Goal: Task Accomplishment & Management: Manage account settings

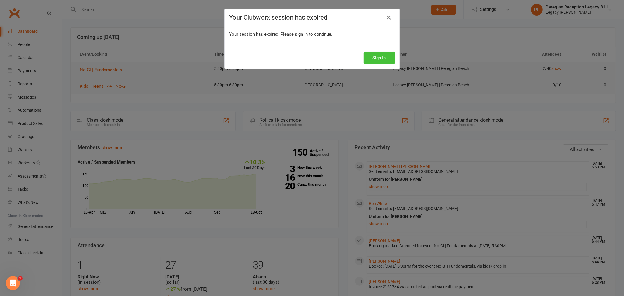
click at [376, 59] on button "Sign In" at bounding box center [379, 58] width 31 height 12
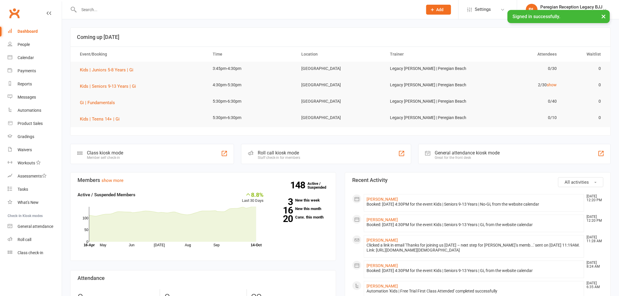
click at [116, 6] on input "text" at bounding box center [247, 10] width 341 height 8
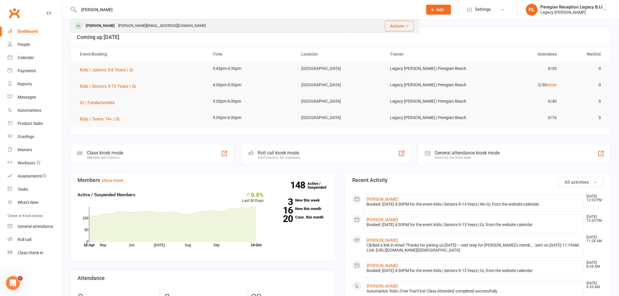
type input "[PERSON_NAME]"
click at [101, 23] on div "[PERSON_NAME]" at bounding box center [100, 26] width 32 height 8
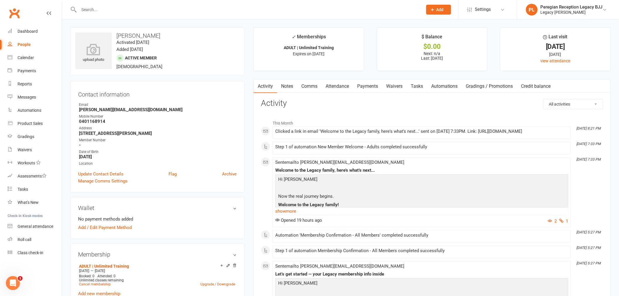
click at [396, 86] on link "Waivers" at bounding box center [394, 86] width 25 height 13
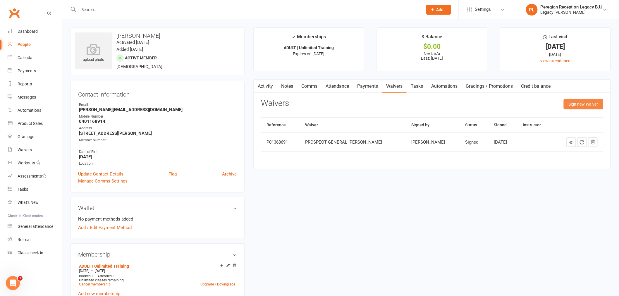
click at [584, 105] on button "Sign new Waiver" at bounding box center [584, 104] width 40 height 11
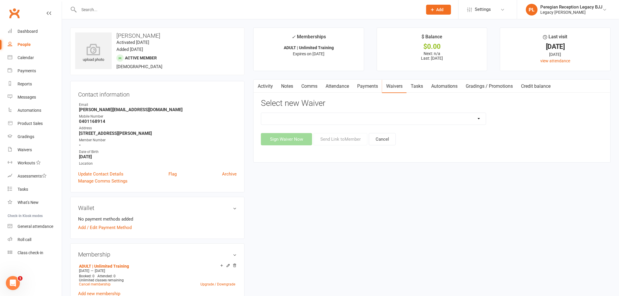
click at [309, 116] on select "2nd Week Free Trial 8-Week Commitment Program Cancellation Form Collect Payment…" at bounding box center [373, 119] width 225 height 12
select select "12796"
click at [261, 113] on select "2nd Week Free Trial 8-Week Commitment Program Cancellation Form Collect Payment…" at bounding box center [373, 119] width 225 height 12
click at [337, 138] on button "Send Link to Member" at bounding box center [341, 139] width 54 height 12
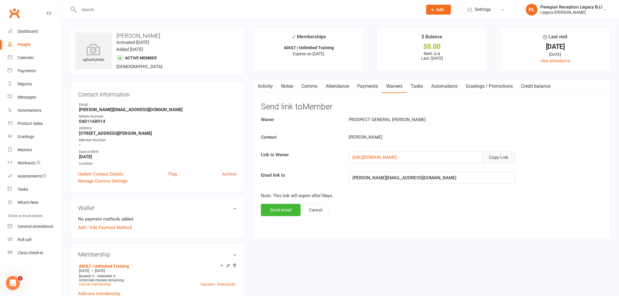
click at [507, 156] on button "Copy Link" at bounding box center [499, 157] width 33 height 12
drag, startPoint x: 29, startPoint y: 28, endPoint x: 52, endPoint y: 30, distance: 23.2
click at [29, 28] on link "Dashboard" at bounding box center [35, 31] width 54 height 13
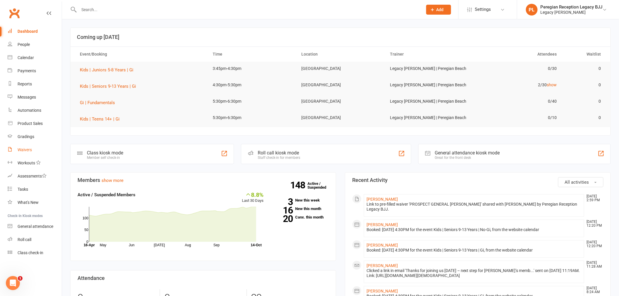
click at [25, 145] on link "Waivers" at bounding box center [35, 149] width 54 height 13
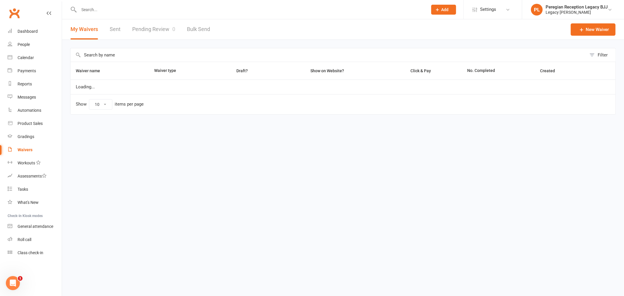
click at [163, 29] on link "Pending Review 0" at bounding box center [153, 29] width 43 height 20
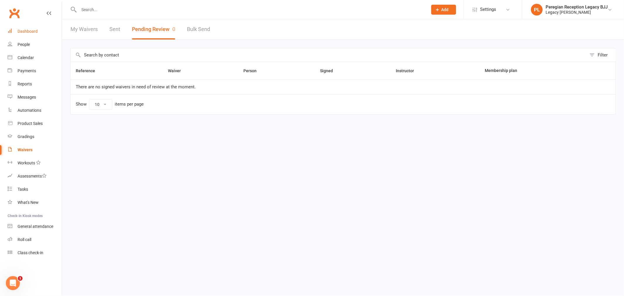
click at [25, 27] on link "Dashboard" at bounding box center [35, 31] width 54 height 13
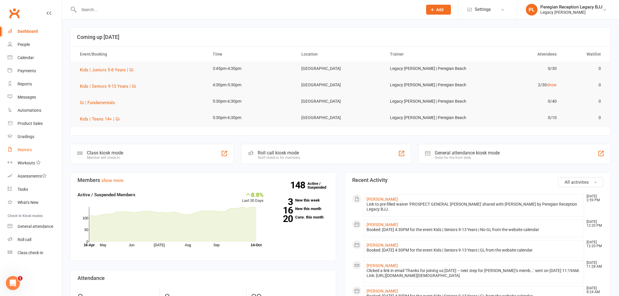
click at [23, 148] on div "Waivers" at bounding box center [25, 149] width 14 height 5
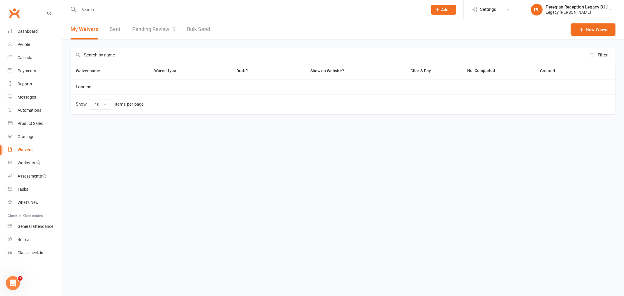
click at [157, 26] on link "Pending Review 0" at bounding box center [153, 29] width 43 height 20
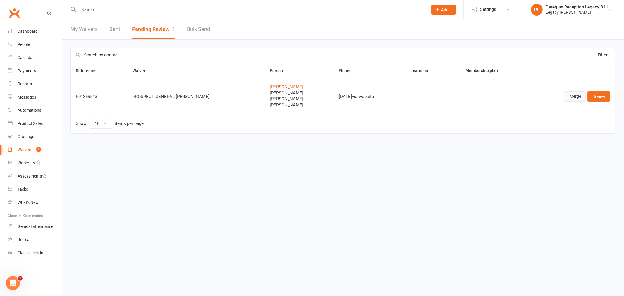
click at [572, 96] on link "Merge" at bounding box center [575, 96] width 21 height 11
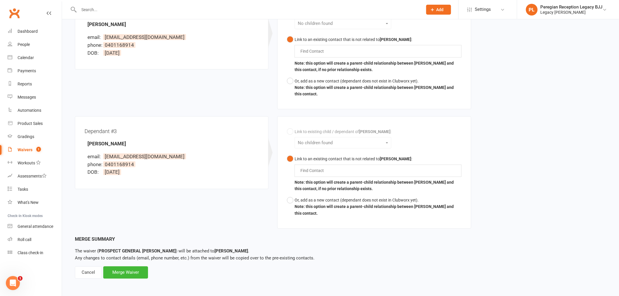
scroll to position [294, 0]
click at [88, 269] on div "Cancel" at bounding box center [88, 272] width 27 height 12
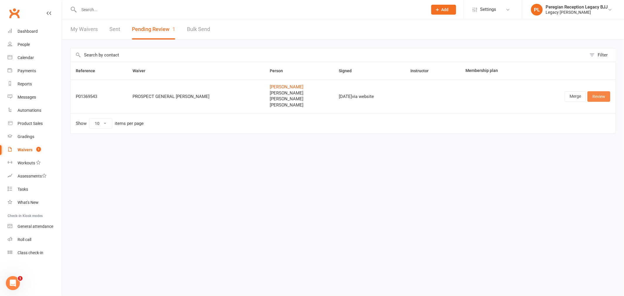
click at [602, 97] on link "Review" at bounding box center [599, 96] width 23 height 11
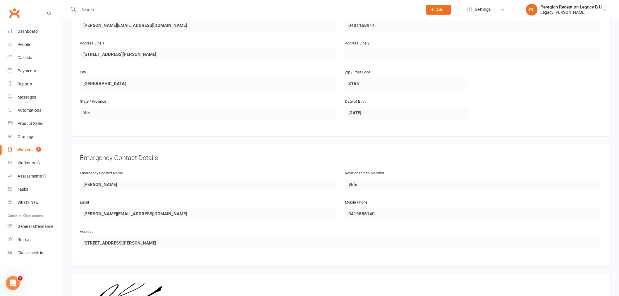
scroll to position [832, 0]
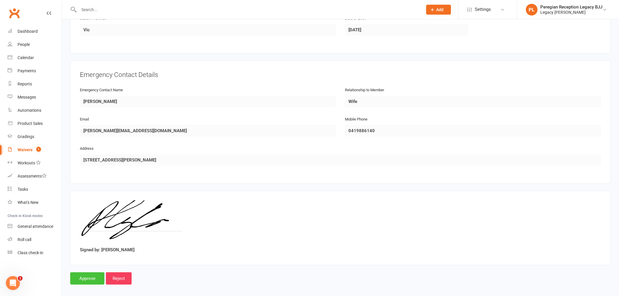
click at [85, 277] on input "Approve" at bounding box center [87, 278] width 34 height 12
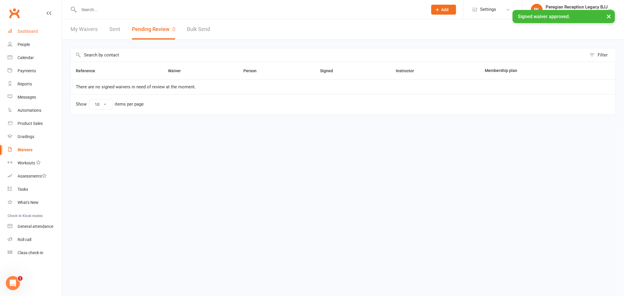
click at [24, 31] on div "Dashboard" at bounding box center [28, 31] width 20 height 5
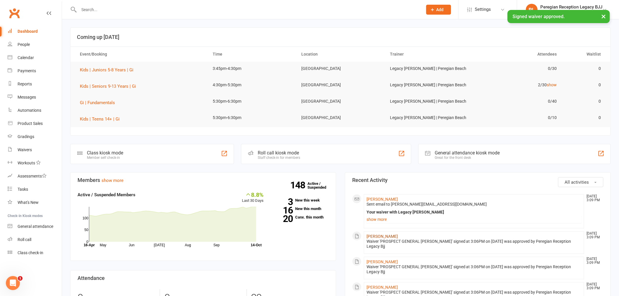
click at [380, 237] on link "[PERSON_NAME]" at bounding box center [382, 236] width 31 height 5
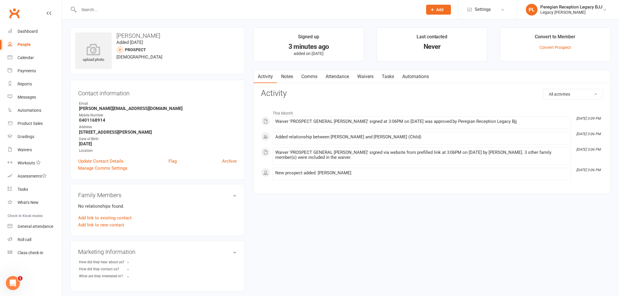
click at [336, 73] on link "Attendance" at bounding box center [338, 76] width 32 height 13
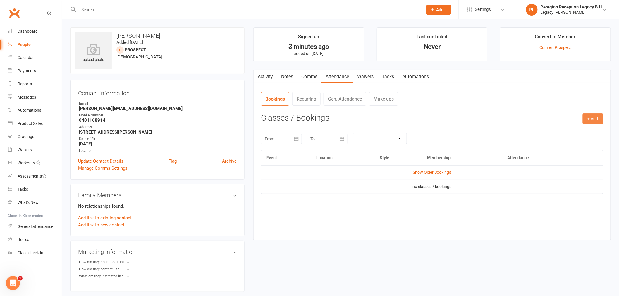
click at [593, 120] on button "+ Add" at bounding box center [593, 119] width 20 height 11
click at [571, 133] on link "Book Event" at bounding box center [574, 132] width 58 height 12
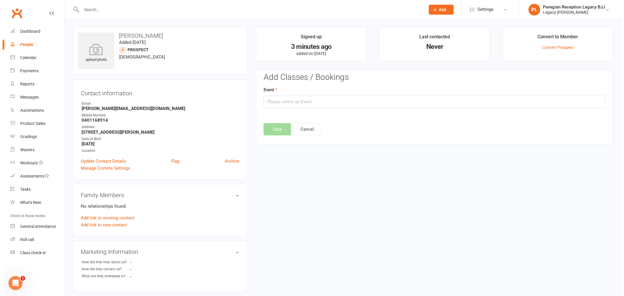
scroll to position [40, 0]
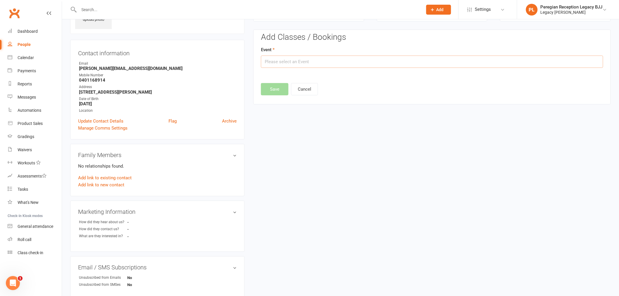
click at [310, 64] on input "text" at bounding box center [432, 62] width 342 height 12
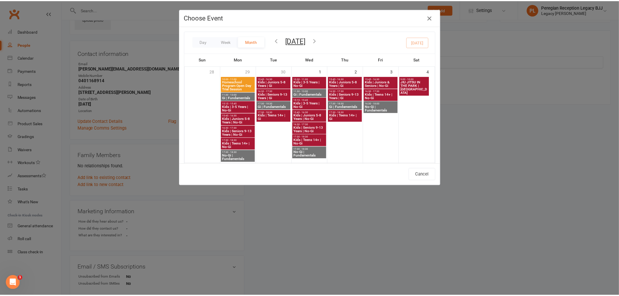
scroll to position [162, 0]
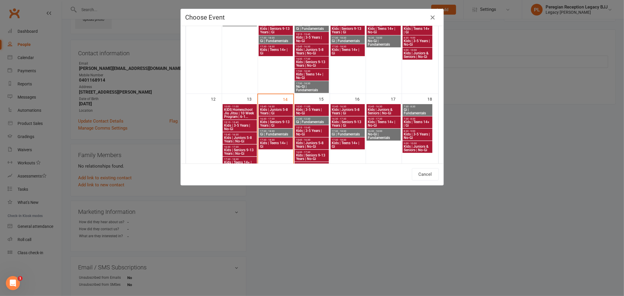
click at [280, 109] on span "Kids | Juniors 5-8 Years | Gi" at bounding box center [276, 111] width 32 height 7
type input "Kids | Juniors 5-8 Years | Gi - [DATE] 3:45:00 PM"
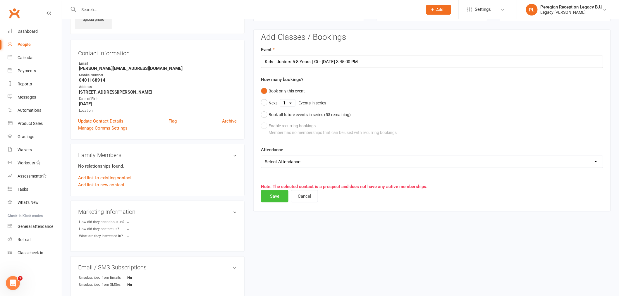
click at [274, 198] on button "Save" at bounding box center [275, 196] width 28 height 12
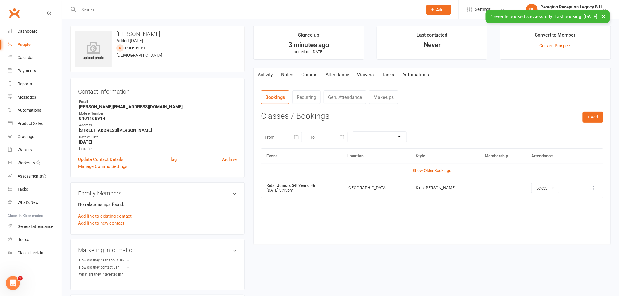
scroll to position [0, 0]
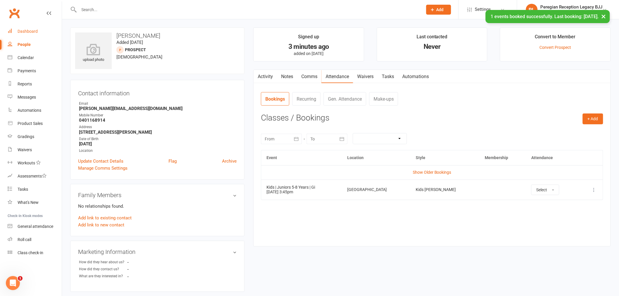
click at [31, 29] on div "Dashboard" at bounding box center [28, 31] width 20 height 5
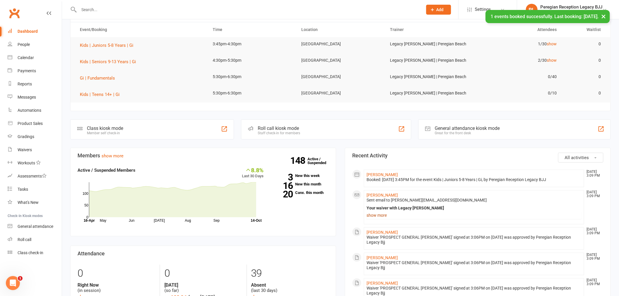
scroll to position [65, 0]
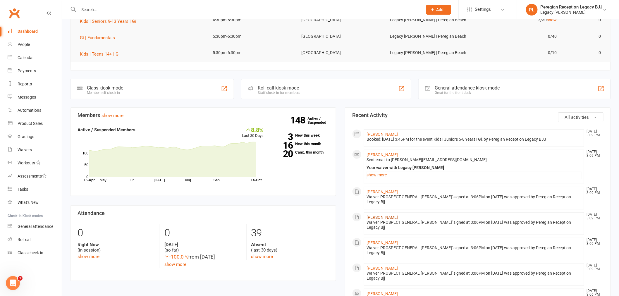
click at [379, 219] on link "[PERSON_NAME]" at bounding box center [382, 217] width 31 height 5
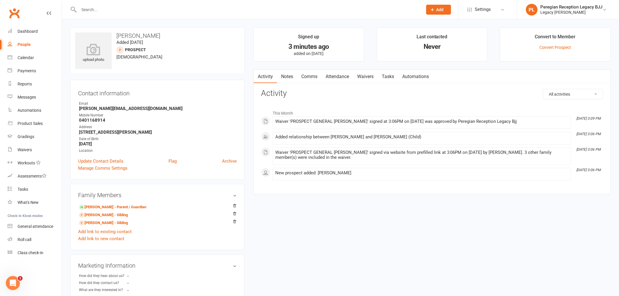
click at [337, 75] on link "Attendance" at bounding box center [338, 76] width 32 height 13
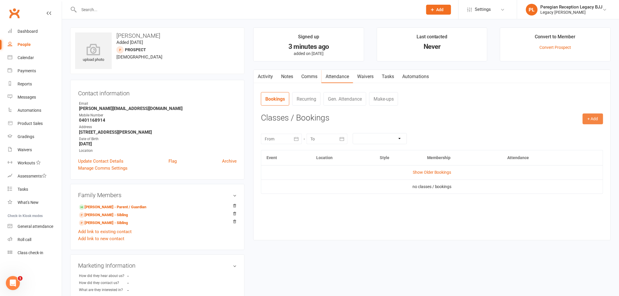
click at [595, 121] on button "+ Add" at bounding box center [593, 119] width 20 height 11
click at [569, 133] on link "Book Event" at bounding box center [574, 132] width 58 height 12
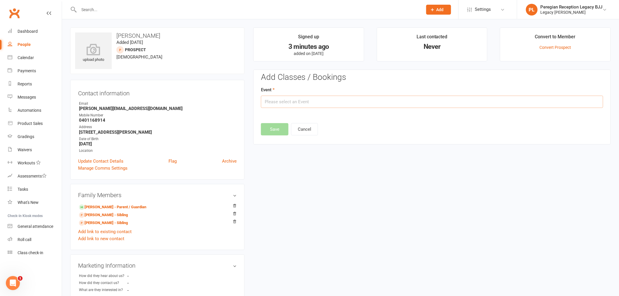
click at [327, 103] on input "text" at bounding box center [432, 102] width 342 height 12
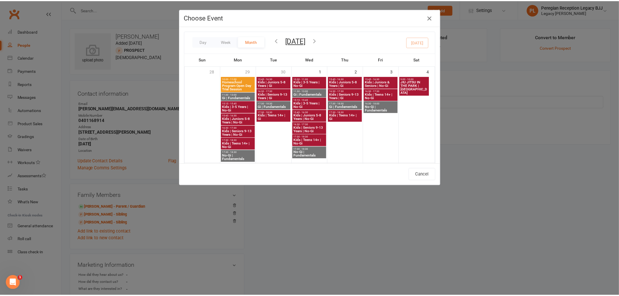
scroll to position [195, 0]
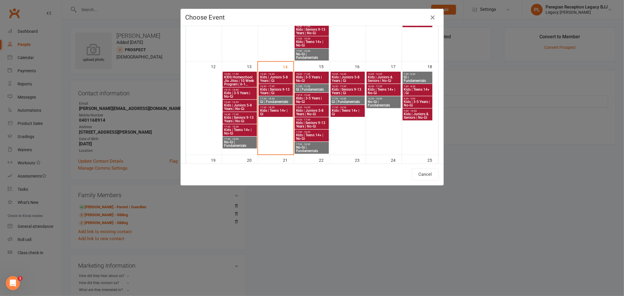
click at [281, 75] on span "Kids | Juniors 5-8 Years | Gi" at bounding box center [276, 78] width 32 height 7
type input "Kids | Juniors 5-8 Years | Gi - [DATE] 3:45:00 PM"
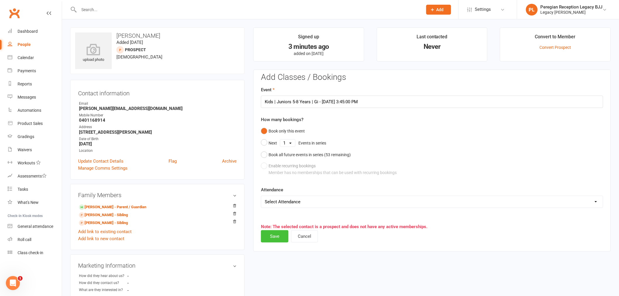
click at [276, 236] on button "Save" at bounding box center [275, 236] width 28 height 12
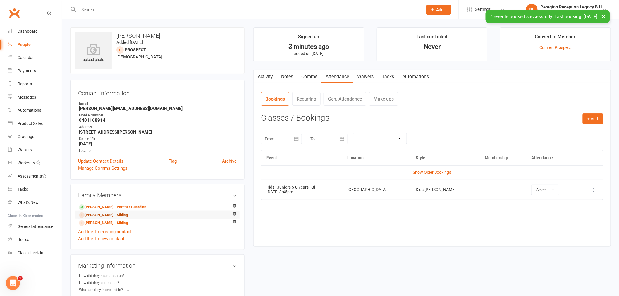
click at [96, 216] on link "[PERSON_NAME] - Sibling" at bounding box center [103, 215] width 49 height 6
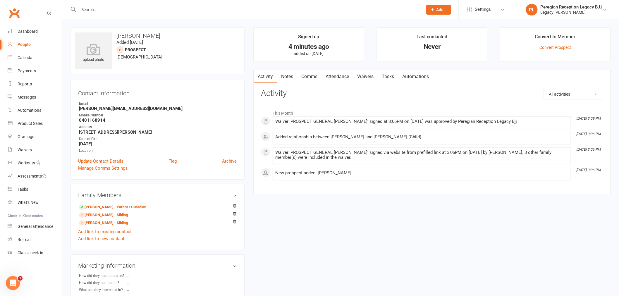
click at [313, 75] on link "Comms" at bounding box center [309, 76] width 24 height 13
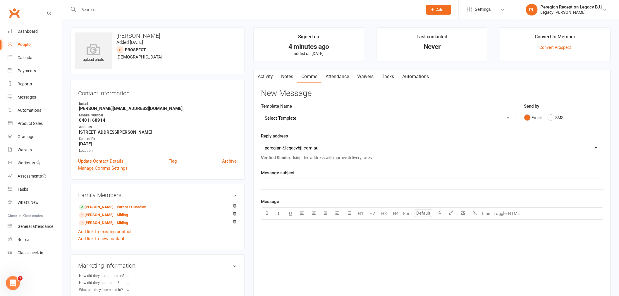
click at [338, 78] on link "Attendance" at bounding box center [338, 76] width 32 height 13
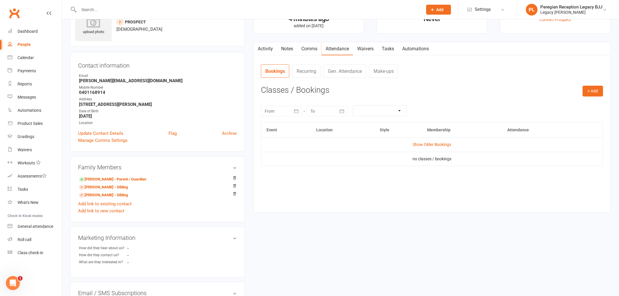
scroll to position [65, 0]
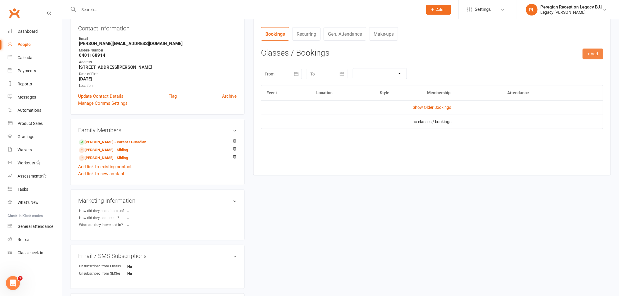
click at [599, 57] on button "+ Add" at bounding box center [593, 54] width 20 height 11
click at [571, 66] on link "Book Event" at bounding box center [574, 67] width 58 height 12
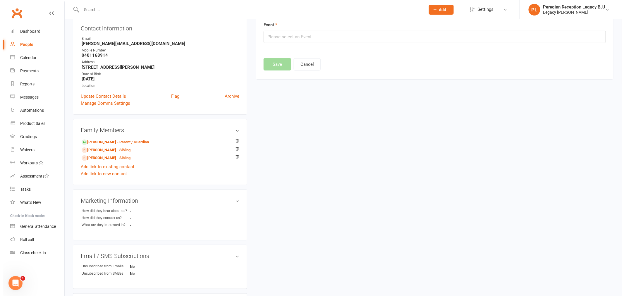
scroll to position [40, 0]
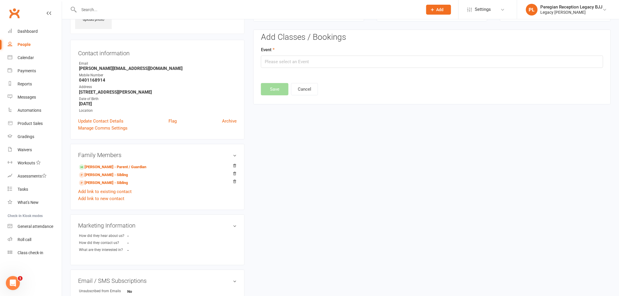
click at [290, 68] on edit-booking-section "Add Classes / Bookings Event Save Cancel" at bounding box center [432, 62] width 342 height 59
click at [294, 62] on input "text" at bounding box center [432, 62] width 342 height 12
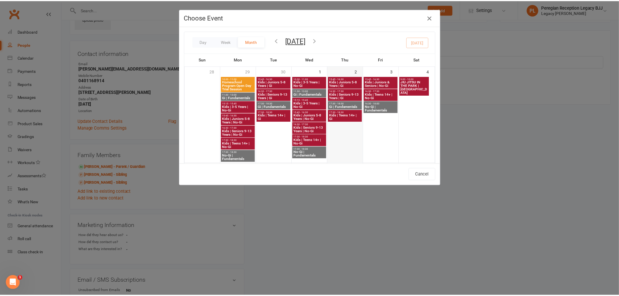
scroll to position [195, 0]
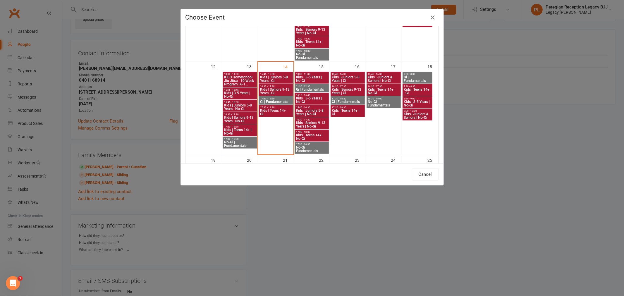
click at [276, 78] on span "Kids | Juniors 5-8 Years | Gi" at bounding box center [276, 78] width 32 height 7
type input "Kids | Juniors 5-8 Years | Gi - [DATE] 3:45:00 PM"
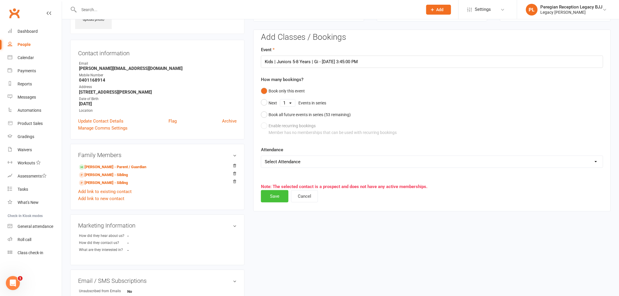
click at [269, 195] on button "Save" at bounding box center [275, 196] width 28 height 12
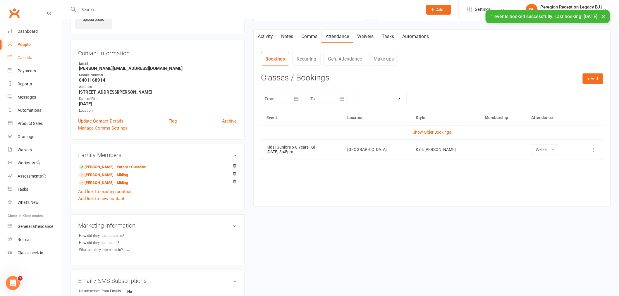
click at [28, 56] on div "Calendar" at bounding box center [26, 57] width 16 height 5
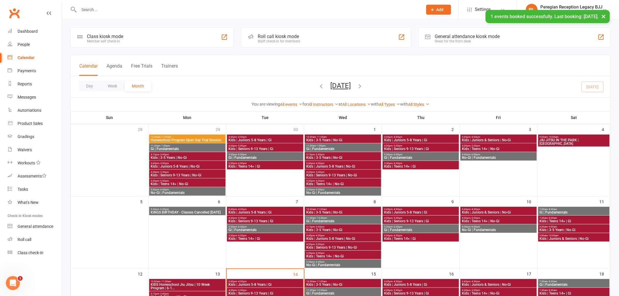
scroll to position [97, 0]
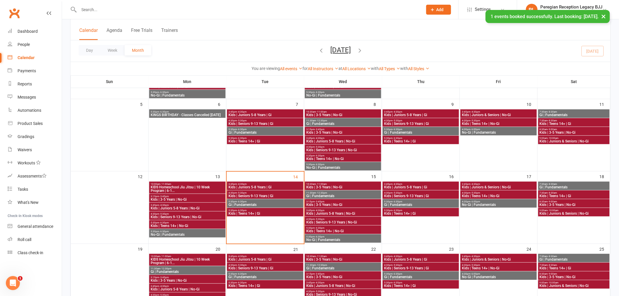
click at [265, 188] on span "Kids | Juniors 5-8 Years | Gi" at bounding box center [265, 188] width 74 height 4
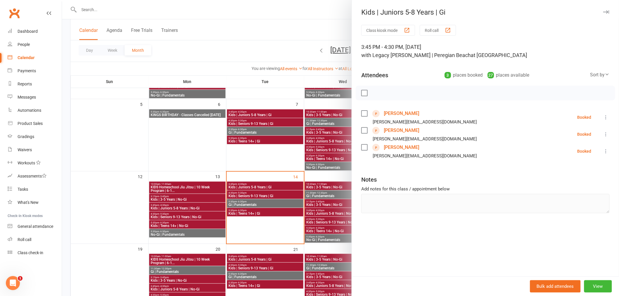
click at [395, 113] on link "[PERSON_NAME]" at bounding box center [401, 113] width 35 height 9
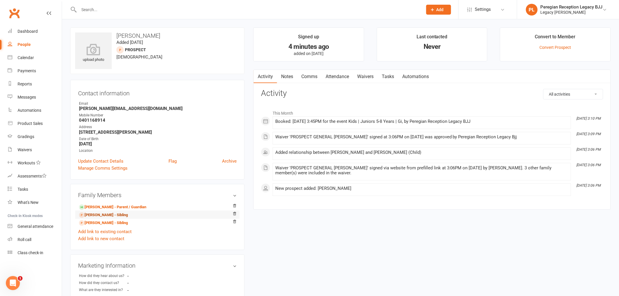
click at [99, 215] on link "[PERSON_NAME] - Sibling" at bounding box center [103, 215] width 49 height 6
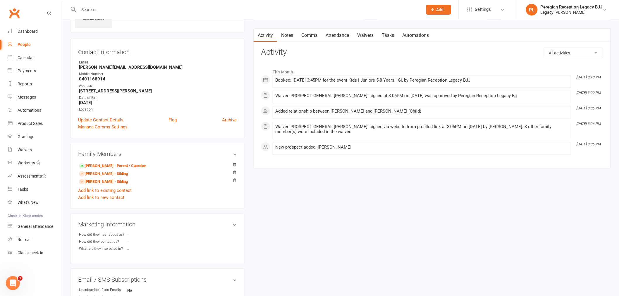
scroll to position [65, 0]
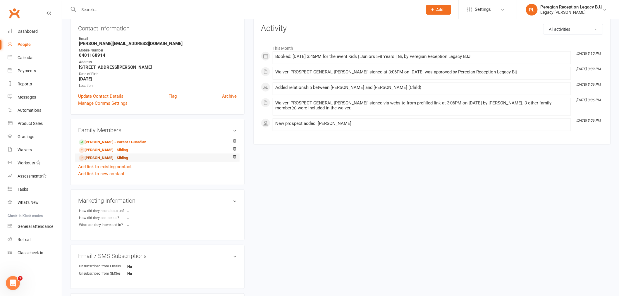
click at [98, 159] on link "[PERSON_NAME] - Sibling" at bounding box center [103, 158] width 49 height 6
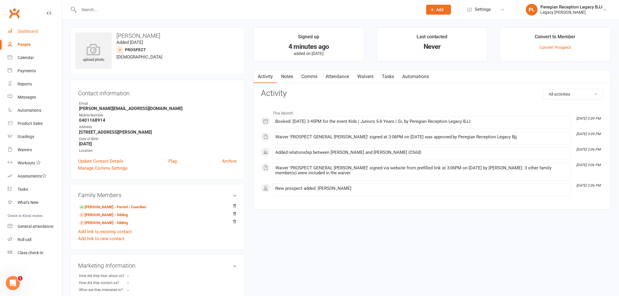
drag, startPoint x: 33, startPoint y: 28, endPoint x: 40, endPoint y: 21, distance: 10.1
click at [33, 28] on link "Dashboard" at bounding box center [35, 31] width 54 height 13
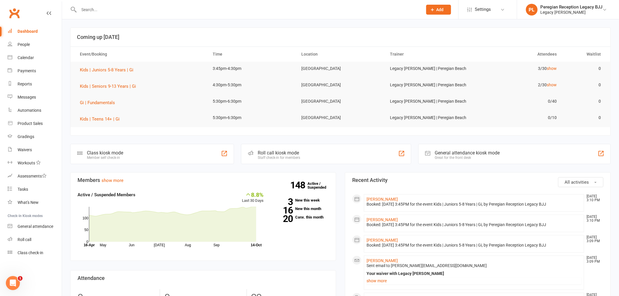
click at [132, 5] on div at bounding box center [244, 9] width 348 height 19
click at [131, 12] on input "text" at bounding box center [247, 10] width 341 height 8
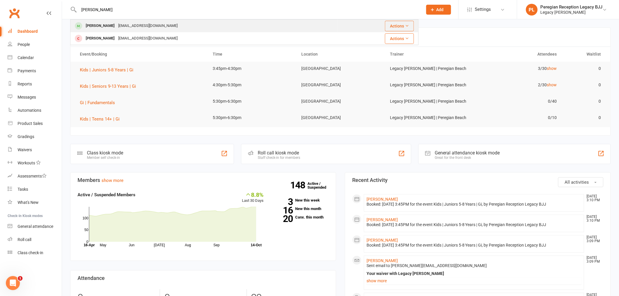
type input "[PERSON_NAME]"
click at [116, 25] on div "[EMAIL_ADDRESS][DOMAIN_NAME]" at bounding box center [147, 26] width 63 height 8
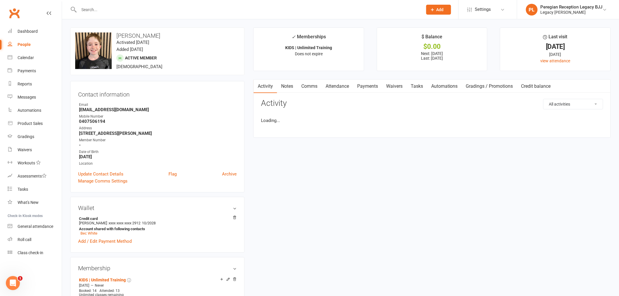
click at [343, 87] on link "Attendance" at bounding box center [338, 86] width 32 height 13
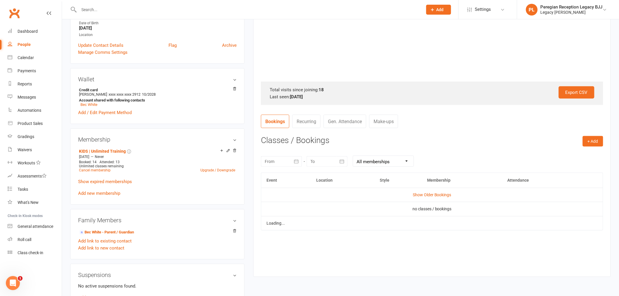
scroll to position [162, 0]
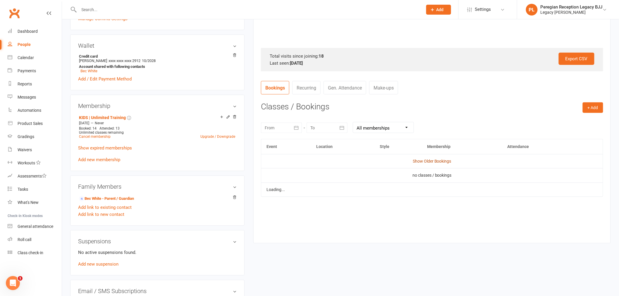
click at [422, 159] on link "Show Older Bookings" at bounding box center [432, 161] width 39 height 5
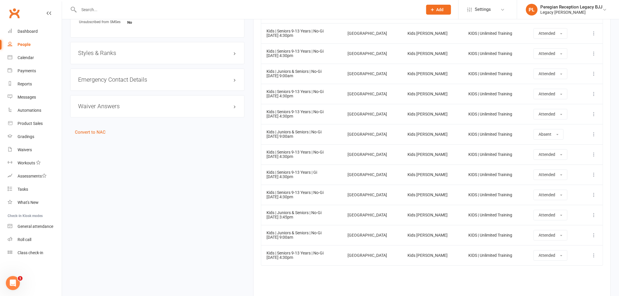
scroll to position [502, 0]
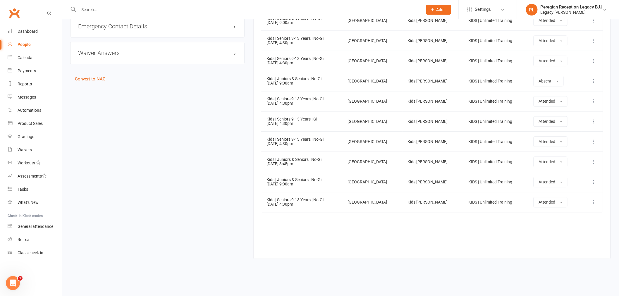
click at [151, 11] on input "text" at bounding box center [247, 10] width 341 height 8
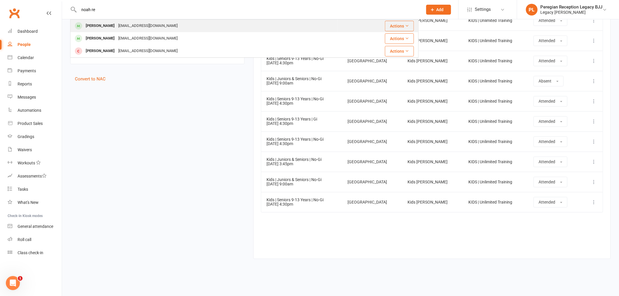
type input "noah re"
click at [138, 24] on div "[EMAIL_ADDRESS][DOMAIN_NAME]" at bounding box center [147, 26] width 63 height 8
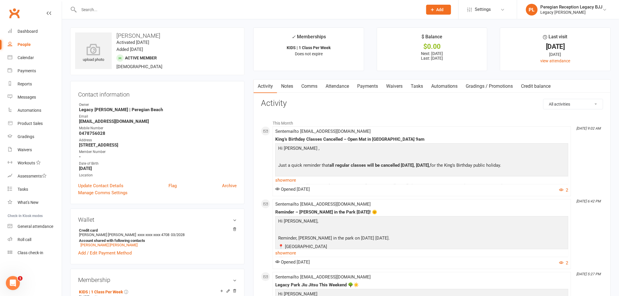
click at [336, 86] on link "Attendance" at bounding box center [338, 86] width 32 height 13
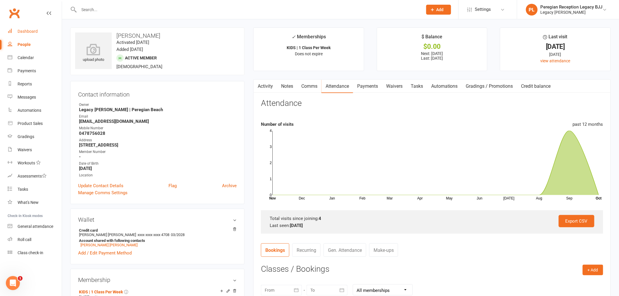
click at [30, 29] on div "Dashboard" at bounding box center [28, 31] width 20 height 5
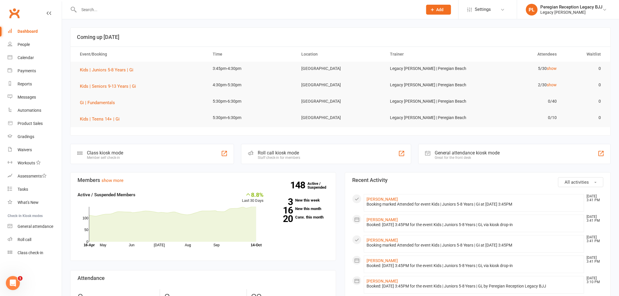
click at [126, 16] on div at bounding box center [244, 9] width 348 height 19
click at [126, 13] on div at bounding box center [244, 9] width 348 height 19
click at [127, 9] on input "text" at bounding box center [247, 10] width 341 height 8
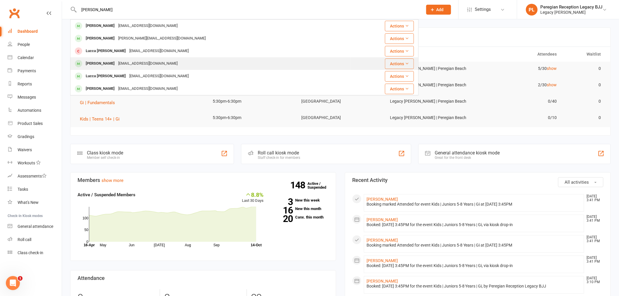
type input "[PERSON_NAME]"
click at [116, 63] on div "[PERSON_NAME]" at bounding box center [100, 63] width 32 height 8
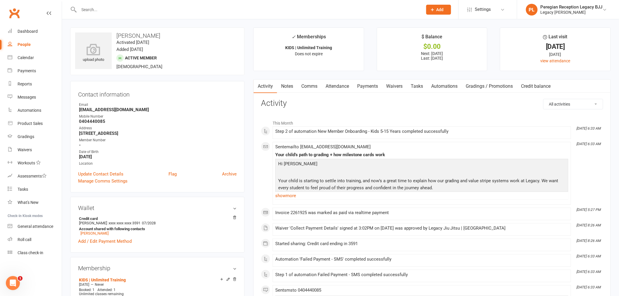
click at [132, 12] on input "text" at bounding box center [247, 10] width 341 height 8
click at [132, 9] on input "text" at bounding box center [247, 10] width 341 height 8
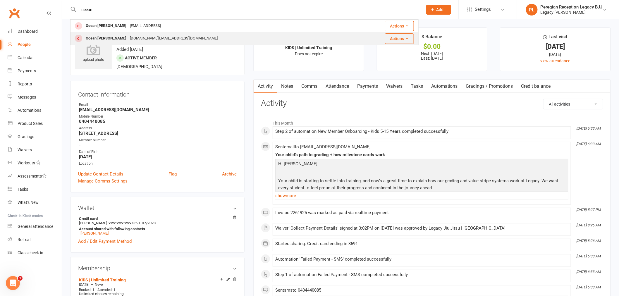
type input "ocean"
click at [128, 35] on div "[DOMAIN_NAME][EMAIL_ADDRESS][DOMAIN_NAME]" at bounding box center [173, 38] width 91 height 8
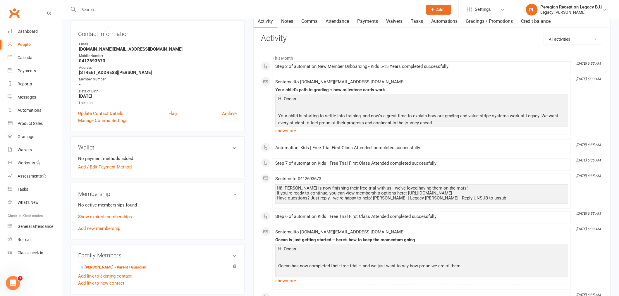
scroll to position [97, 0]
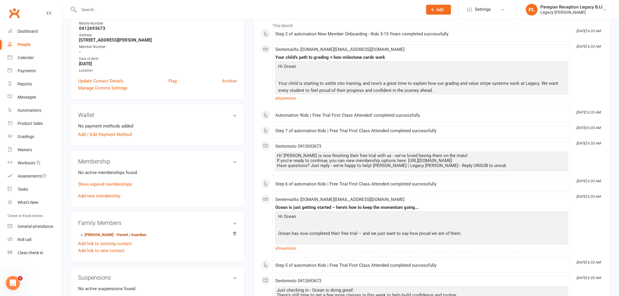
drag, startPoint x: 110, startPoint y: 235, endPoint x: 114, endPoint y: 235, distance: 4.4
click at [110, 235] on link "[PERSON_NAME] - Parent / Guardian" at bounding box center [112, 235] width 67 height 6
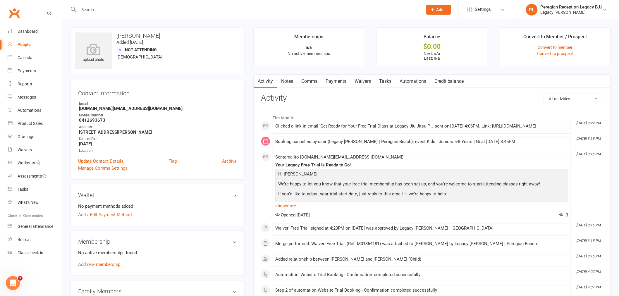
click at [367, 79] on link "Waivers" at bounding box center [363, 81] width 25 height 13
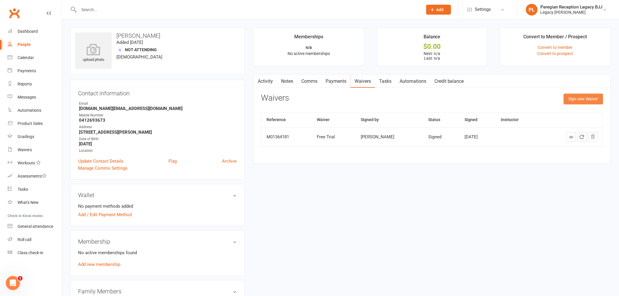
click at [580, 102] on button "Sign new Waiver" at bounding box center [584, 99] width 40 height 11
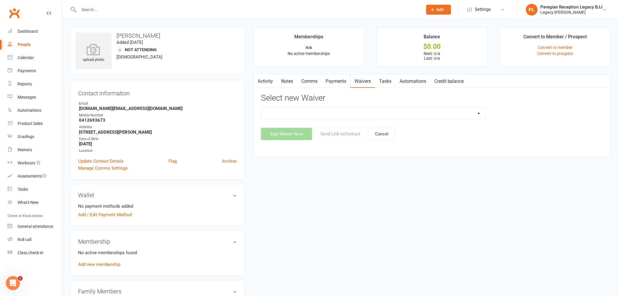
click at [313, 114] on select "2nd Week Free Trial 8-Week Commitment Program Cancellation Form Collect Payment…" at bounding box center [373, 114] width 225 height 12
select select "12657"
click at [261, 108] on select "2nd Week Free Trial 8-Week Commitment Program Cancellation Form Collect Payment…" at bounding box center [373, 114] width 225 height 12
click at [346, 135] on button "Send Link to Contact" at bounding box center [340, 134] width 53 height 12
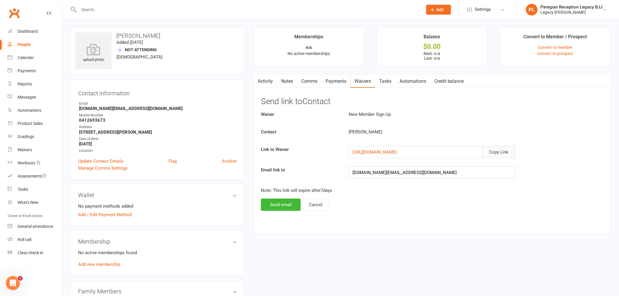
click at [507, 151] on button "Copy Link" at bounding box center [499, 152] width 33 height 12
click at [315, 81] on link "Comms" at bounding box center [309, 81] width 24 height 13
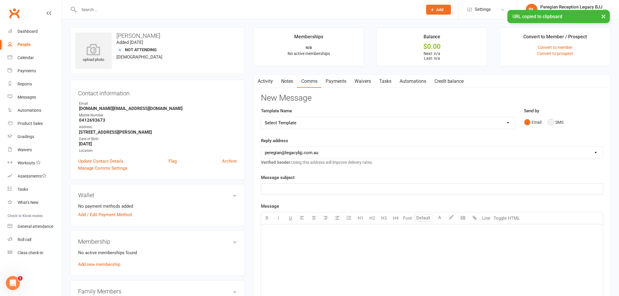
click at [554, 121] on button "SMS" at bounding box center [556, 122] width 16 height 11
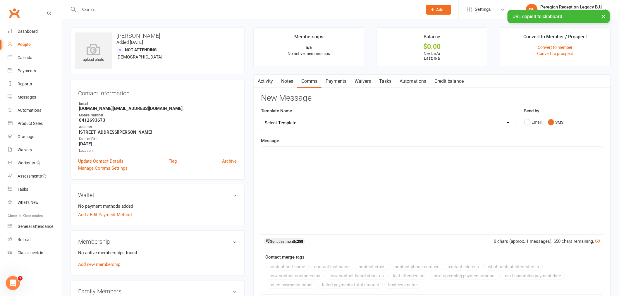
click at [331, 191] on div "﻿" at bounding box center [432, 191] width 342 height 88
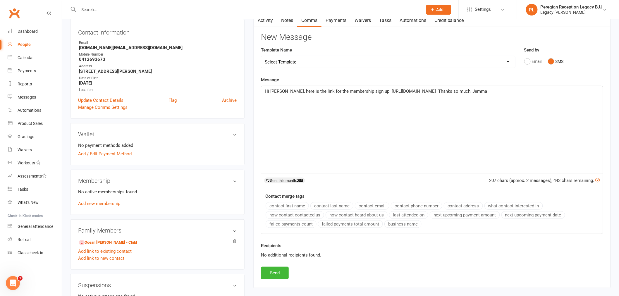
scroll to position [130, 0]
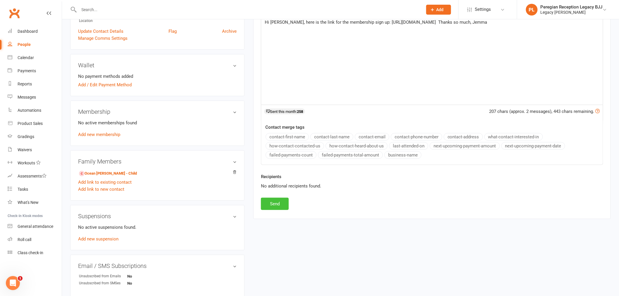
click at [282, 202] on button "Send" at bounding box center [275, 204] width 28 height 12
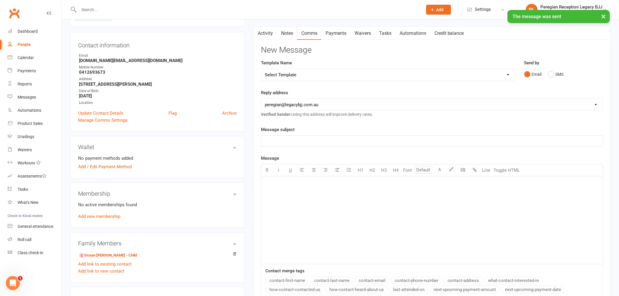
scroll to position [0, 0]
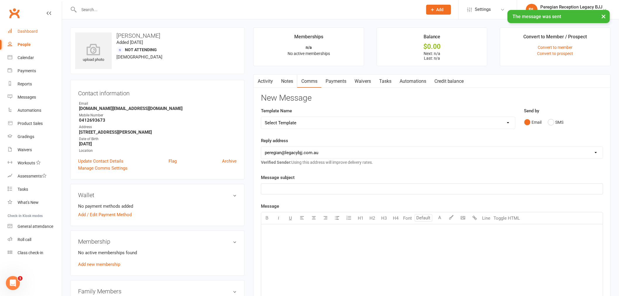
click at [30, 28] on link "Dashboard" at bounding box center [35, 31] width 54 height 13
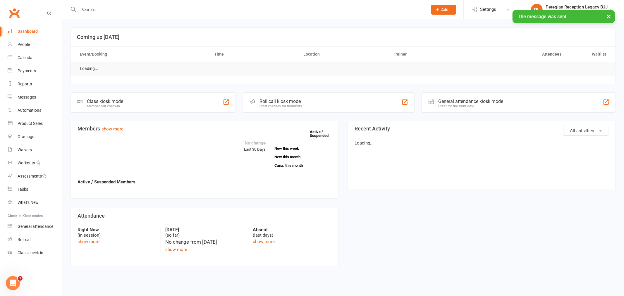
click at [81, 6] on input "text" at bounding box center [250, 10] width 346 height 8
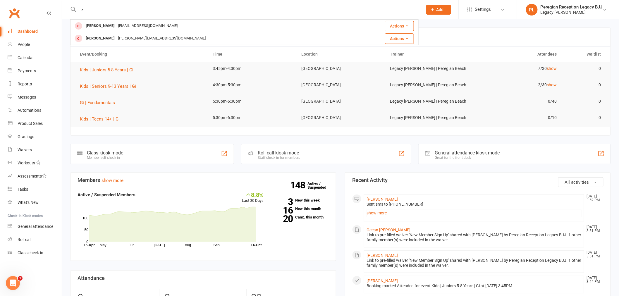
type input "z"
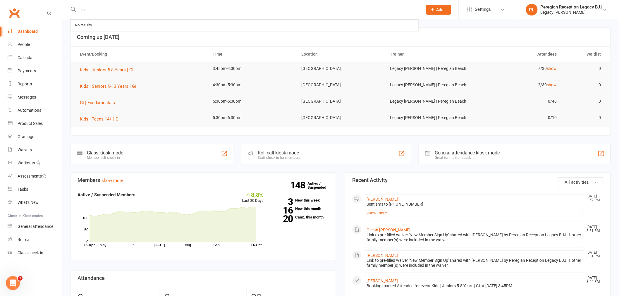
type input "n"
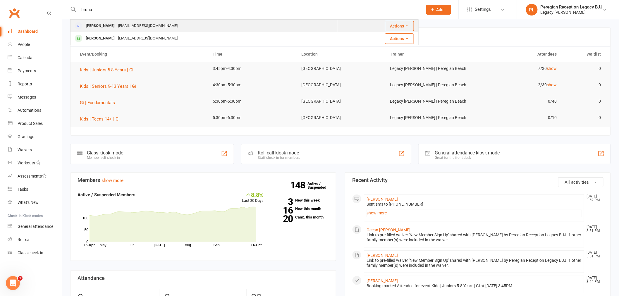
type input "bruna"
click at [121, 27] on div "[EMAIL_ADDRESS][DOMAIN_NAME]" at bounding box center [147, 26] width 63 height 8
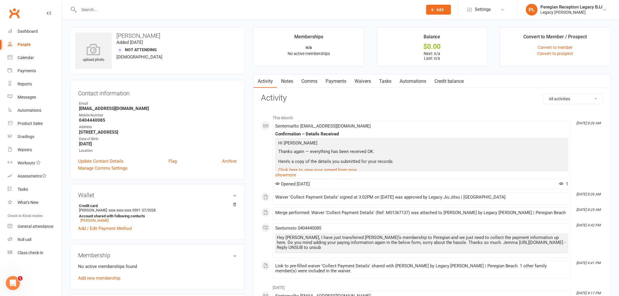
click at [437, 8] on span "Add" at bounding box center [440, 9] width 7 height 5
click at [426, 27] on link "Prospect" at bounding box center [432, 25] width 52 height 13
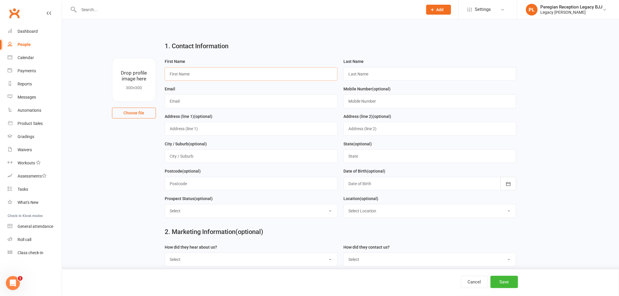
click at [198, 74] on input "text" at bounding box center [251, 73] width 173 height 13
paste input "[PERSON_NAME]"
drag, startPoint x: 181, startPoint y: 75, endPoint x: 227, endPoint y: 78, distance: 46.6
click at [227, 78] on input "[PERSON_NAME]" at bounding box center [251, 73] width 173 height 13
type input "Ziggy"
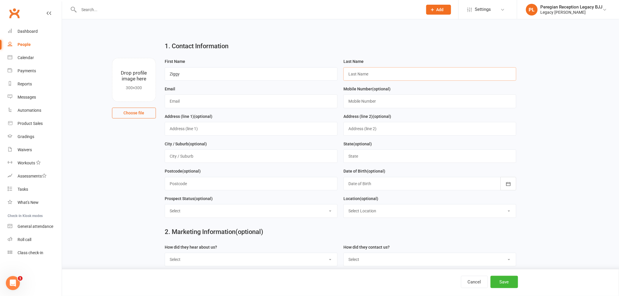
click at [367, 70] on input "text" at bounding box center [430, 73] width 173 height 13
paste input "[PERSON_NAME] [PERSON_NAME]"
type input "[PERSON_NAME] [PERSON_NAME]"
click at [180, 97] on input "text" at bounding box center [251, 101] width 173 height 13
paste input "[EMAIL_ADDRESS][DOMAIN_NAME]"
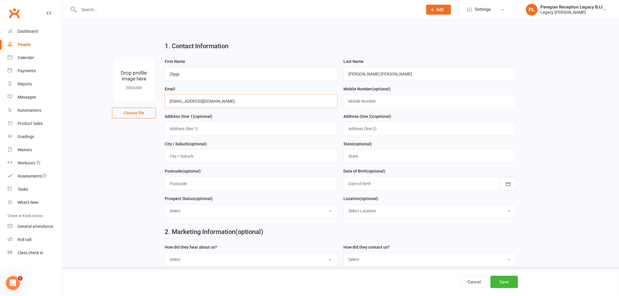
type input "[EMAIL_ADDRESS][DOMAIN_NAME]"
click at [366, 106] on input "text" at bounding box center [430, 101] width 173 height 13
paste input "0404440085"
type input "0404440085"
click at [513, 285] on button "Save" at bounding box center [505, 282] width 28 height 12
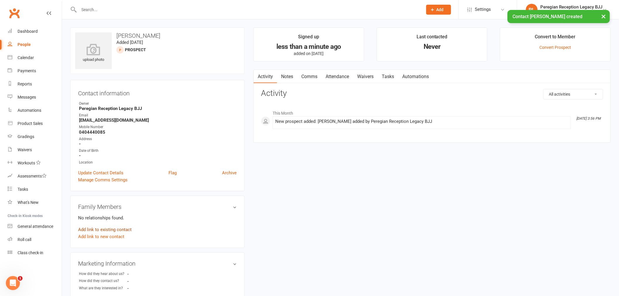
click at [108, 227] on link "Add link to existing contact" at bounding box center [105, 229] width 54 height 7
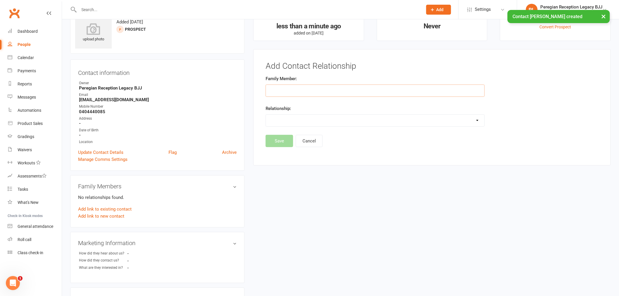
scroll to position [40, 0]
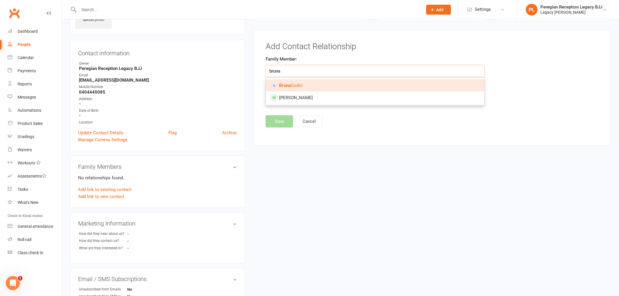
type input "bruna"
click at [300, 85] on span "[PERSON_NAME]" at bounding box center [290, 85] width 23 height 5
type input "[PERSON_NAME]"
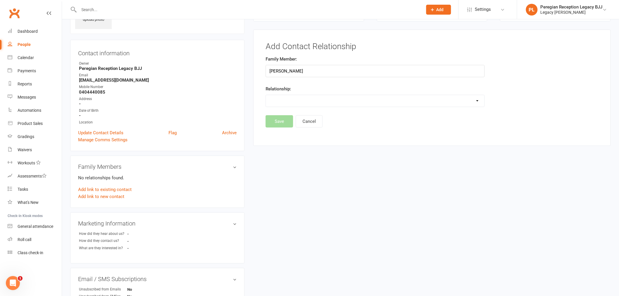
click at [288, 100] on select "Parent / Guardian Child Sibling (parent not in system) Spouse / Partner Cousin …" at bounding box center [375, 101] width 219 height 12
select select "0"
click at [266, 95] on select "Parent / Guardian Child Sibling (parent not in system) Spouse / Partner Cousin …" at bounding box center [375, 101] width 219 height 12
click at [286, 140] on button "Save" at bounding box center [280, 137] width 28 height 12
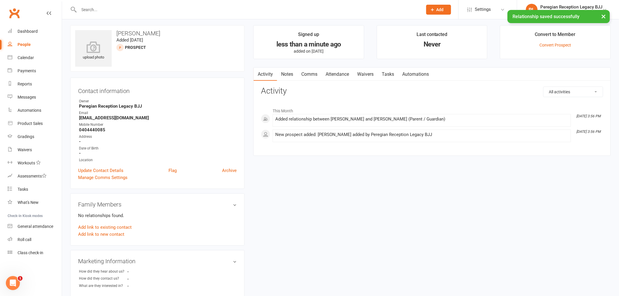
scroll to position [0, 0]
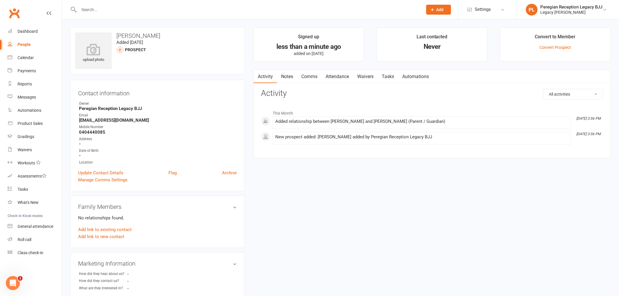
click at [369, 75] on link "Waivers" at bounding box center [365, 76] width 25 height 13
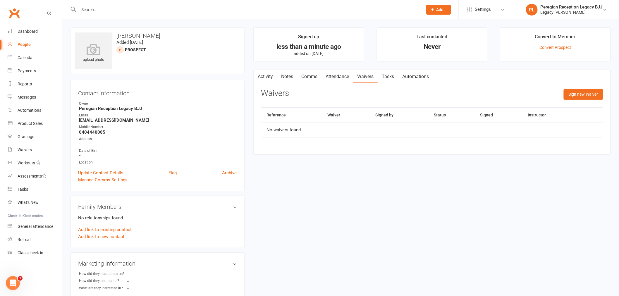
click at [307, 228] on div "upload photo [PERSON_NAME] Added [DATE] prospect Contact information Owner Pere…" at bounding box center [341, 261] width 550 height 466
click at [111, 172] on link "Update Contact Details" at bounding box center [100, 172] width 45 height 7
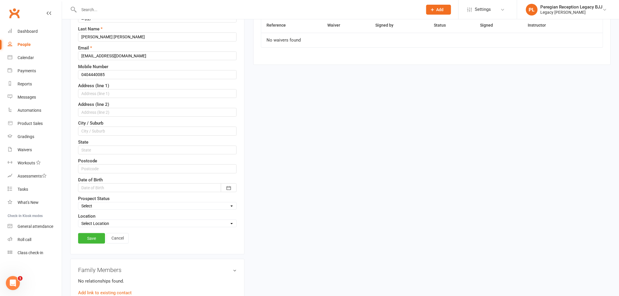
scroll to position [92, 0]
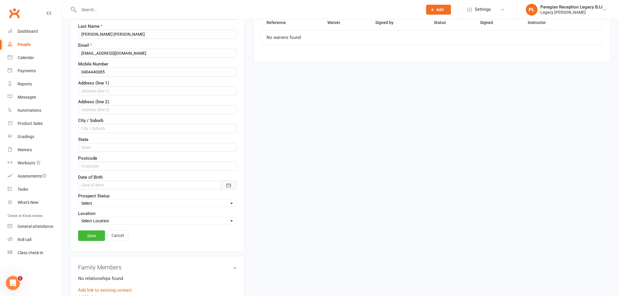
click at [233, 185] on button "button" at bounding box center [229, 185] width 16 height 9
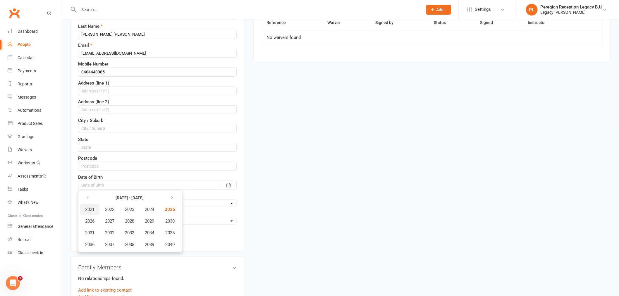
click at [90, 210] on span "2021" at bounding box center [89, 209] width 9 height 5
click at [159, 207] on span "March" at bounding box center [164, 209] width 12 height 5
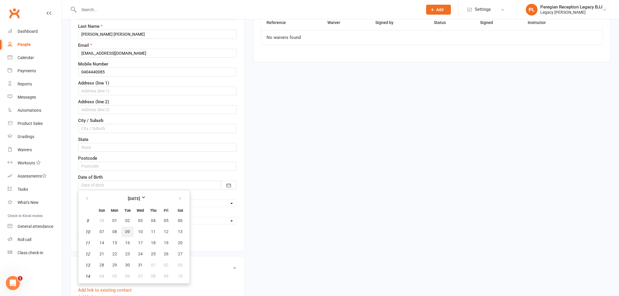
click at [126, 231] on span "09" at bounding box center [127, 231] width 5 height 5
type input "[DATE]"
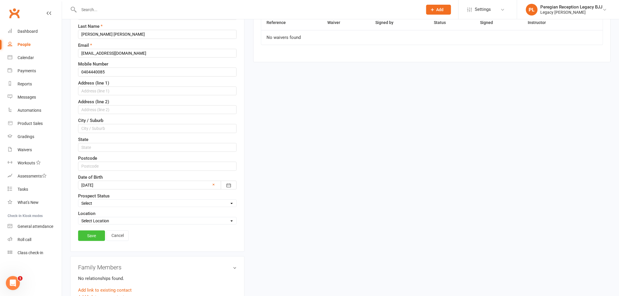
click at [93, 234] on link "Save" at bounding box center [91, 236] width 27 height 11
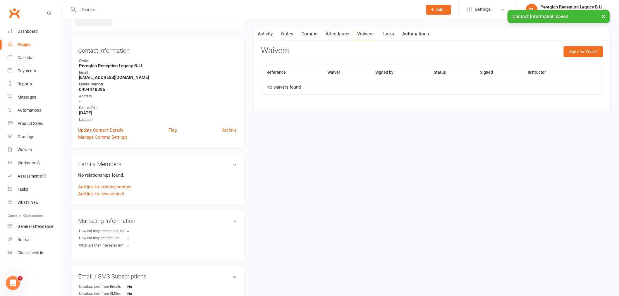
scroll to position [0, 0]
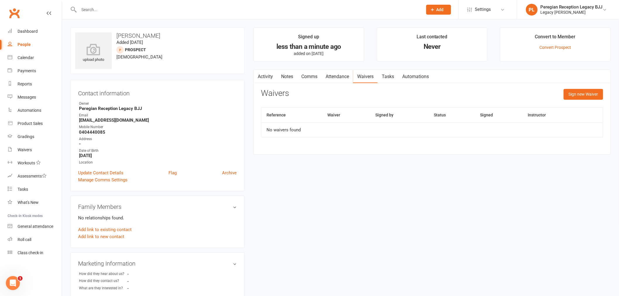
click at [342, 76] on link "Attendance" at bounding box center [338, 76] width 32 height 13
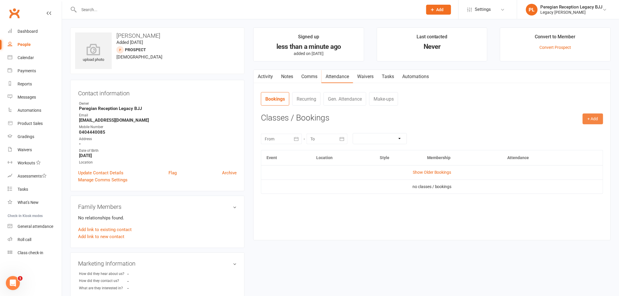
click at [589, 118] on button "+ Add" at bounding box center [593, 119] width 20 height 11
click at [569, 134] on link "Book Event" at bounding box center [574, 132] width 58 height 12
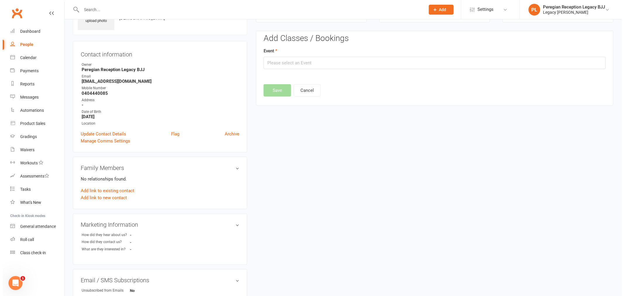
scroll to position [40, 0]
click at [301, 64] on input "text" at bounding box center [432, 62] width 342 height 12
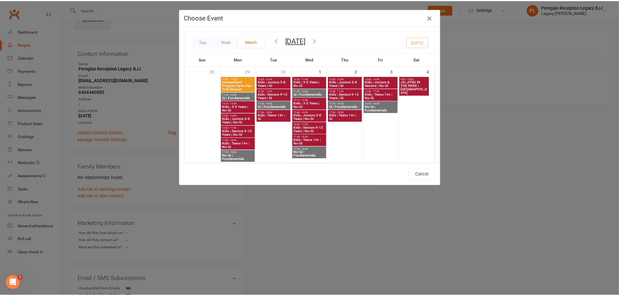
scroll to position [195, 0]
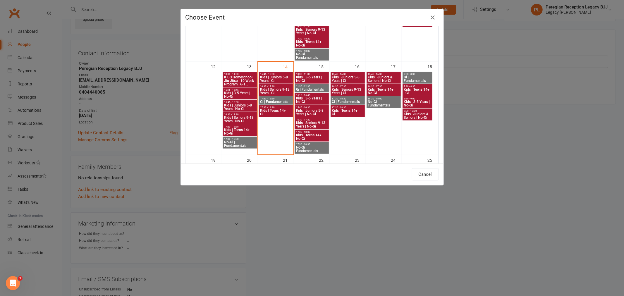
click at [283, 78] on span "Kids | Juniors 5-8 Years | Gi" at bounding box center [276, 78] width 32 height 7
type input "Kids | Juniors 5-8 Years | Gi - [DATE] 3:45:00 PM"
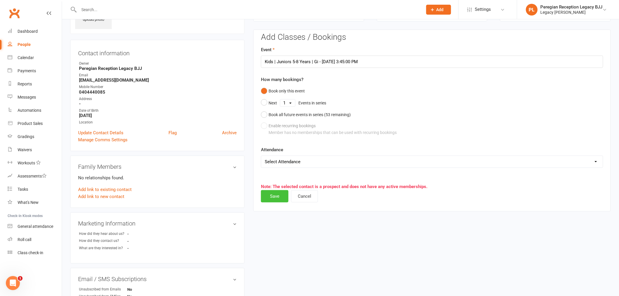
click at [271, 198] on button "Save" at bounding box center [275, 196] width 28 height 12
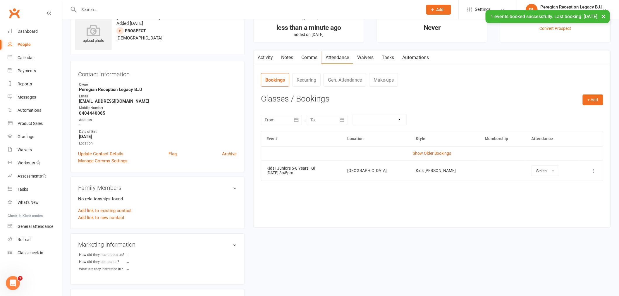
scroll to position [0, 0]
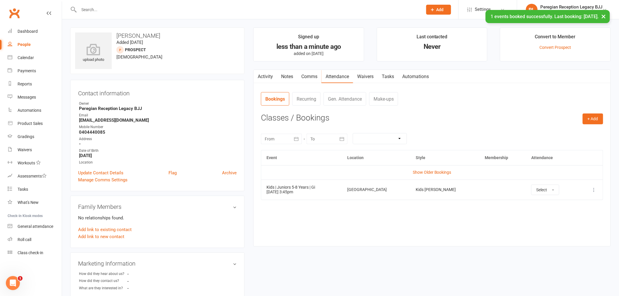
click at [368, 77] on link "Waivers" at bounding box center [365, 76] width 25 height 13
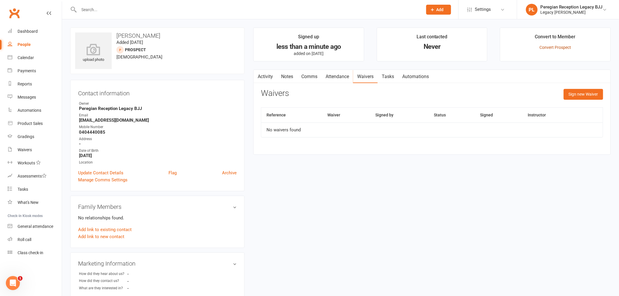
click at [547, 49] on link "Convert Prospect" at bounding box center [556, 47] width 32 height 5
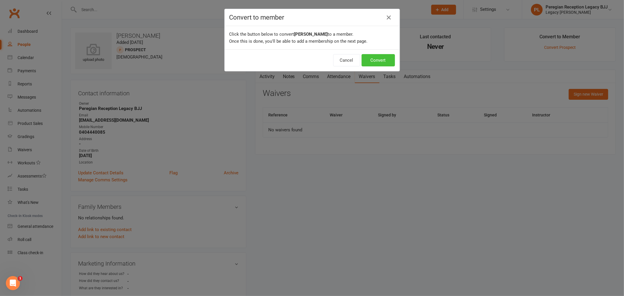
click at [384, 55] on button "Convert" at bounding box center [378, 60] width 33 height 12
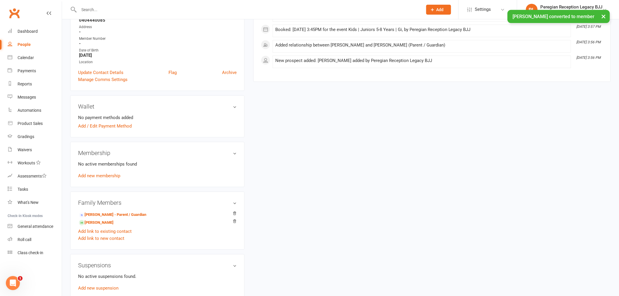
scroll to position [97, 0]
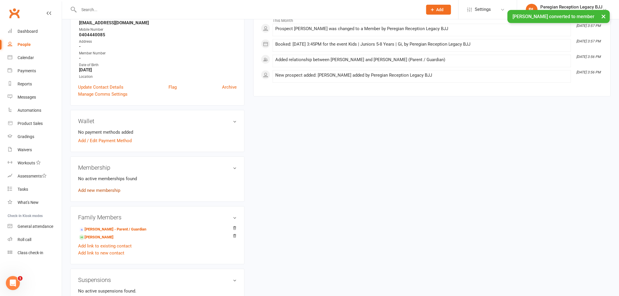
click at [97, 188] on link "Add new membership" at bounding box center [99, 190] width 42 height 5
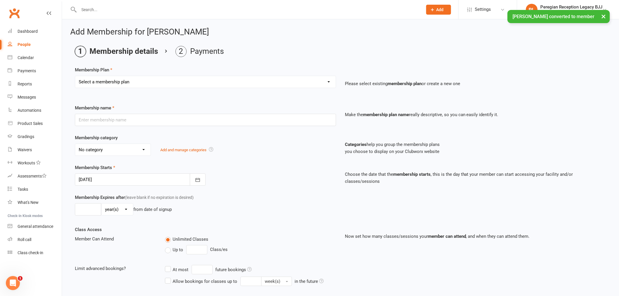
click at [128, 83] on select "Select a membership plan ADULT | FREE TRIAL ADULT | 10 Class Pass ADULT | 1 Cla…" at bounding box center [205, 82] width 261 height 12
select select "12"
click at [75, 76] on select "Select a membership plan ADULT | FREE TRIAL ADULT | 10 Class Pass ADULT | 1 Cla…" at bounding box center [205, 82] width 261 height 12
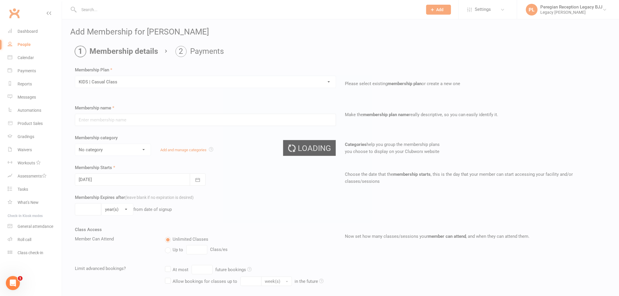
type input "KIDS | Casual Class"
select select "6"
type input "0"
type input "1"
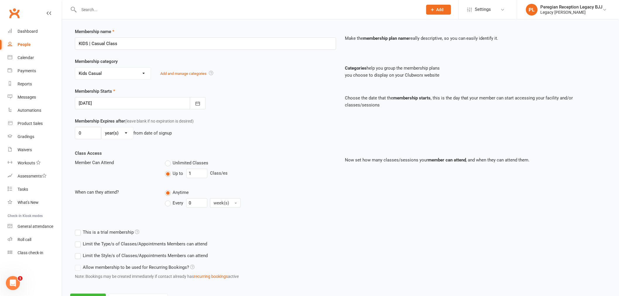
scroll to position [103, 0]
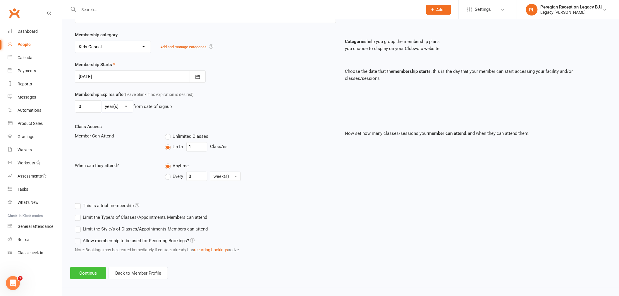
click at [90, 270] on button "Continue" at bounding box center [88, 273] width 36 height 12
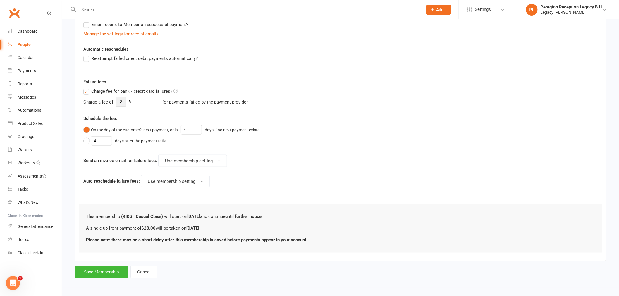
click at [109, 90] on span "Charge fee for bank / credit card failures?" at bounding box center [131, 91] width 81 height 6
click at [109, 88] on input "Charge fee for bank / credit card failures?" at bounding box center [130, 88] width 95 height 0
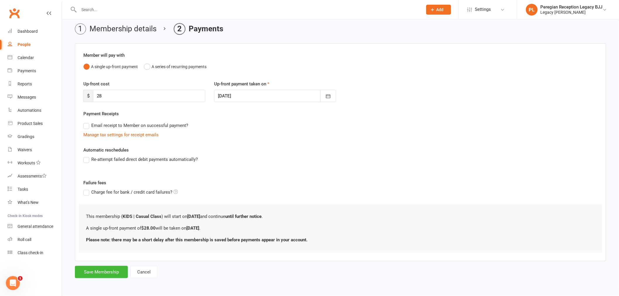
scroll to position [23, 0]
click at [106, 270] on button "Save Membership" at bounding box center [101, 272] width 53 height 12
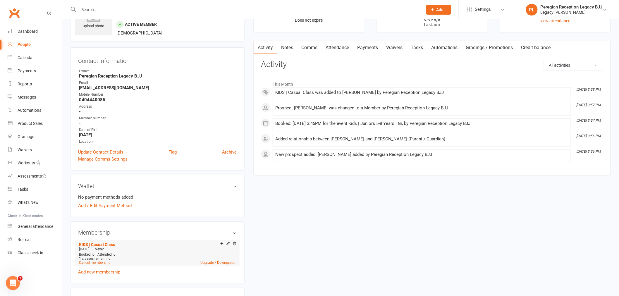
scroll to position [65, 0]
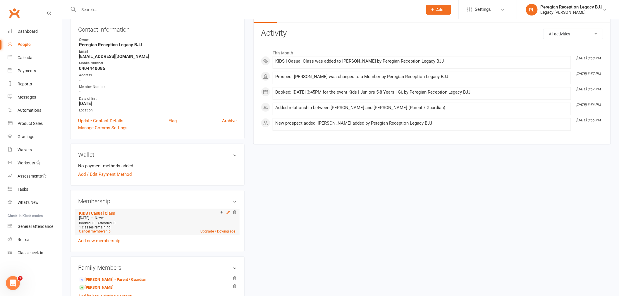
click at [229, 212] on icon at bounding box center [228, 212] width 4 height 4
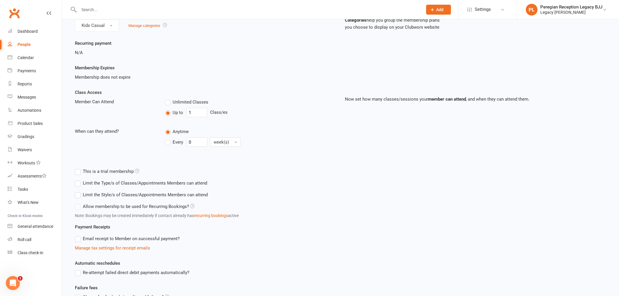
scroll to position [128, 0]
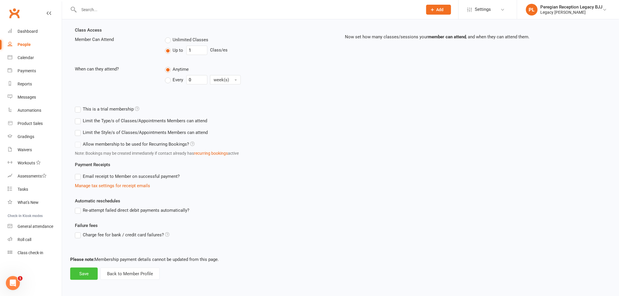
click at [89, 273] on button "Save" at bounding box center [84, 274] width 28 height 12
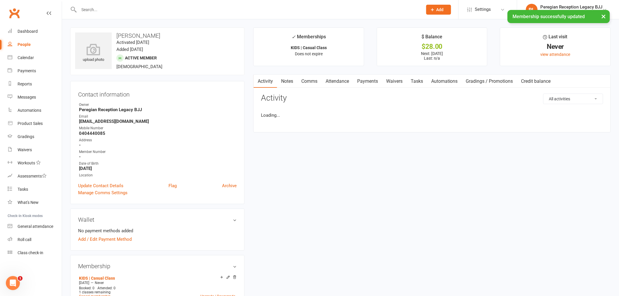
click at [363, 80] on link "Payments" at bounding box center [367, 81] width 29 height 13
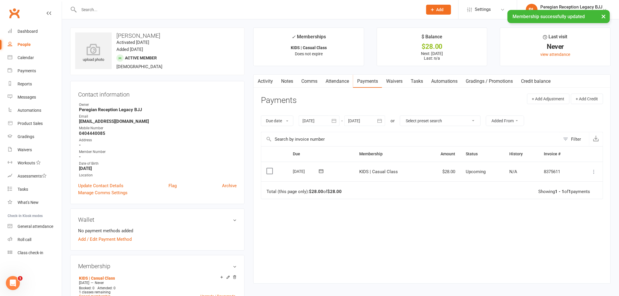
click at [595, 174] on icon at bounding box center [594, 172] width 6 height 6
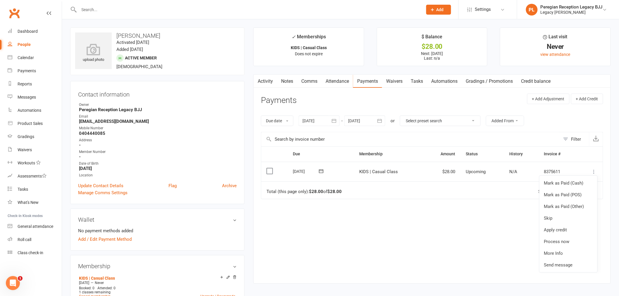
click at [501, 233] on div "Due Contact Membership Amount Status History Invoice # Select this [DATE] [PERS…" at bounding box center [432, 210] width 342 height 128
click at [594, 170] on icon at bounding box center [594, 172] width 6 height 6
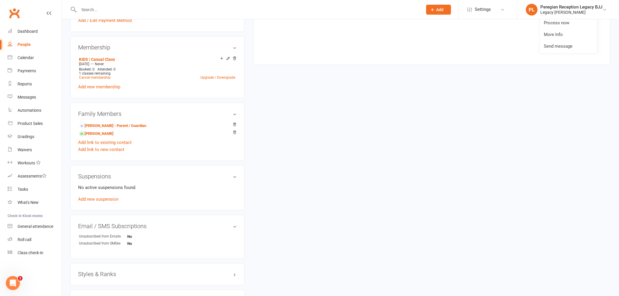
scroll to position [162, 0]
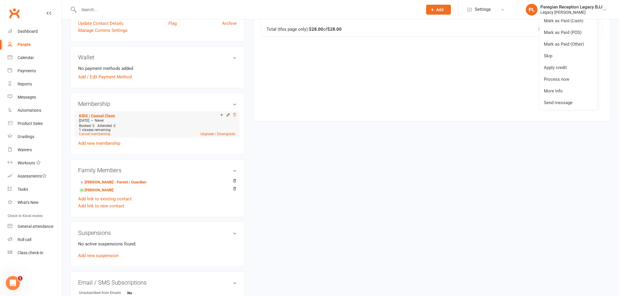
click at [234, 114] on icon at bounding box center [234, 114] width 3 height 3
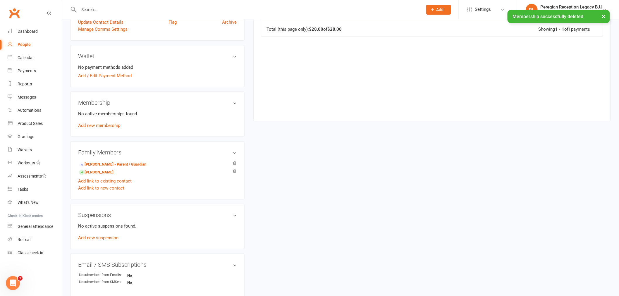
scroll to position [162, 0]
click at [100, 126] on link "Add new membership" at bounding box center [99, 126] width 42 height 5
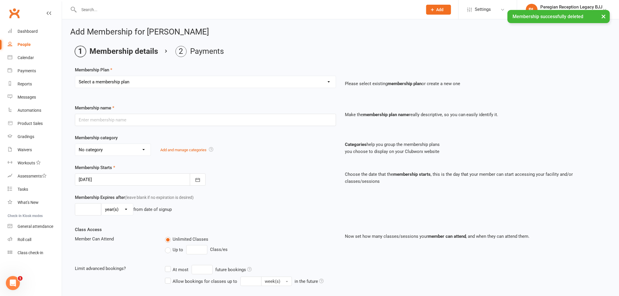
click at [166, 78] on select "Select a membership plan ADULT | FREE TRIAL ADULT | 10 Class Pass ADULT | 1 Cla…" at bounding box center [205, 82] width 261 height 12
select select "12"
click at [75, 76] on select "Select a membership plan ADULT | FREE TRIAL ADULT | 10 Class Pass ADULT | 1 Cla…" at bounding box center [205, 82] width 261 height 12
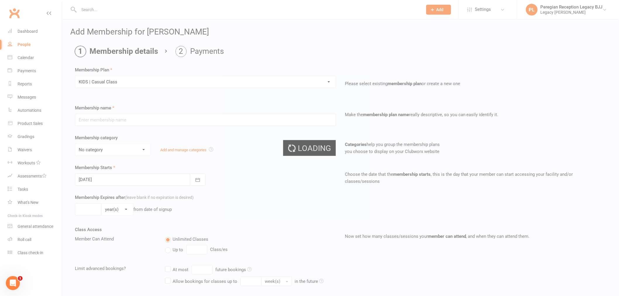
type input "KIDS | Casual Class"
select select "6"
type input "0"
type input "1"
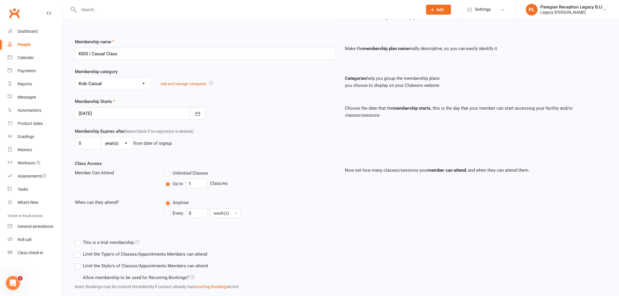
scroll to position [103, 0]
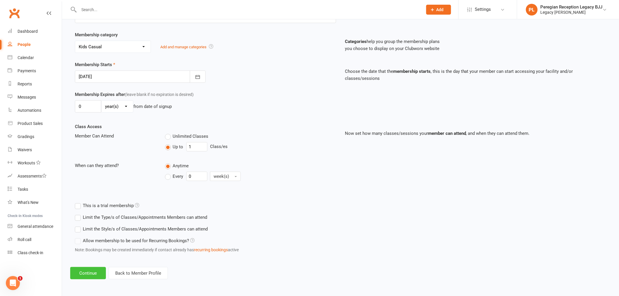
click at [89, 270] on button "Continue" at bounding box center [88, 273] width 36 height 12
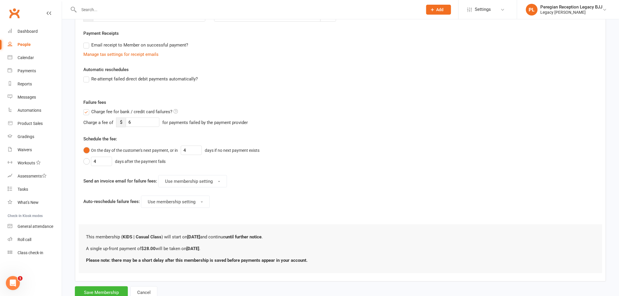
scroll to position [0, 0]
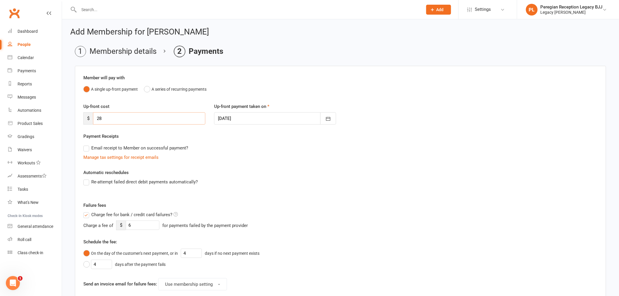
click at [116, 120] on input "28" at bounding box center [149, 118] width 112 height 12
type input "25"
click at [119, 214] on span "Charge fee for bank / credit card failures?" at bounding box center [131, 214] width 81 height 6
click at [119, 211] on input "Charge fee for bank / credit card failures?" at bounding box center [130, 211] width 95 height 0
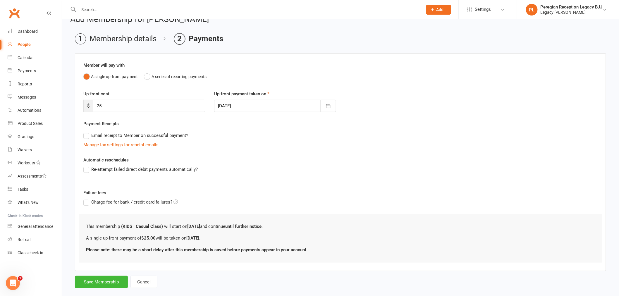
scroll to position [23, 0]
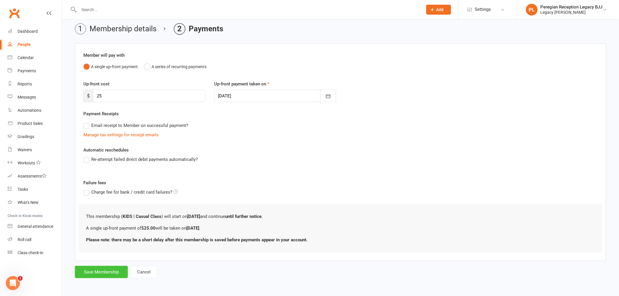
click at [110, 272] on button "Save Membership" at bounding box center [101, 272] width 53 height 12
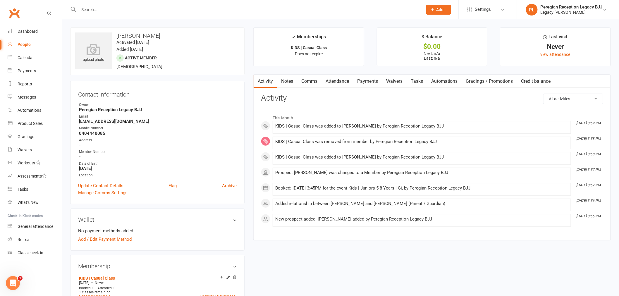
click at [377, 81] on link "Payments" at bounding box center [367, 81] width 29 height 13
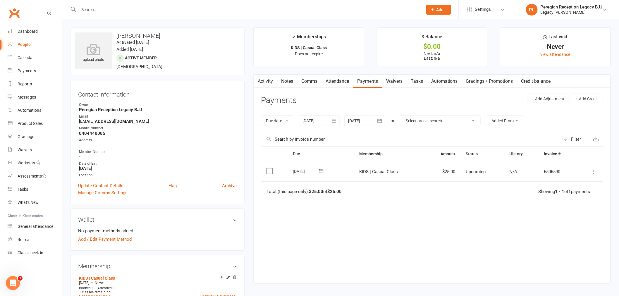
click at [99, 244] on div "Wallet No payment methods added Add / Edit Payment Method" at bounding box center [157, 230] width 174 height 42
click at [101, 240] on link "Add / Edit Payment Method" at bounding box center [105, 239] width 54 height 7
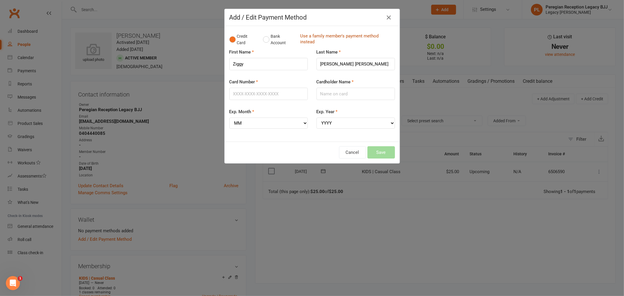
click at [321, 34] on link "Use a family member's payment method instead" at bounding box center [346, 39] width 92 height 13
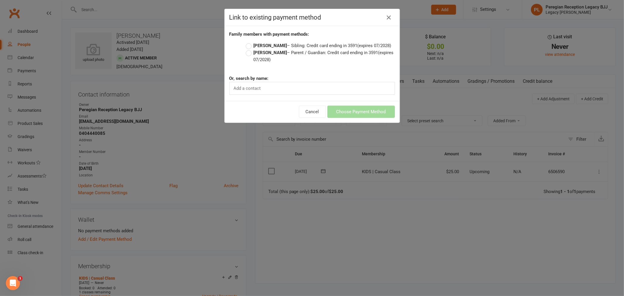
click at [258, 62] on span "(expires 07/2028)" at bounding box center [324, 56] width 140 height 12
click at [250, 49] on input "[PERSON_NAME] – Parent / Guardian: Credit card ending in 3591 (expires 07/2028)" at bounding box center [248, 49] width 4 height 0
click at [360, 118] on button "Choose Payment Method" at bounding box center [361, 112] width 68 height 12
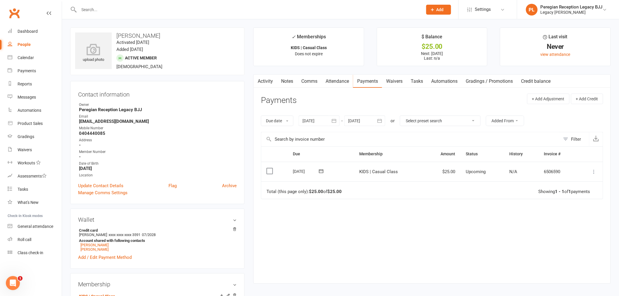
click at [594, 172] on icon at bounding box center [594, 172] width 6 height 6
click at [561, 242] on link "Process now" at bounding box center [569, 242] width 58 height 12
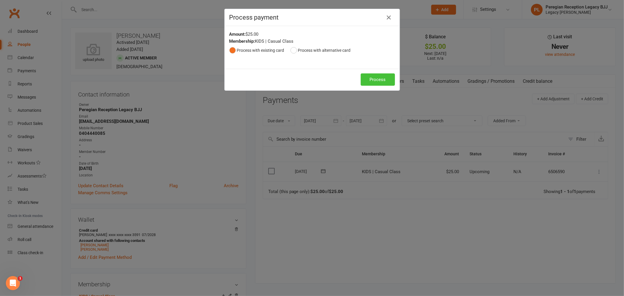
click at [381, 79] on button "Process" at bounding box center [378, 79] width 34 height 12
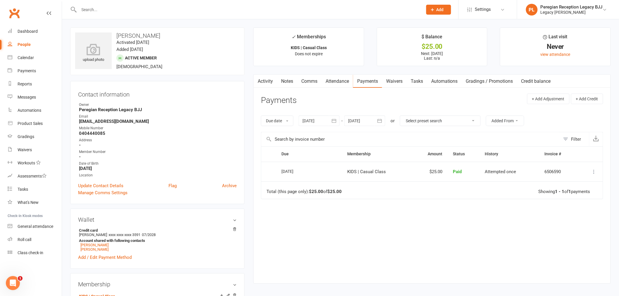
click at [343, 82] on link "Attendance" at bounding box center [338, 81] width 32 height 13
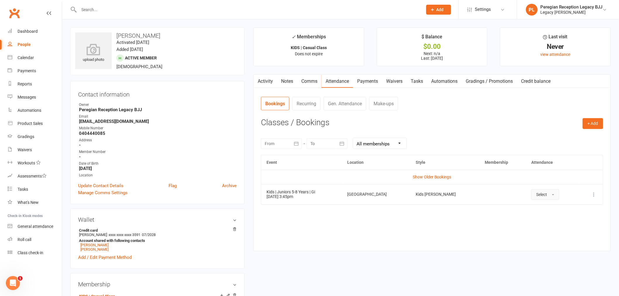
click at [544, 197] on button "Select" at bounding box center [545, 194] width 28 height 11
click at [537, 206] on span "Attended" at bounding box center [545, 207] width 18 height 5
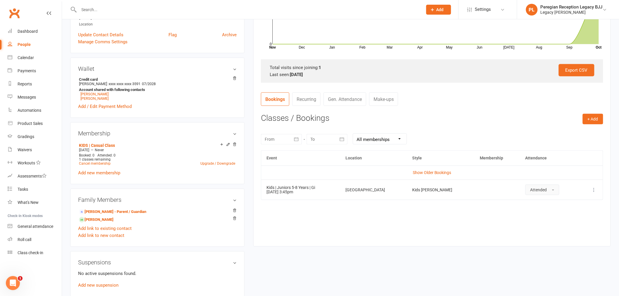
scroll to position [162, 0]
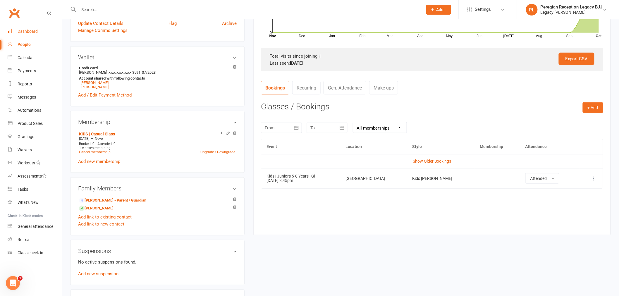
click at [23, 28] on link "Dashboard" at bounding box center [35, 31] width 54 height 13
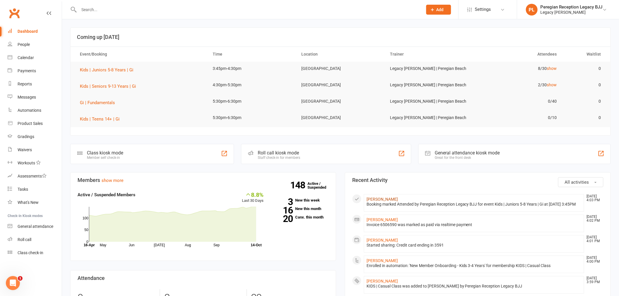
drag, startPoint x: 380, startPoint y: 199, endPoint x: 386, endPoint y: 199, distance: 5.3
click at [380, 199] on link "[PERSON_NAME]" at bounding box center [382, 199] width 31 height 5
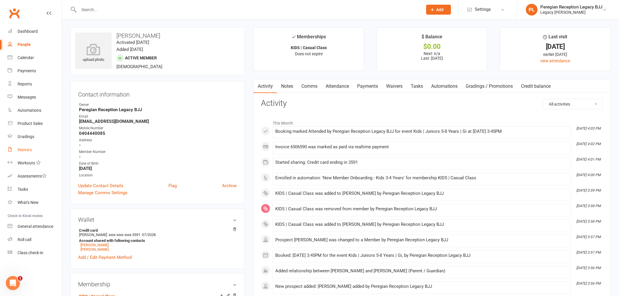
click at [28, 148] on div "Waivers" at bounding box center [25, 149] width 14 height 5
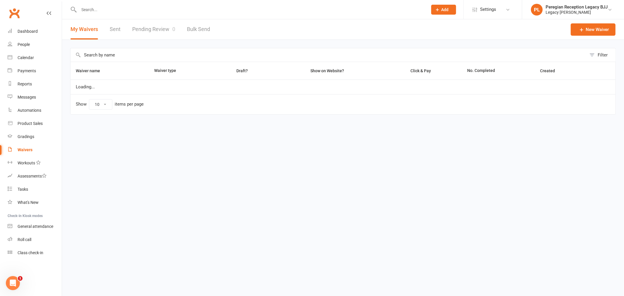
click at [161, 30] on link "Pending Review 0" at bounding box center [153, 29] width 43 height 20
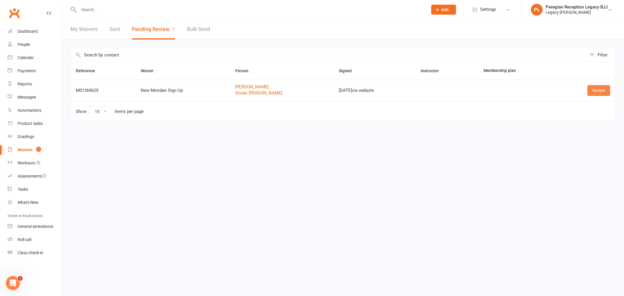
click at [593, 89] on link "Review" at bounding box center [599, 90] width 23 height 11
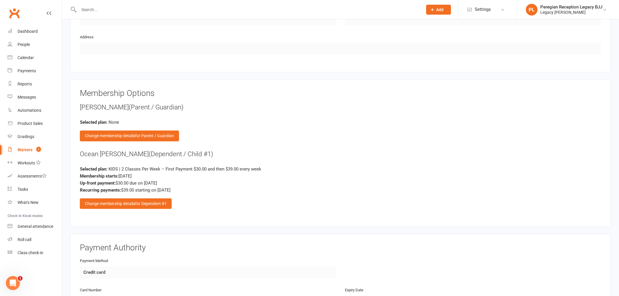
scroll to position [552, 0]
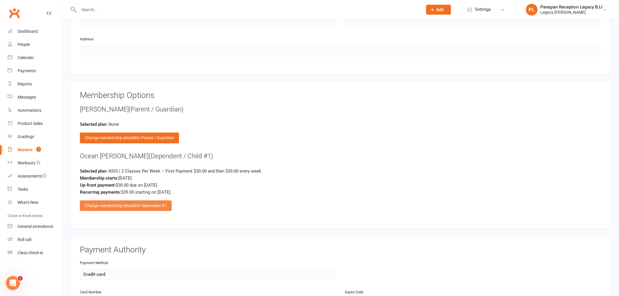
click at [124, 200] on div "Change membership details for Dependent #1" at bounding box center [126, 205] width 92 height 11
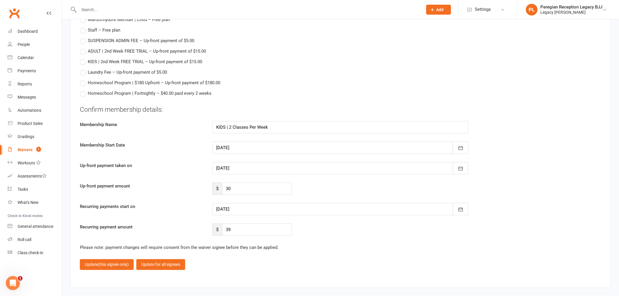
scroll to position [845, 0]
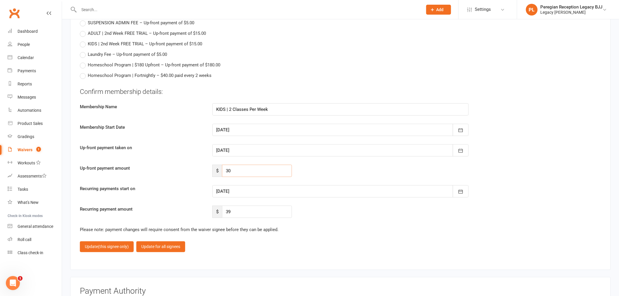
drag, startPoint x: 194, startPoint y: 167, endPoint x: 173, endPoint y: 164, distance: 21.8
click at [178, 165] on div "Up-front payment amount $ 30" at bounding box center [340, 171] width 530 height 12
type input "0"
click at [366, 211] on div "Recurring payment amount $ 39" at bounding box center [340, 212] width 530 height 12
click at [115, 244] on span "(this signee only)" at bounding box center [113, 246] width 31 height 5
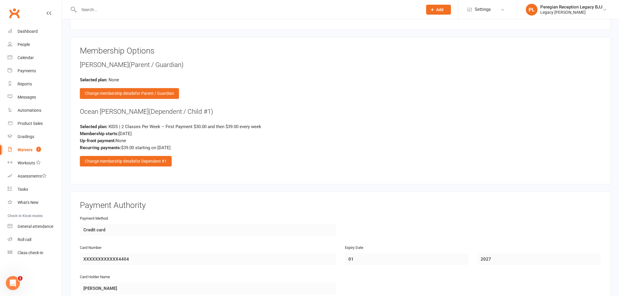
scroll to position [727, 0]
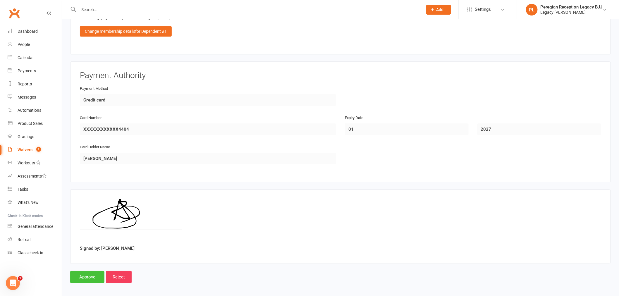
click at [83, 274] on input "Approve" at bounding box center [87, 277] width 34 height 12
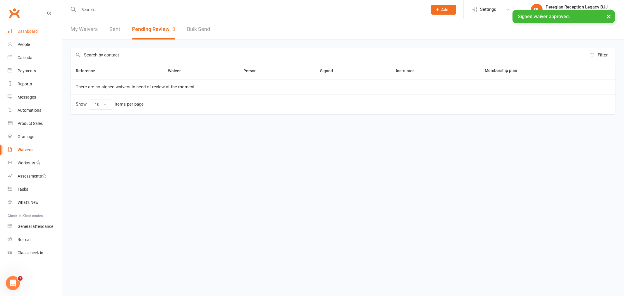
drag, startPoint x: 29, startPoint y: 30, endPoint x: 200, endPoint y: 42, distance: 171.6
click at [29, 30] on div "Dashboard" at bounding box center [28, 31] width 20 height 5
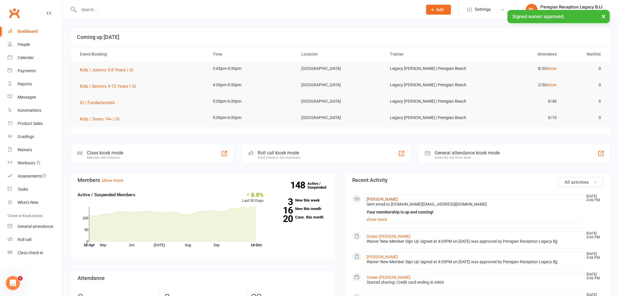
click at [379, 201] on link "[PERSON_NAME]" at bounding box center [382, 199] width 31 height 5
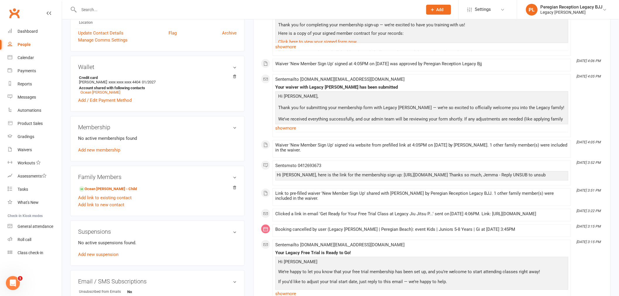
scroll to position [130, 0]
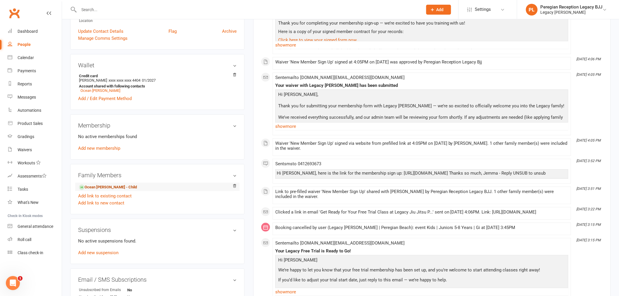
click at [107, 189] on link "Ocean [PERSON_NAME] - Child" at bounding box center [108, 187] width 58 height 6
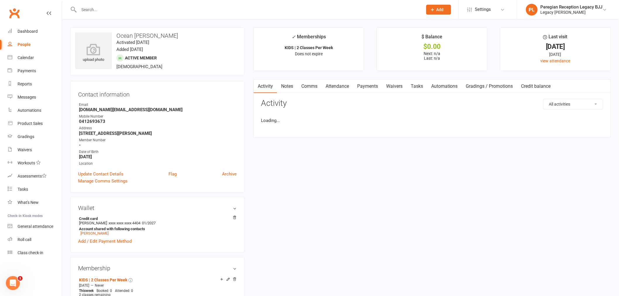
click at [368, 82] on link "Payments" at bounding box center [367, 86] width 29 height 13
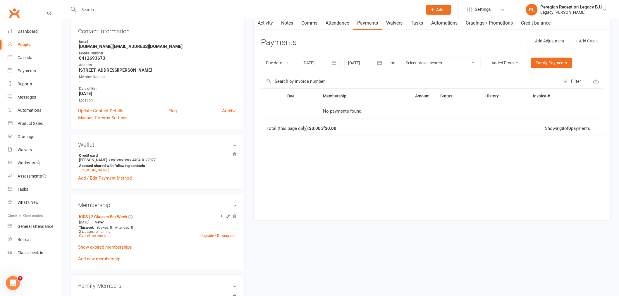
scroll to position [65, 0]
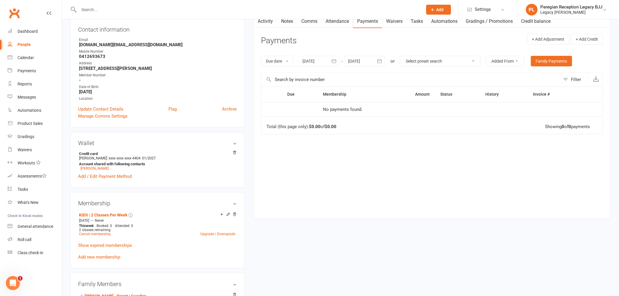
click at [333, 25] on link "Attendance" at bounding box center [338, 21] width 32 height 13
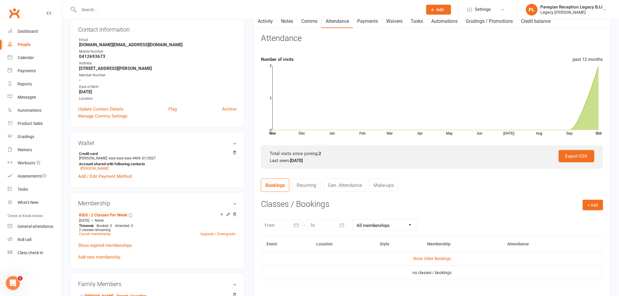
click at [369, 21] on link "Payments" at bounding box center [367, 21] width 29 height 13
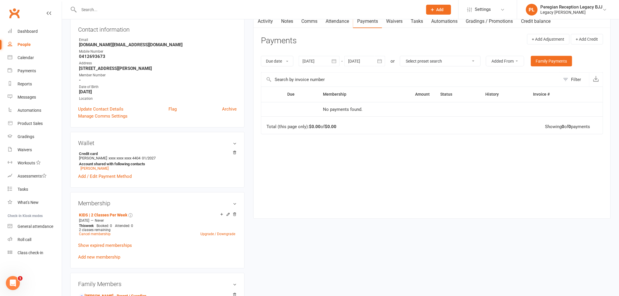
click at [403, 21] on link "Waivers" at bounding box center [394, 21] width 25 height 13
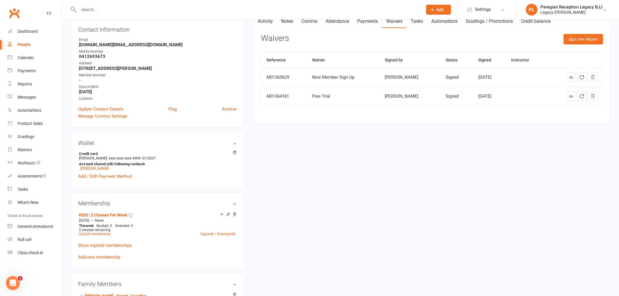
click at [370, 22] on link "Payments" at bounding box center [367, 21] width 29 height 13
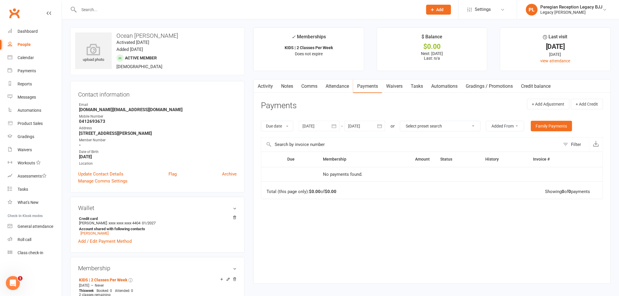
click at [332, 86] on link "Attendance" at bounding box center [338, 86] width 32 height 13
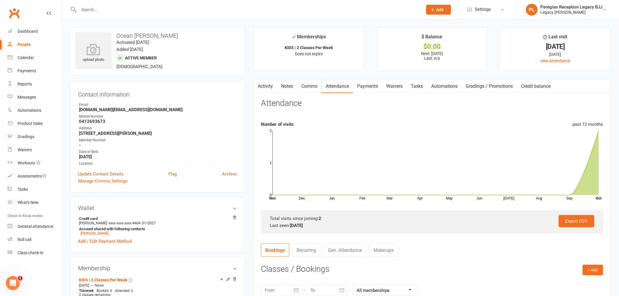
scroll to position [97, 0]
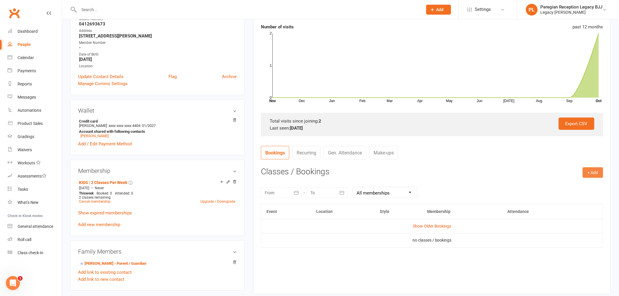
click at [592, 173] on button "+ Add" at bounding box center [593, 172] width 20 height 11
click at [571, 192] on link "Add Appointment" at bounding box center [574, 198] width 58 height 12
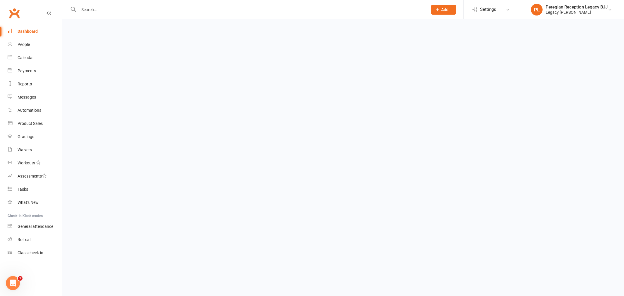
click at [573, 181] on div "Membership Require active membership for members?" at bounding box center [629, 182] width 251 height 16
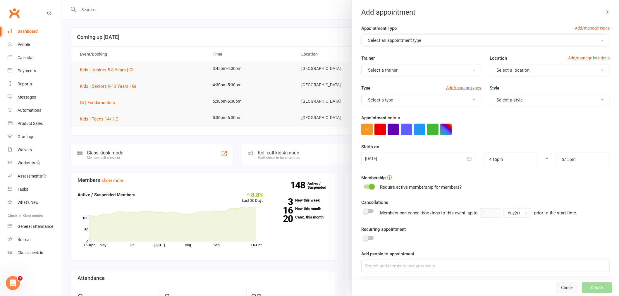
click at [558, 287] on button "Cancel" at bounding box center [567, 288] width 22 height 11
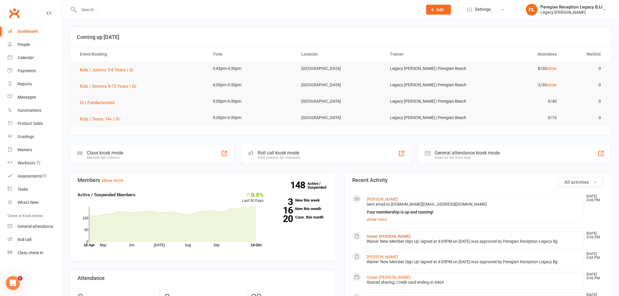
click at [375, 237] on link "Ocean [PERSON_NAME]" at bounding box center [389, 236] width 44 height 5
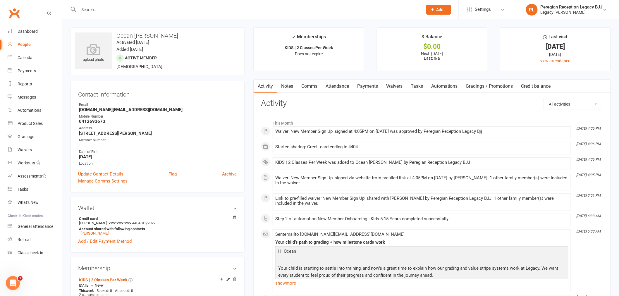
click at [334, 88] on link "Attendance" at bounding box center [338, 86] width 32 height 13
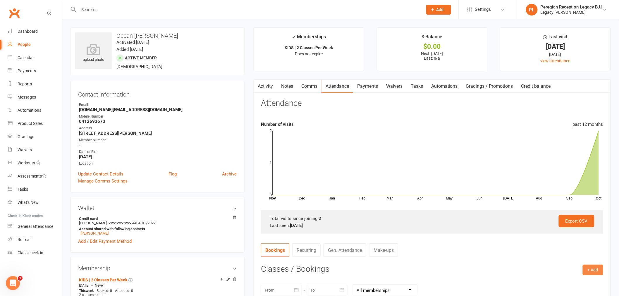
click at [594, 268] on button "+ Add" at bounding box center [593, 270] width 20 height 11
click at [552, 281] on link "Book Event" at bounding box center [574, 283] width 58 height 12
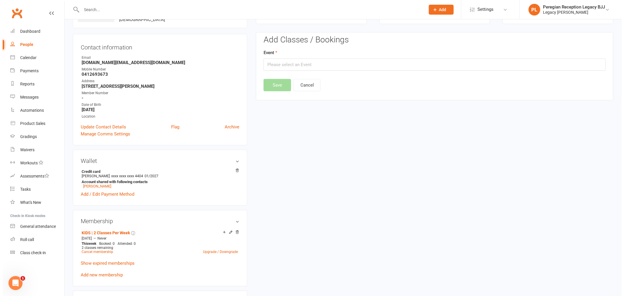
scroll to position [50, 0]
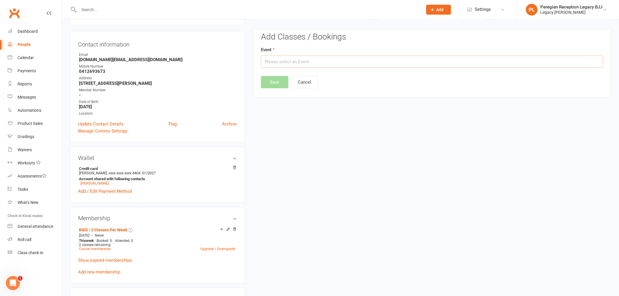
click at [284, 62] on input "text" at bounding box center [432, 62] width 342 height 12
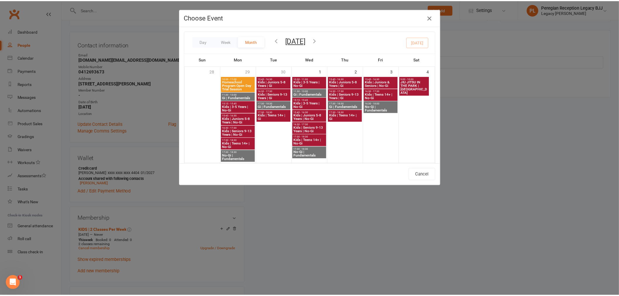
scroll to position [162, 0]
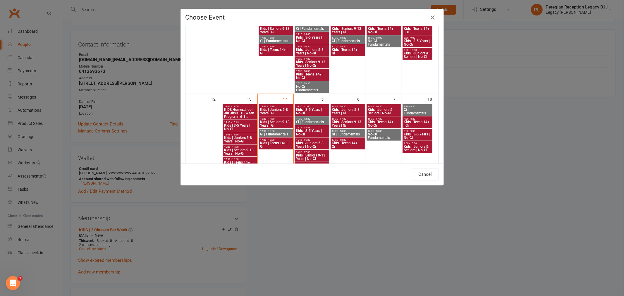
click at [278, 108] on span "Kids | Juniors 5-8 Years | Gi" at bounding box center [276, 111] width 32 height 7
type input "Kids | Juniors 5-8 Years | Gi - [DATE] 3:45:00 PM"
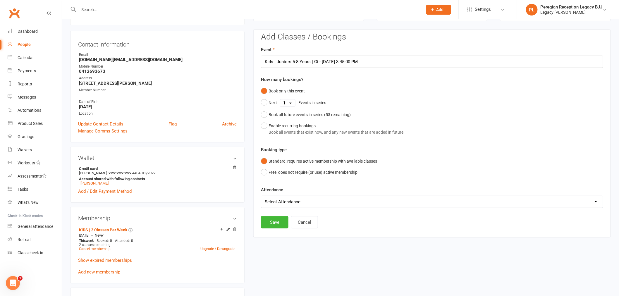
click at [286, 203] on select "Select Attendance Attended Absent" at bounding box center [432, 202] width 342 height 12
select select "0"
click at [261, 196] on select "Select Attendance Attended Absent" at bounding box center [432, 202] width 342 height 12
click at [274, 224] on button "Save" at bounding box center [275, 222] width 28 height 12
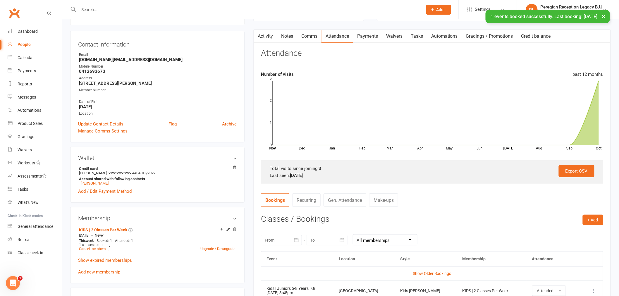
scroll to position [0, 0]
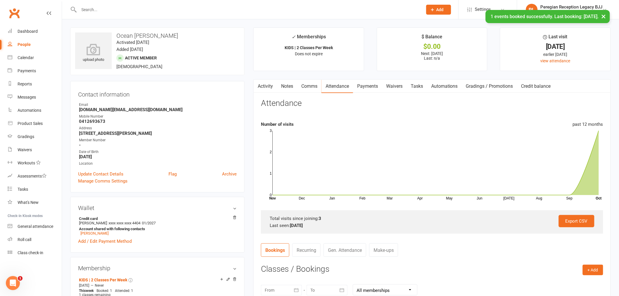
click at [369, 88] on link "Payments" at bounding box center [367, 86] width 29 height 13
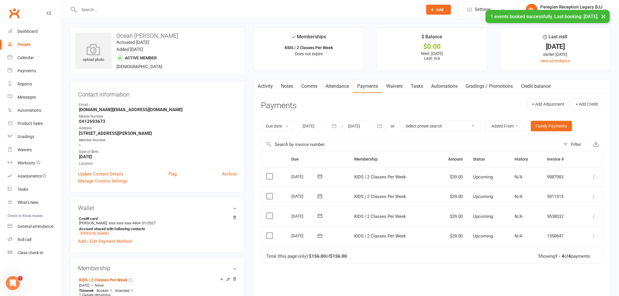
click at [595, 236] on icon at bounding box center [594, 236] width 6 height 6
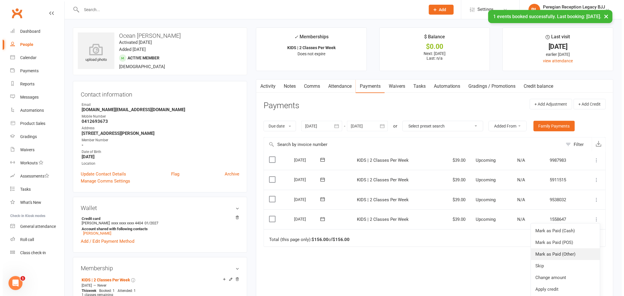
scroll to position [21, 0]
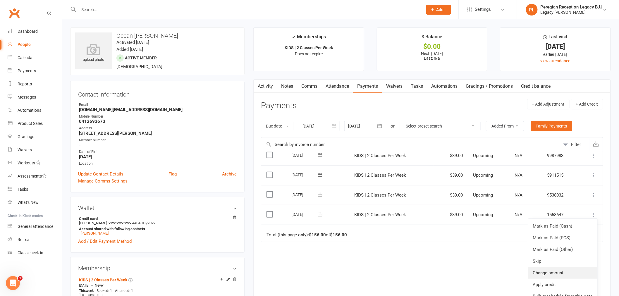
click at [551, 272] on link "Change amount" at bounding box center [562, 273] width 69 height 12
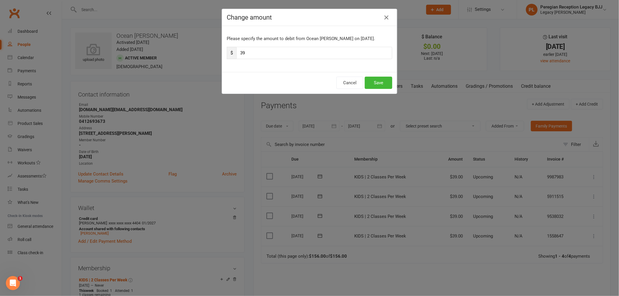
scroll to position [0, 0]
drag, startPoint x: 255, startPoint y: 56, endPoint x: 141, endPoint y: 35, distance: 116.6
click at [221, 53] on div "Change amount Please specify the amount to debit from Ocean [PERSON_NAME] on [D…" at bounding box center [312, 148] width 624 height 296
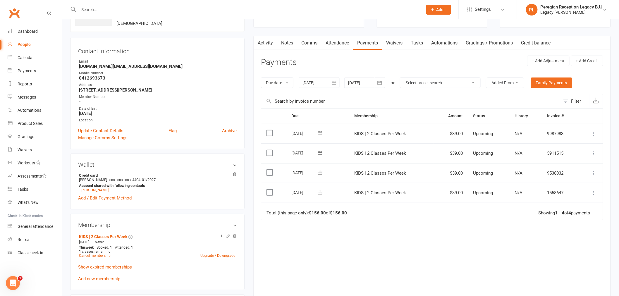
scroll to position [65, 0]
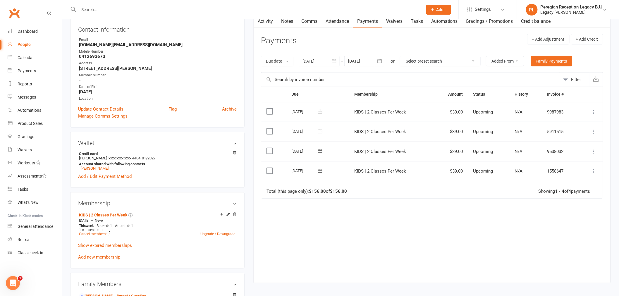
click at [595, 171] on icon at bounding box center [594, 171] width 6 height 6
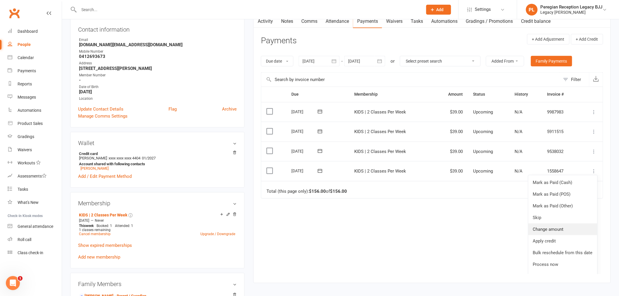
click at [551, 226] on link "Change amount" at bounding box center [562, 230] width 69 height 12
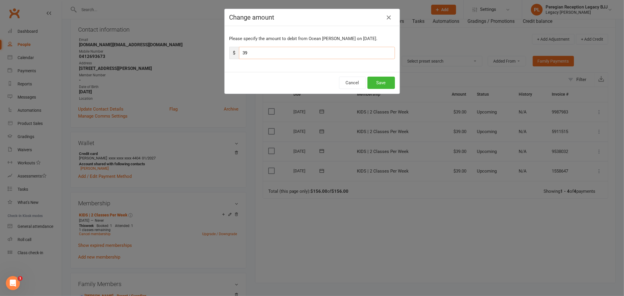
click at [265, 57] on input "39" at bounding box center [317, 53] width 156 height 12
type input "19.50"
click at [387, 79] on button "Save" at bounding box center [382, 83] width 28 height 12
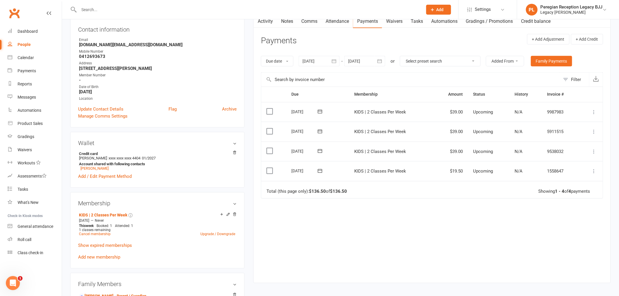
click at [593, 151] on icon at bounding box center [594, 152] width 6 height 6
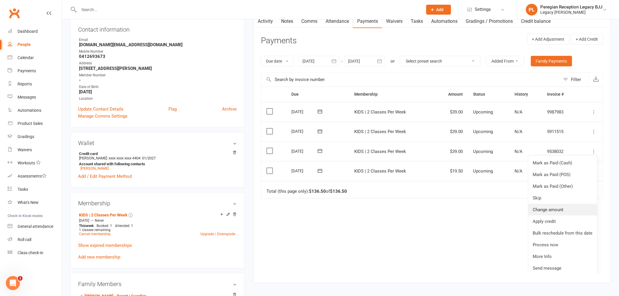
click at [549, 210] on link "Change amount" at bounding box center [562, 210] width 69 height 12
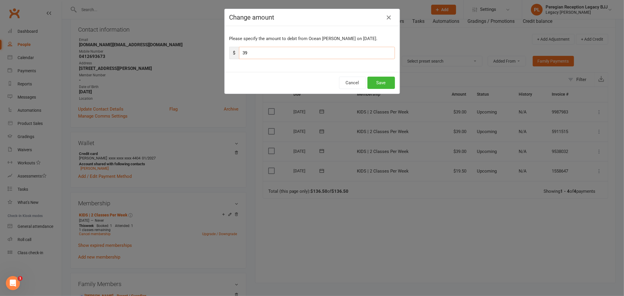
click at [267, 53] on input "39" at bounding box center [317, 53] width 156 height 12
type input "19.50"
click at [385, 79] on button "Save" at bounding box center [382, 83] width 28 height 12
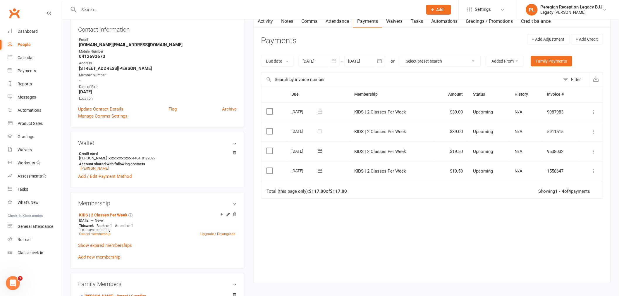
click at [592, 131] on icon at bounding box center [594, 132] width 6 height 6
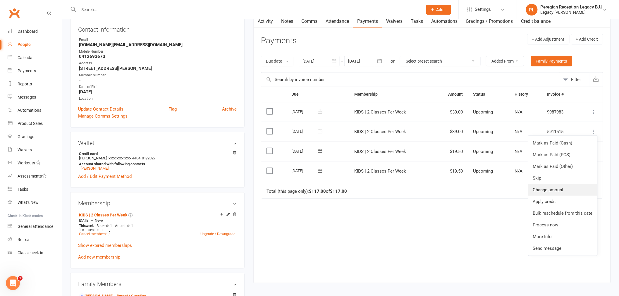
click at [559, 190] on link "Change amount" at bounding box center [562, 190] width 69 height 12
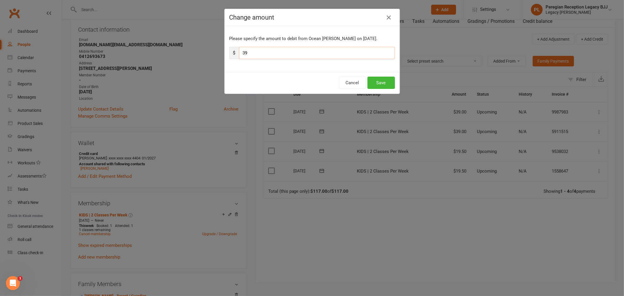
click at [286, 51] on input "39" at bounding box center [317, 53] width 156 height 12
type input "19.50"
click at [388, 84] on button "Save" at bounding box center [382, 83] width 28 height 12
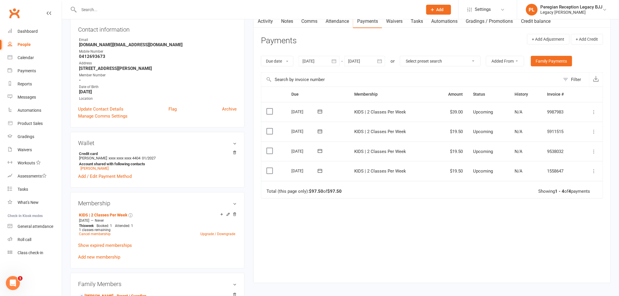
click at [595, 114] on icon at bounding box center [594, 112] width 6 height 6
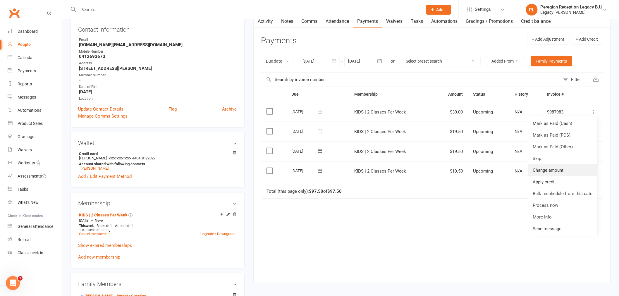
click at [552, 170] on link "Change amount" at bounding box center [562, 170] width 69 height 12
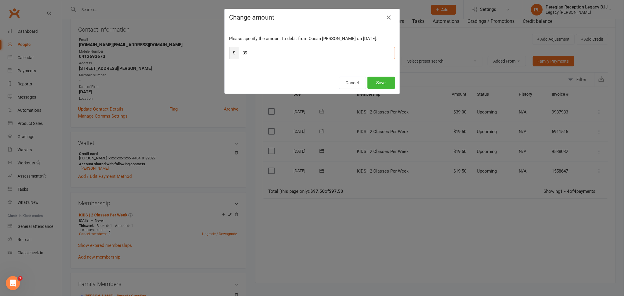
click at [279, 53] on input "39" at bounding box center [317, 53] width 156 height 12
type input "19.50"
click at [378, 84] on button "Save" at bounding box center [382, 83] width 28 height 12
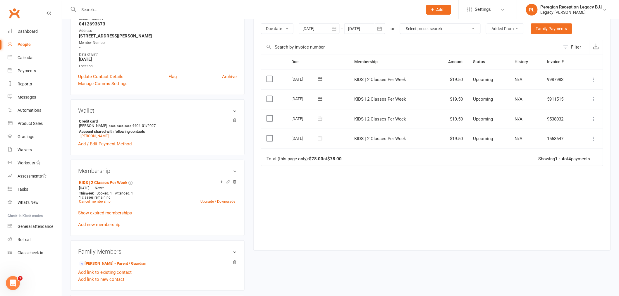
scroll to position [0, 0]
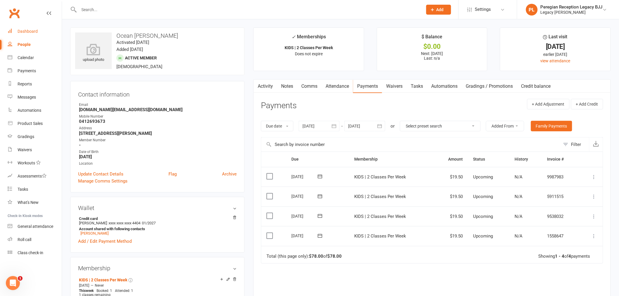
drag, startPoint x: 36, startPoint y: 32, endPoint x: 45, endPoint y: 32, distance: 9.1
click at [36, 32] on div "Dashboard" at bounding box center [28, 31] width 20 height 5
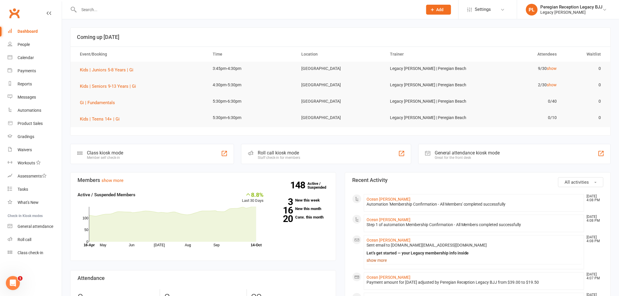
click at [376, 260] on link "show more" at bounding box center [474, 260] width 215 height 8
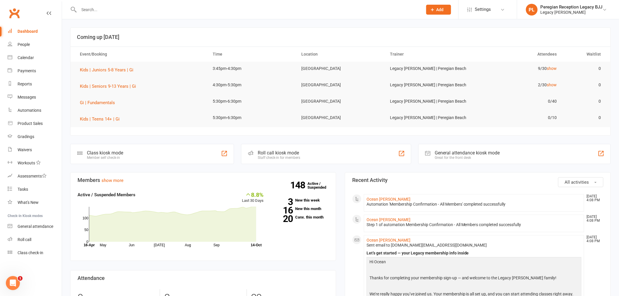
click at [30, 32] on div "Dashboard" at bounding box center [28, 31] width 20 height 5
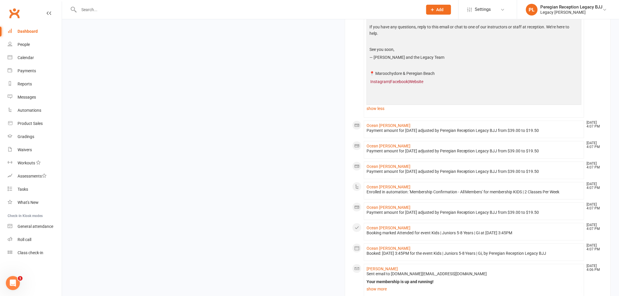
scroll to position [683, 0]
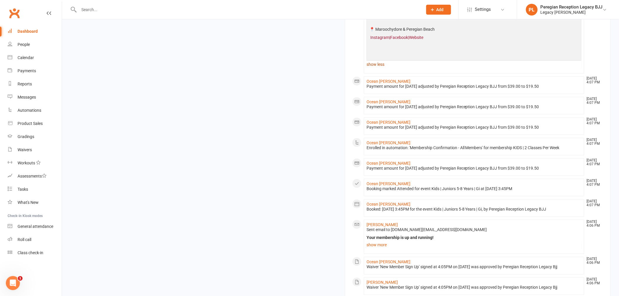
click at [373, 64] on link "show less" at bounding box center [474, 64] width 215 height 8
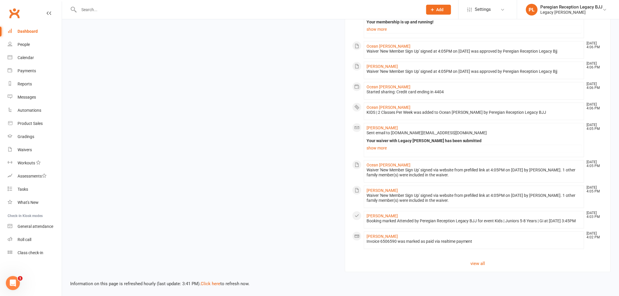
click at [112, 10] on input "text" at bounding box center [247, 10] width 341 height 8
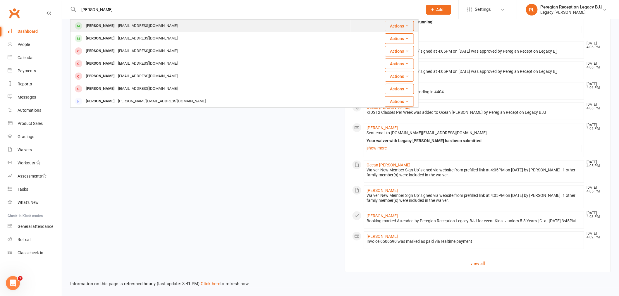
type input "[PERSON_NAME]"
click at [116, 27] on div "[EMAIL_ADDRESS][DOMAIN_NAME]" at bounding box center [147, 26] width 63 height 8
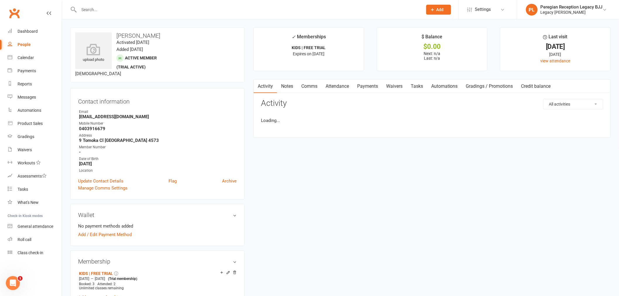
click at [130, 12] on input "text" at bounding box center [247, 10] width 341 height 8
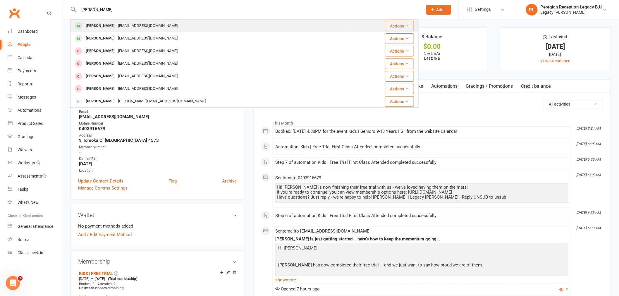
type input "[PERSON_NAME]"
click at [121, 29] on div "[EMAIL_ADDRESS][DOMAIN_NAME]" at bounding box center [147, 26] width 63 height 8
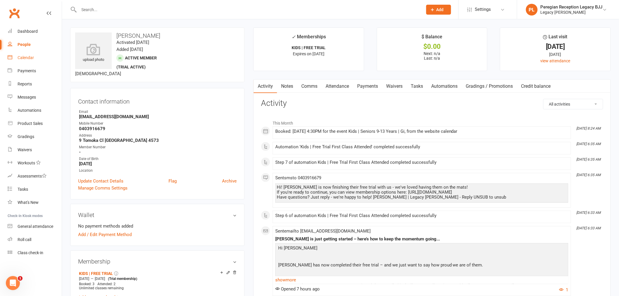
click at [36, 55] on link "Calendar" at bounding box center [35, 57] width 54 height 13
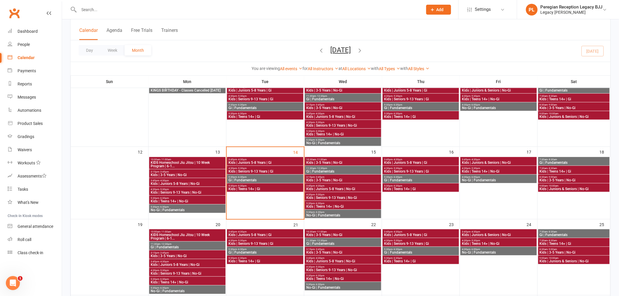
scroll to position [130, 0]
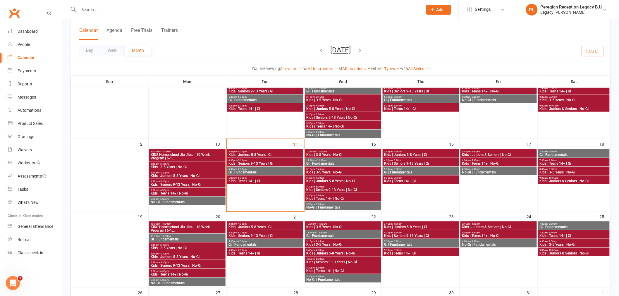
click at [269, 153] on span "Kids | Juniors 5-8 Years | Gi" at bounding box center [265, 155] width 74 height 4
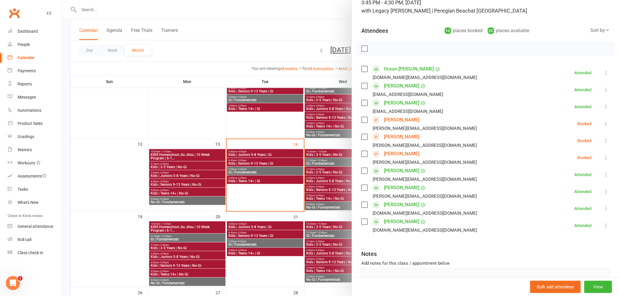
scroll to position [0, 0]
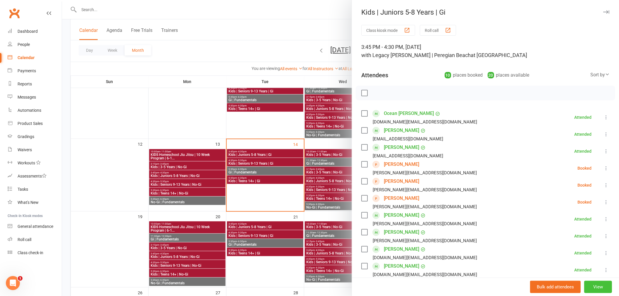
click at [588, 285] on button "View" at bounding box center [598, 287] width 28 height 12
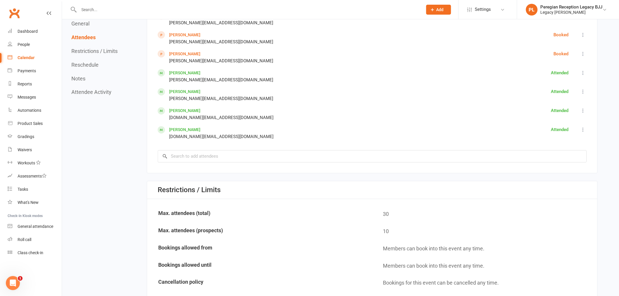
scroll to position [390, 0]
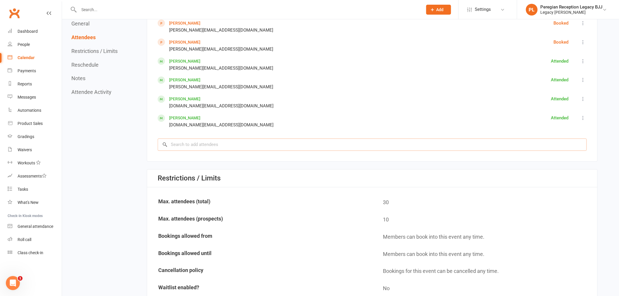
click at [253, 146] on input "search" at bounding box center [372, 145] width 429 height 12
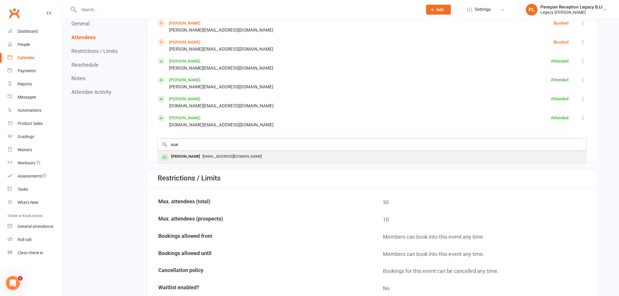
type input "sua"
click at [202, 155] on span "[EMAIL_ADDRESS][DOMAIN_NAME]" at bounding box center [231, 156] width 59 height 4
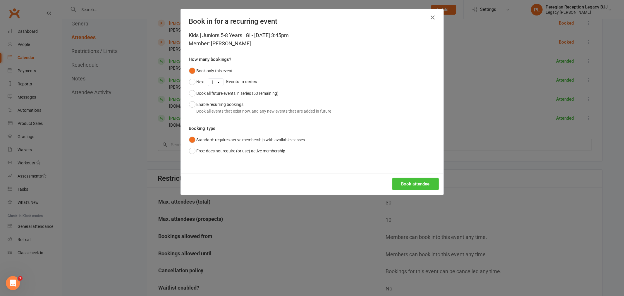
click at [413, 184] on button "Book attendee" at bounding box center [415, 184] width 47 height 12
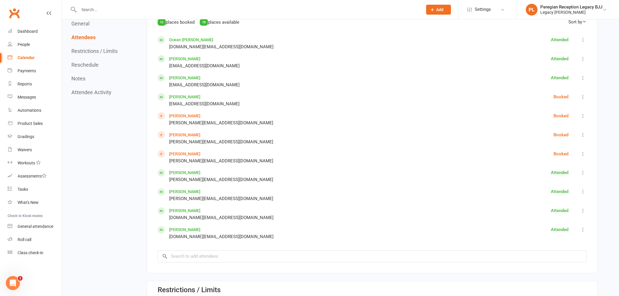
scroll to position [260, 0]
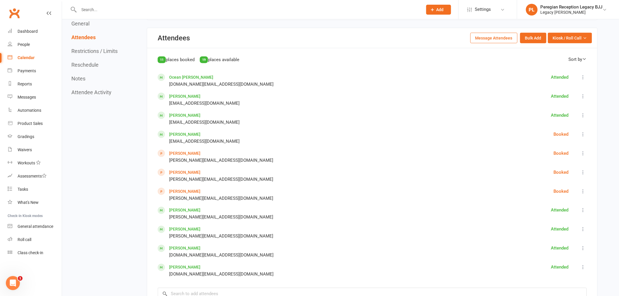
click at [581, 133] on icon at bounding box center [584, 134] width 6 height 6
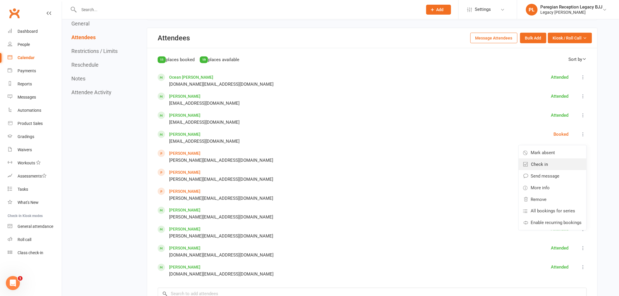
click at [540, 166] on link "Check in" at bounding box center [553, 165] width 68 height 12
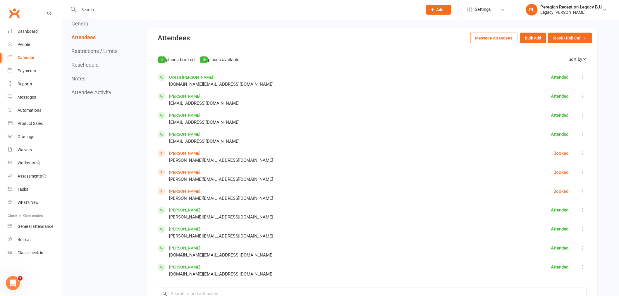
click at [183, 151] on link "[PERSON_NAME]" at bounding box center [184, 153] width 31 height 5
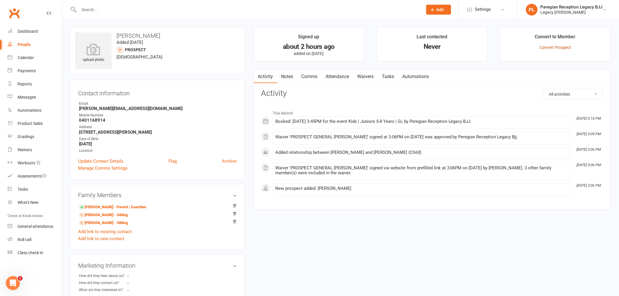
click at [546, 49] on link "Convert Prospect" at bounding box center [556, 47] width 32 height 5
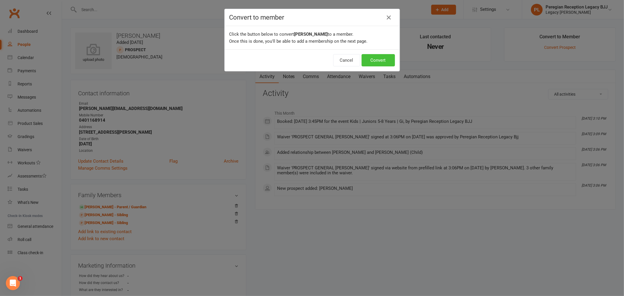
click at [381, 57] on button "Convert" at bounding box center [378, 60] width 33 height 12
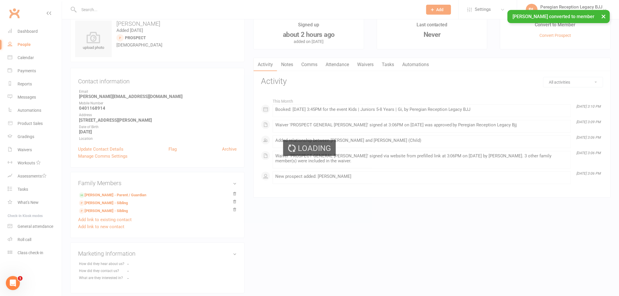
scroll to position [47, 0]
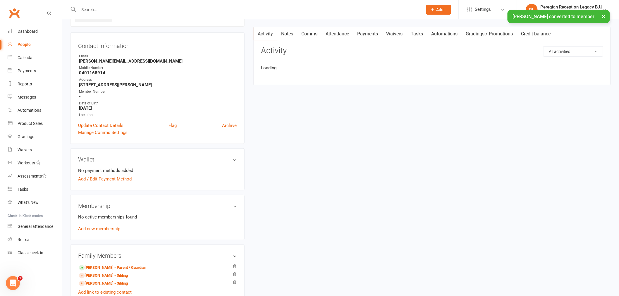
scroll to position [41, 0]
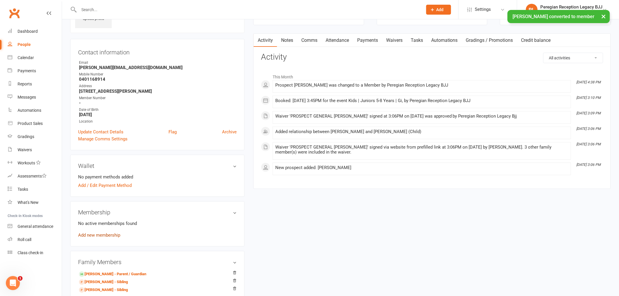
click at [102, 236] on link "Add new membership" at bounding box center [99, 235] width 42 height 5
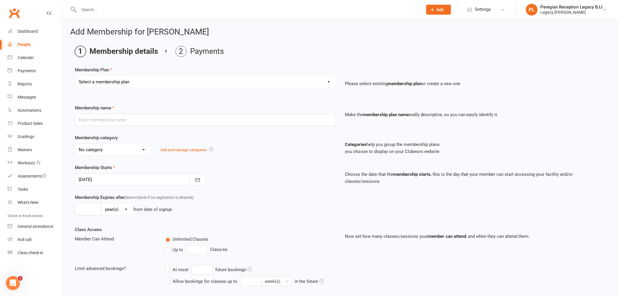
click at [131, 85] on select "Select a membership plan ADULT | FREE TRIAL ADULT | 10 Class Pass ADULT | 1 Cla…" at bounding box center [205, 82] width 261 height 12
select select "12"
click at [75, 76] on select "Select a membership plan ADULT | FREE TRIAL ADULT | 10 Class Pass ADULT | 1 Cla…" at bounding box center [205, 82] width 261 height 12
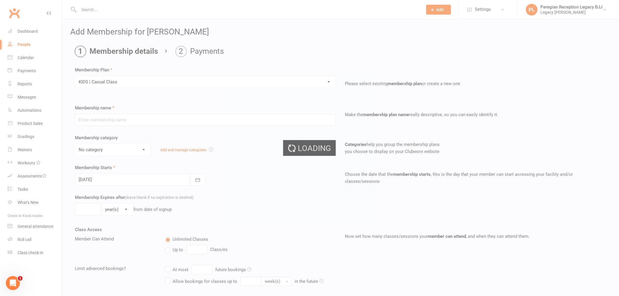
type input "KIDS | Casual Class"
select select "6"
type input "0"
type input "1"
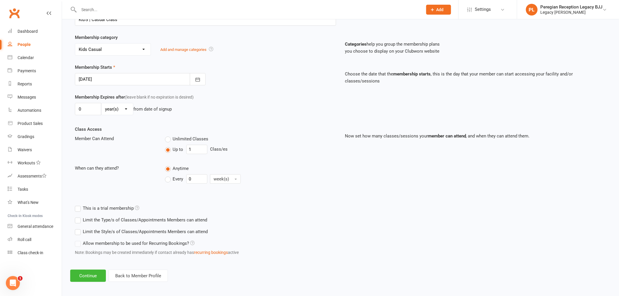
scroll to position [103, 0]
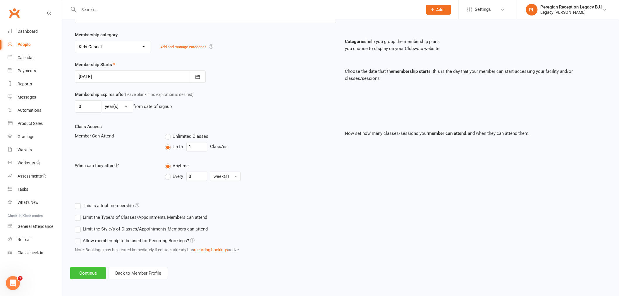
click at [85, 269] on button "Continue" at bounding box center [88, 273] width 36 height 12
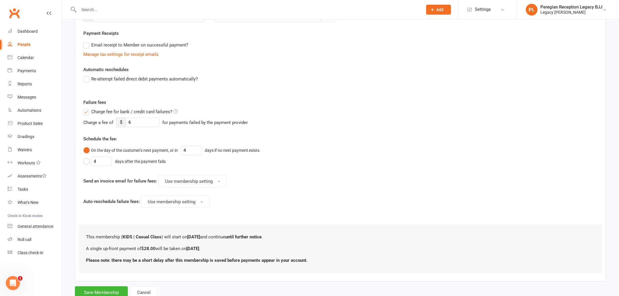
scroll to position [0, 0]
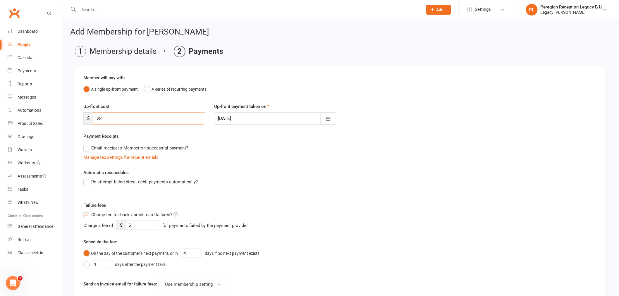
drag, startPoint x: 117, startPoint y: 119, endPoint x: 113, endPoint y: 119, distance: 4.1
click at [117, 119] on input "28" at bounding box center [149, 118] width 112 height 12
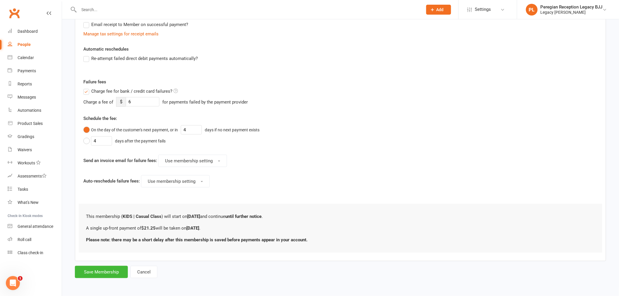
type input "21.25"
click at [99, 92] on span "Charge fee for bank / credit card failures?" at bounding box center [131, 91] width 81 height 6
click at [99, 88] on input "Charge fee for bank / credit card failures?" at bounding box center [130, 88] width 95 height 0
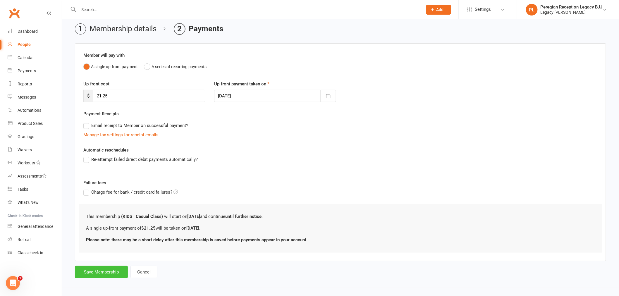
click at [113, 273] on button "Save Membership" at bounding box center [101, 272] width 53 height 12
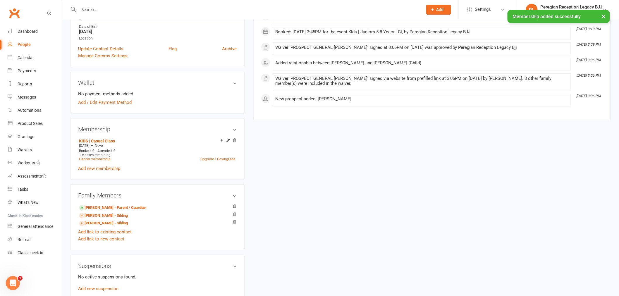
scroll to position [162, 0]
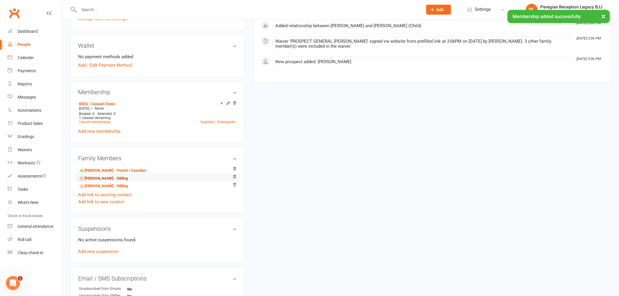
click at [103, 178] on link "[PERSON_NAME] - Sibling" at bounding box center [103, 179] width 49 height 6
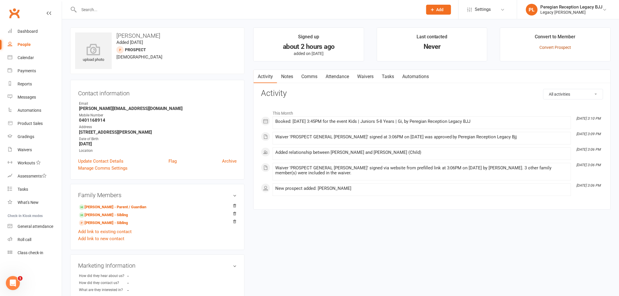
click at [549, 46] on link "Convert Prospect" at bounding box center [556, 47] width 32 height 5
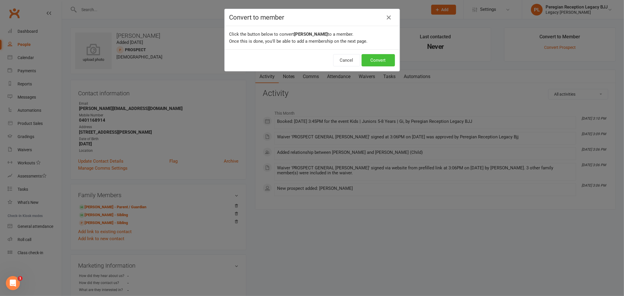
click at [385, 60] on button "Convert" at bounding box center [378, 60] width 33 height 12
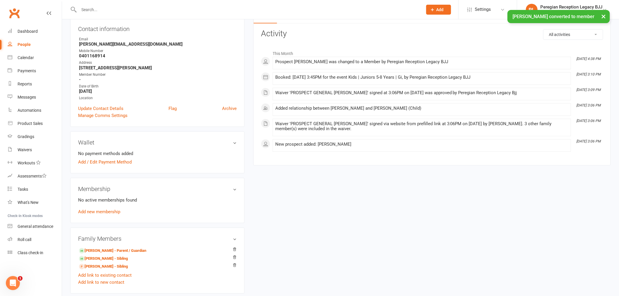
scroll to position [65, 0]
click at [101, 211] on link "Add new membership" at bounding box center [99, 211] width 42 height 5
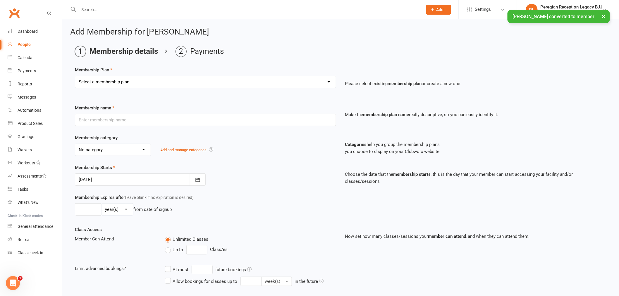
click at [126, 83] on select "Select a membership plan ADULT | FREE TRIAL ADULT | 10 Class Pass ADULT | 1 Cla…" at bounding box center [205, 82] width 261 height 12
select select "12"
click at [75, 76] on select "Select a membership plan ADULT | FREE TRIAL ADULT | 10 Class Pass ADULT | 1 Cla…" at bounding box center [205, 82] width 261 height 12
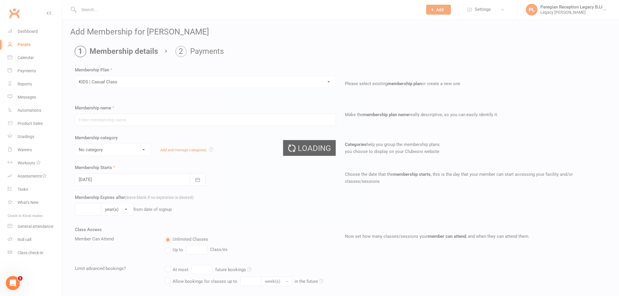
type input "KIDS | Casual Class"
select select "6"
type input "0"
type input "1"
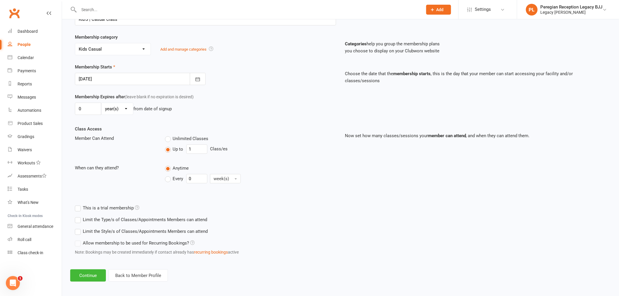
scroll to position [103, 0]
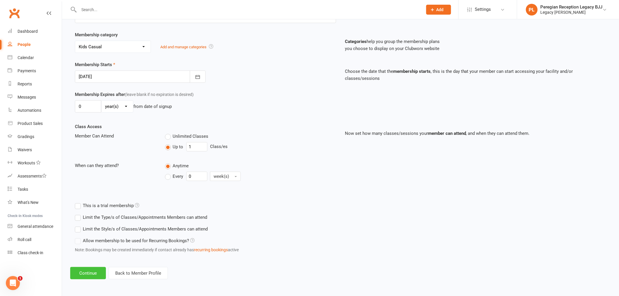
click at [88, 269] on button "Continue" at bounding box center [88, 273] width 36 height 12
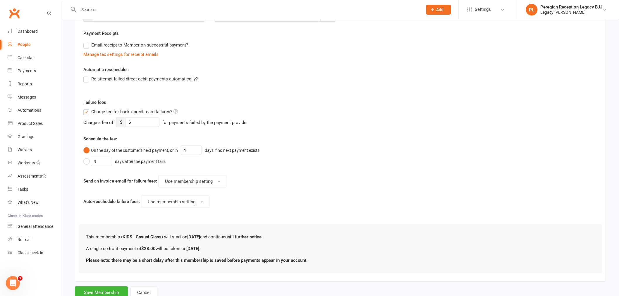
scroll to position [0, 0]
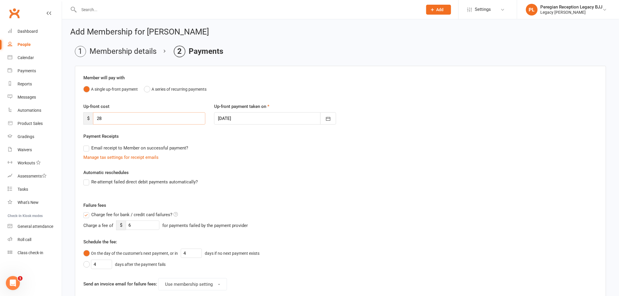
drag, startPoint x: 109, startPoint y: 120, endPoint x: 75, endPoint y: 120, distance: 34.2
click at [75, 120] on div "Member will pay with A single up-front payment A series of recurring payments U…" at bounding box center [340, 225] width 531 height 319
type input "21.25"
click at [104, 214] on span "Charge fee for bank / credit card failures?" at bounding box center [131, 214] width 81 height 6
click at [104, 211] on input "Charge fee for bank / credit card failures?" at bounding box center [130, 211] width 95 height 0
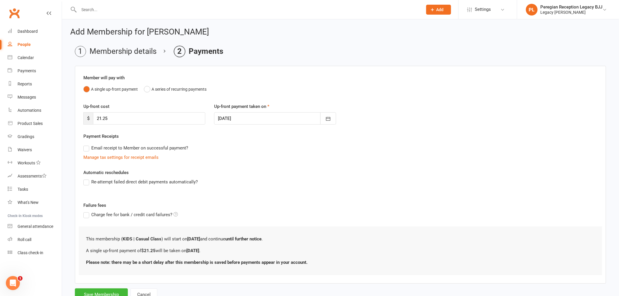
scroll to position [23, 0]
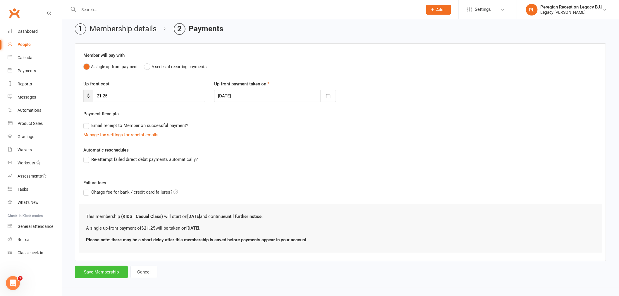
click at [97, 274] on button "Save Membership" at bounding box center [101, 272] width 53 height 12
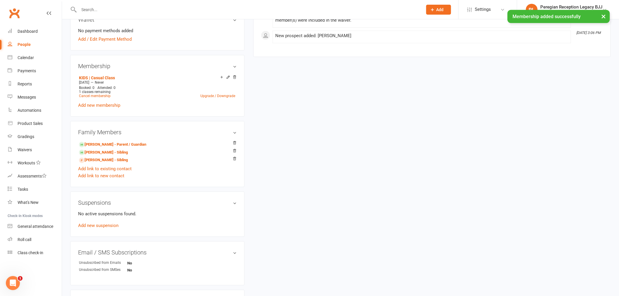
scroll to position [195, 0]
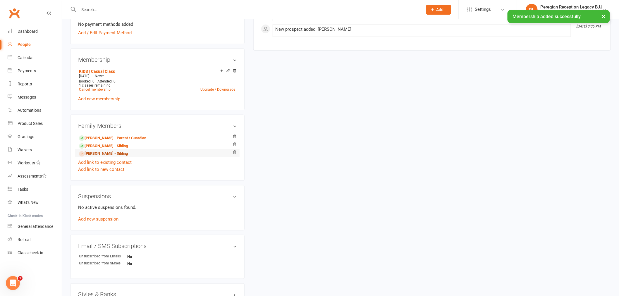
click at [95, 153] on link "[PERSON_NAME] - Sibling" at bounding box center [103, 154] width 49 height 6
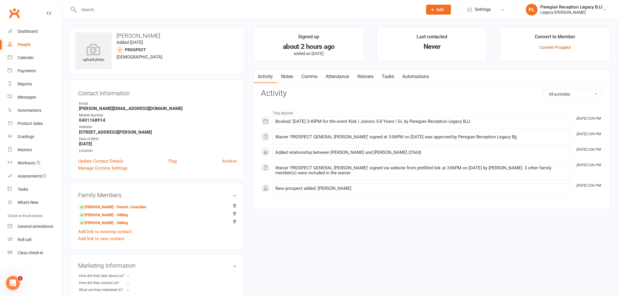
click at [560, 46] on link "Convert Prospect" at bounding box center [556, 47] width 32 height 5
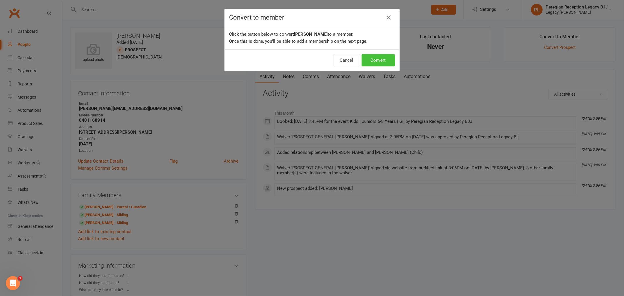
click at [380, 57] on button "Convert" at bounding box center [378, 60] width 33 height 12
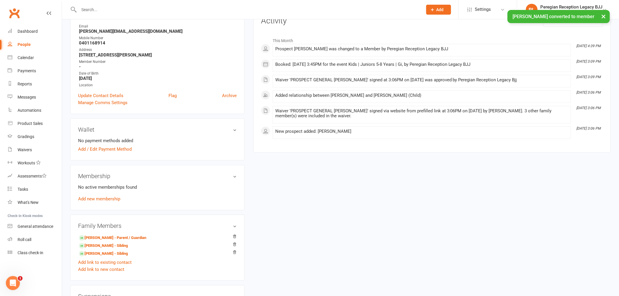
scroll to position [97, 0]
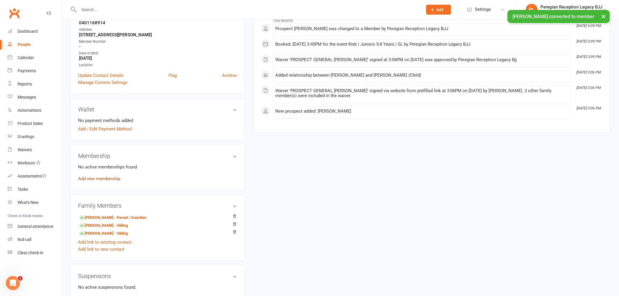
click at [86, 176] on link "Add new membership" at bounding box center [99, 178] width 42 height 5
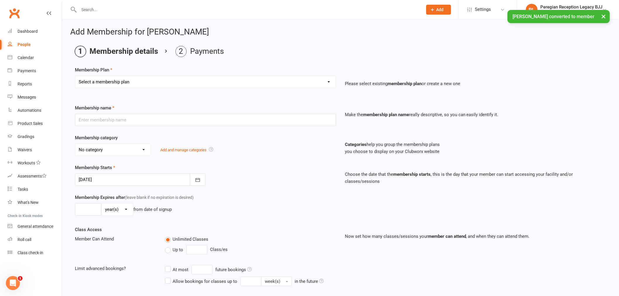
click at [117, 87] on select "Select a membership plan ADULT | FREE TRIAL ADULT | 10 Class Pass ADULT | 1 Cla…" at bounding box center [205, 82] width 261 height 12
select select "12"
click at [75, 76] on select "Select a membership plan ADULT | FREE TRIAL ADULT | 10 Class Pass ADULT | 1 Cla…" at bounding box center [205, 82] width 261 height 12
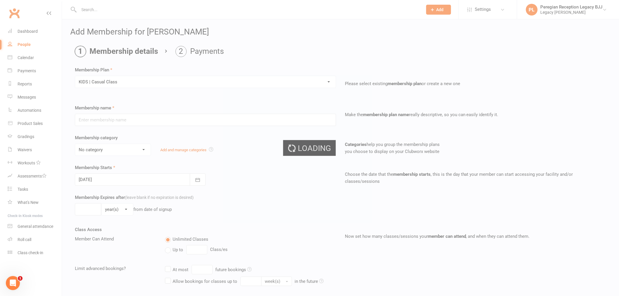
type input "KIDS | Casual Class"
select select "6"
type input "0"
type input "1"
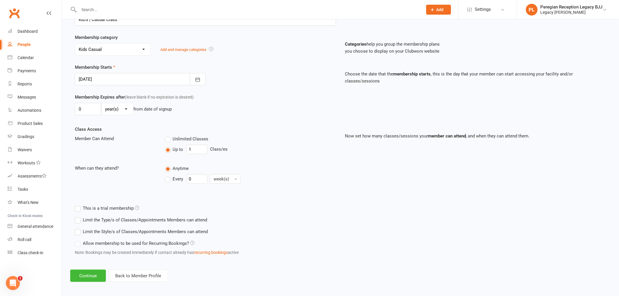
scroll to position [103, 0]
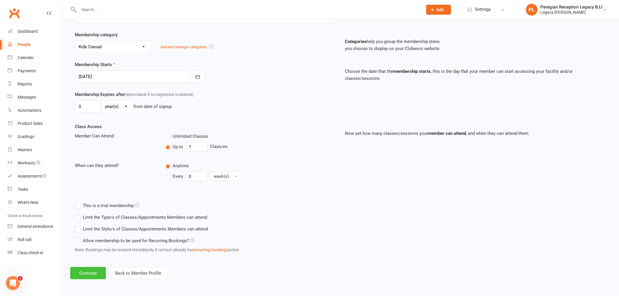
click at [85, 272] on button "Continue" at bounding box center [88, 273] width 36 height 12
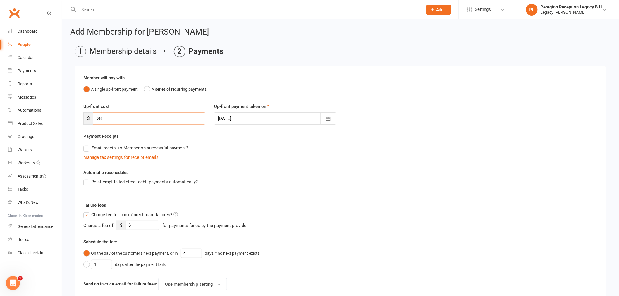
drag, startPoint x: 112, startPoint y: 121, endPoint x: 65, endPoint y: 107, distance: 48.7
click at [94, 116] on input "28" at bounding box center [149, 118] width 112 height 12
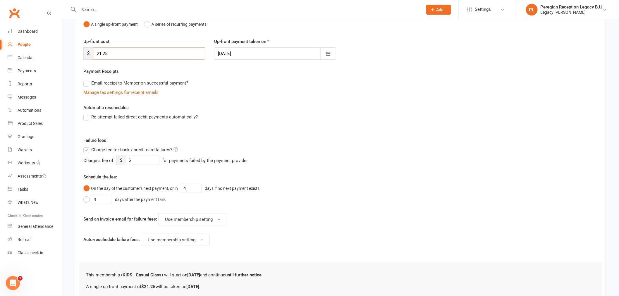
type input "21.25"
click at [93, 150] on span "Charge fee for bank / credit card failures?" at bounding box center [131, 149] width 81 height 6
click at [93, 146] on input "Charge fee for bank / credit card failures?" at bounding box center [130, 146] width 95 height 0
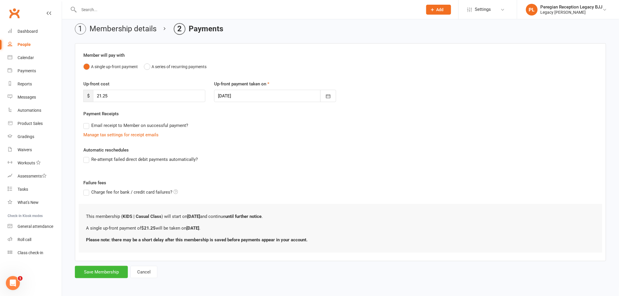
scroll to position [23, 0]
click at [108, 273] on button "Save Membership" at bounding box center [101, 272] width 53 height 12
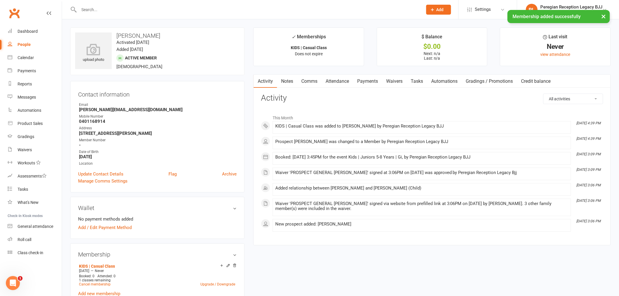
click at [340, 82] on link "Attendance" at bounding box center [338, 81] width 32 height 13
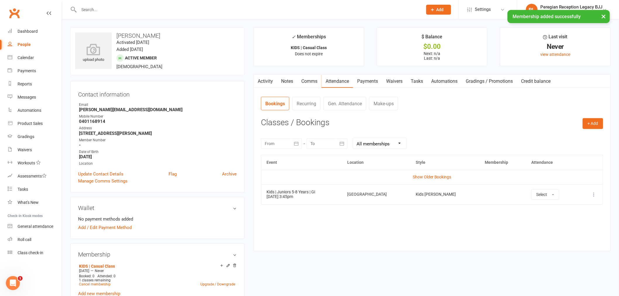
scroll to position [32, 0]
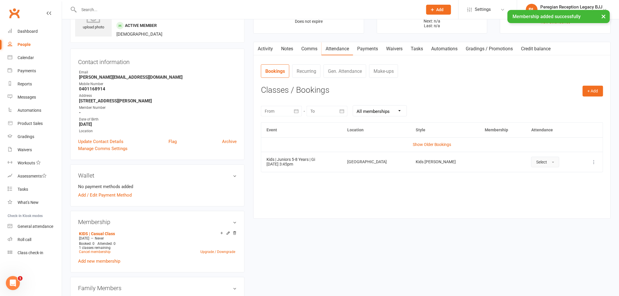
click at [535, 164] on button "Select" at bounding box center [545, 162] width 28 height 11
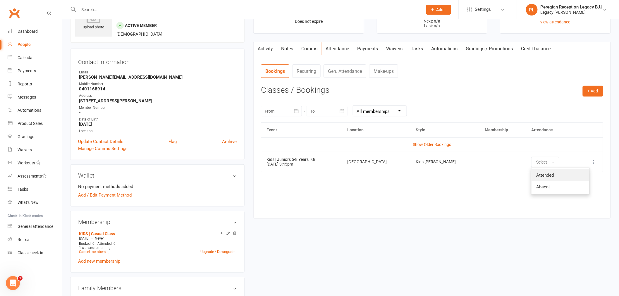
click at [537, 177] on span "Attended" at bounding box center [545, 175] width 18 height 5
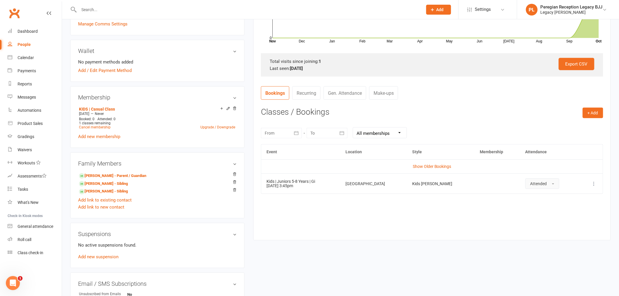
scroll to position [162, 0]
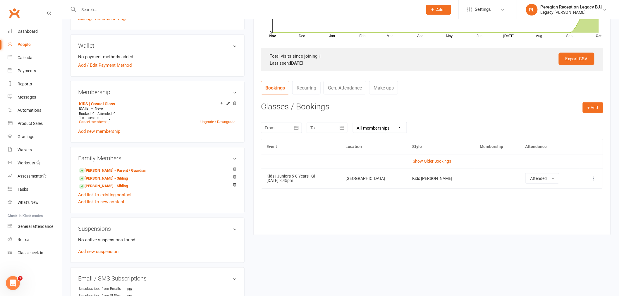
click at [593, 182] on button at bounding box center [594, 178] width 7 height 7
click at [563, 216] on link "Remove booking" at bounding box center [569, 213] width 58 height 12
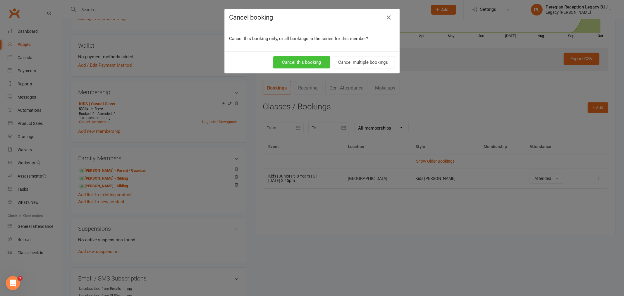
click at [305, 65] on button "Cancel this booking" at bounding box center [301, 62] width 57 height 12
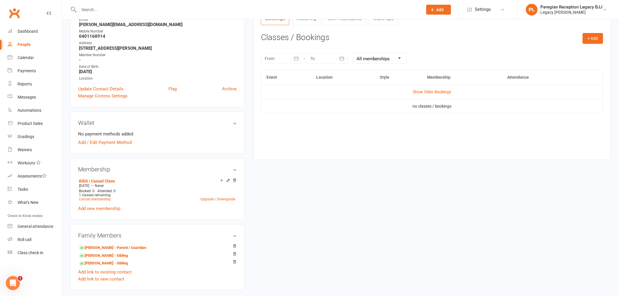
scroll to position [0, 0]
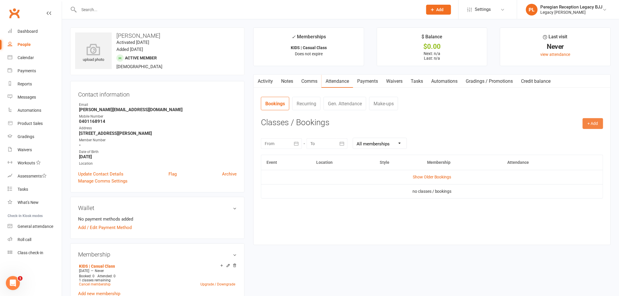
click at [598, 119] on button "+ Add" at bounding box center [593, 123] width 20 height 11
click at [559, 136] on link "Book Event" at bounding box center [574, 137] width 58 height 12
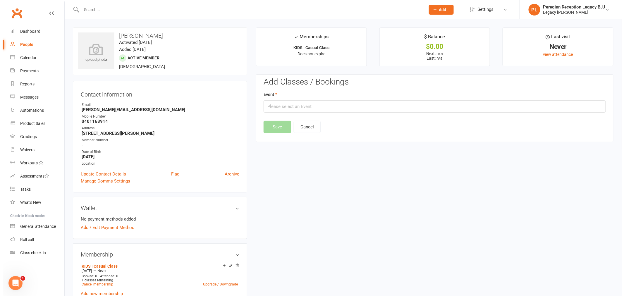
scroll to position [45, 0]
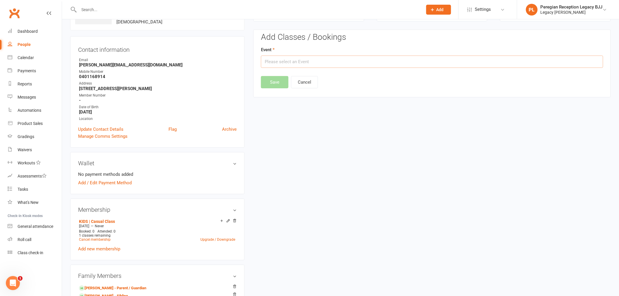
click at [303, 62] on input "text" at bounding box center [432, 62] width 342 height 12
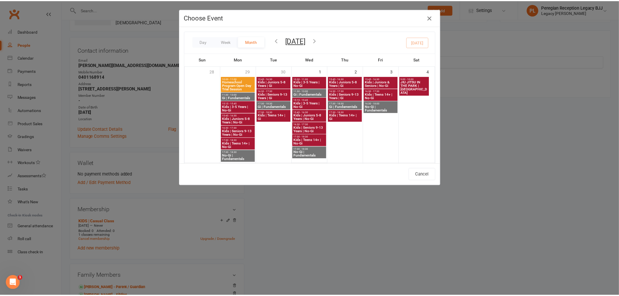
scroll to position [162, 0]
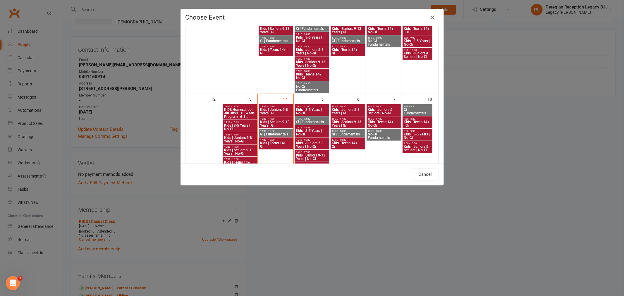
click at [273, 110] on span "Kids | Juniors 5-8 Years | Gi" at bounding box center [276, 111] width 32 height 7
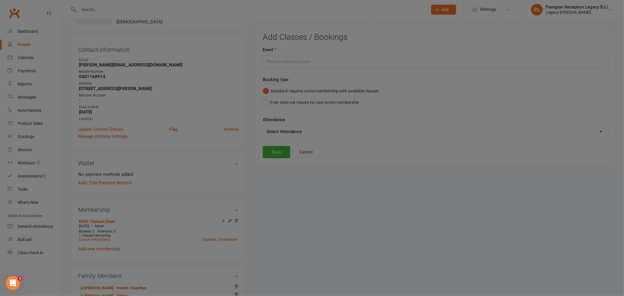
type input "Kids | Juniors 5-8 Years | Gi - [DATE] 3:45:00 PM"
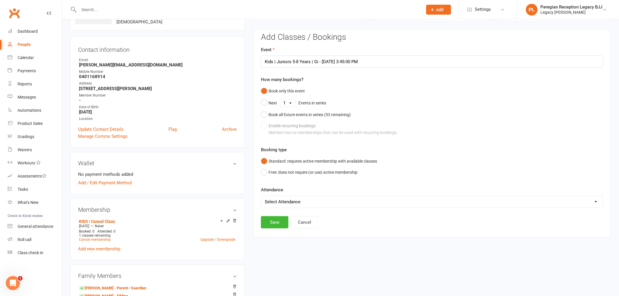
drag, startPoint x: 287, startPoint y: 200, endPoint x: 286, endPoint y: 206, distance: 6.3
click at [287, 200] on select "Select Attendance Attended Absent" at bounding box center [432, 202] width 342 height 12
select select "0"
click at [261, 196] on select "Select Attendance Attended Absent" at bounding box center [432, 202] width 342 height 12
click at [273, 226] on button "Save" at bounding box center [275, 222] width 28 height 12
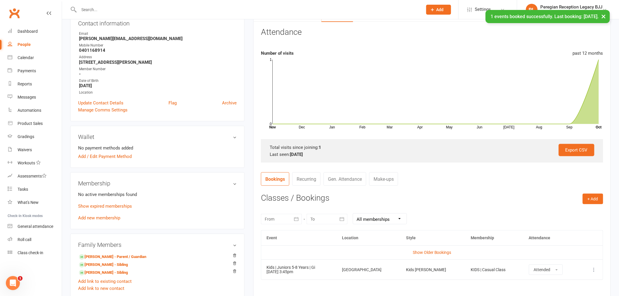
scroll to position [142, 0]
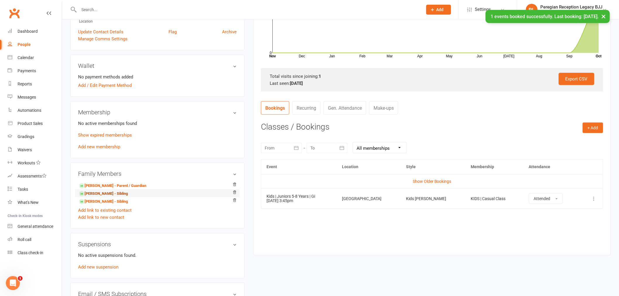
click at [101, 193] on link "[PERSON_NAME] - Sibling" at bounding box center [103, 194] width 49 height 6
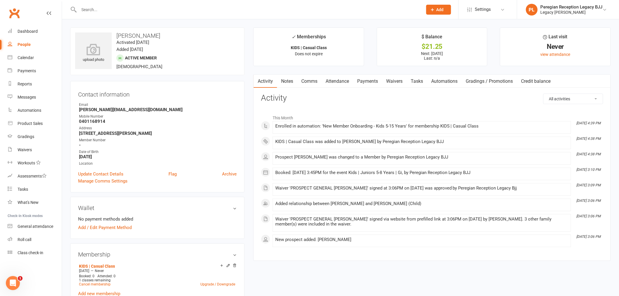
click at [339, 79] on link "Attendance" at bounding box center [338, 81] width 32 height 13
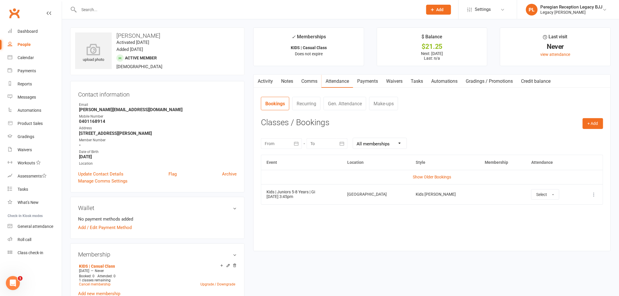
click at [595, 195] on icon at bounding box center [594, 195] width 6 height 6
click at [561, 228] on link "Remove booking" at bounding box center [569, 230] width 58 height 12
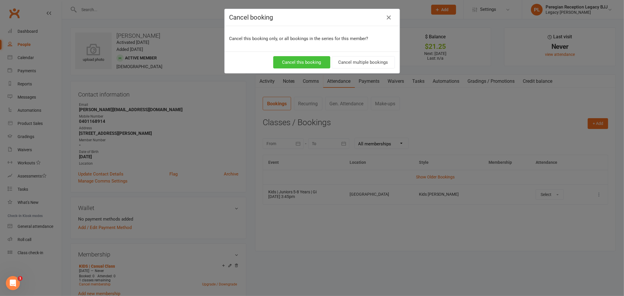
click at [308, 66] on button "Cancel this booking" at bounding box center [301, 62] width 57 height 12
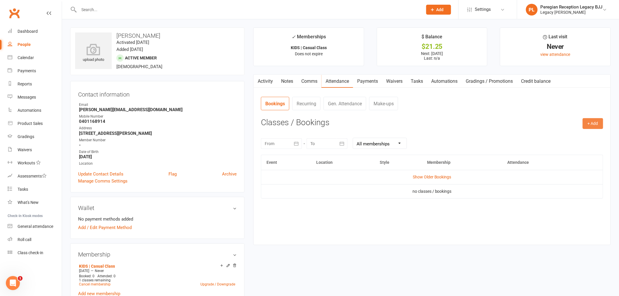
click at [592, 126] on button "+ Add" at bounding box center [593, 123] width 20 height 11
click at [568, 141] on link "Book Event" at bounding box center [574, 137] width 58 height 12
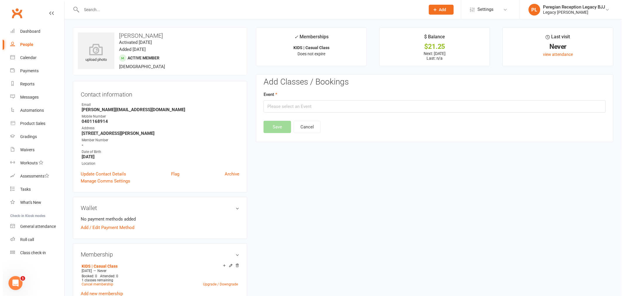
scroll to position [45, 0]
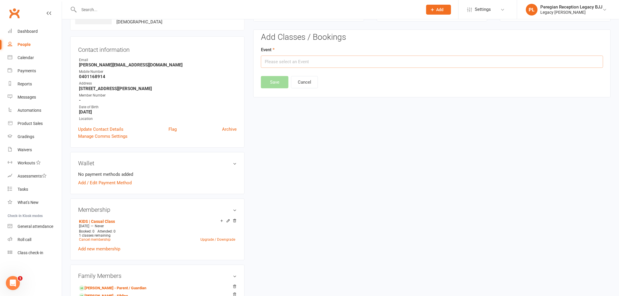
click at [294, 62] on input "text" at bounding box center [432, 62] width 342 height 12
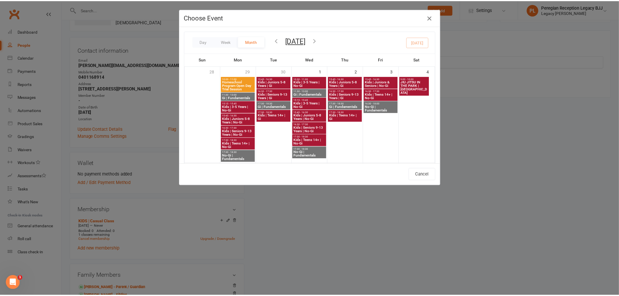
scroll to position [195, 0]
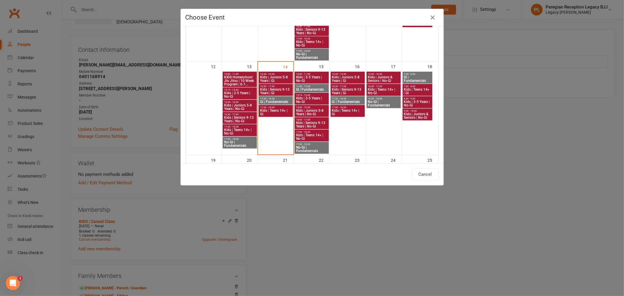
click at [278, 76] on span "Kids | Juniors 5-8 Years | Gi" at bounding box center [276, 78] width 32 height 7
type input "Kids | Juniors 5-8 Years | Gi - [DATE] 3:45:00 PM"
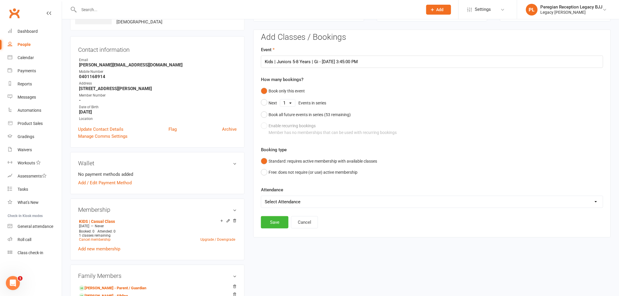
click at [291, 199] on select "Select Attendance Attended Absent" at bounding box center [432, 202] width 342 height 12
click at [261, 196] on select "Select Attendance Attended Absent" at bounding box center [432, 202] width 342 height 12
drag, startPoint x: 284, startPoint y: 199, endPoint x: 283, endPoint y: 207, distance: 7.7
click at [284, 199] on select "Select Attendance Attended Absent" at bounding box center [432, 202] width 342 height 12
select select "0"
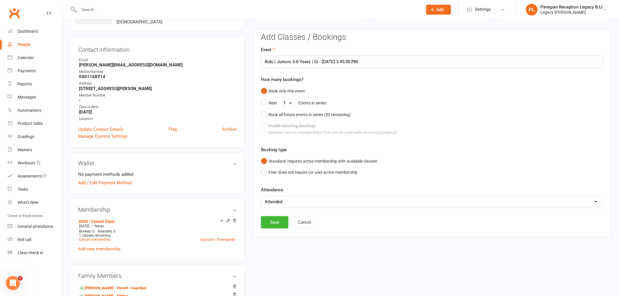
click at [261, 196] on select "Select Attendance Attended Absent" at bounding box center [432, 202] width 342 height 12
click at [273, 218] on button "Save" at bounding box center [275, 222] width 28 height 12
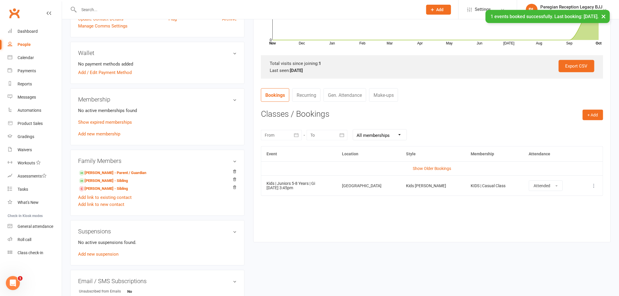
scroll to position [175, 0]
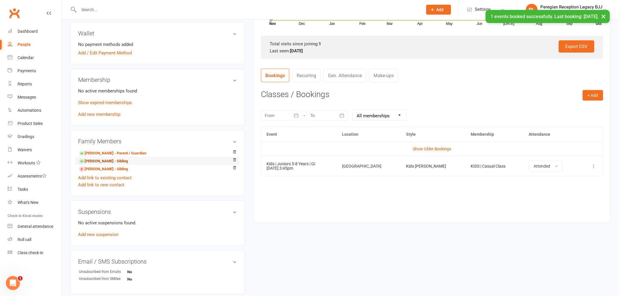
click at [98, 161] on link "[PERSON_NAME] - Sibling" at bounding box center [103, 161] width 49 height 6
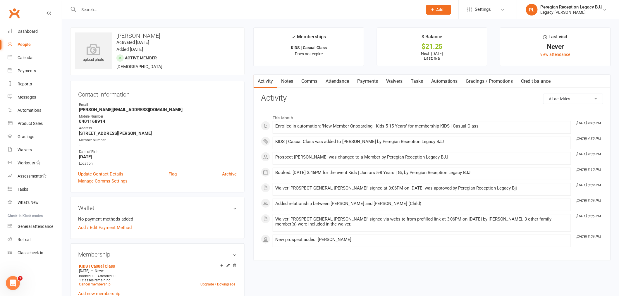
click at [339, 80] on link "Attendance" at bounding box center [338, 81] width 32 height 13
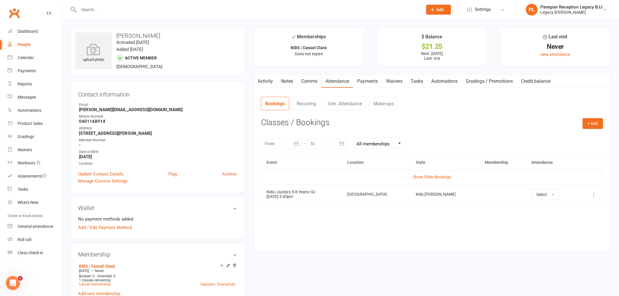
click at [592, 195] on icon at bounding box center [594, 195] width 6 height 6
click at [567, 232] on link "Remove booking" at bounding box center [569, 230] width 58 height 12
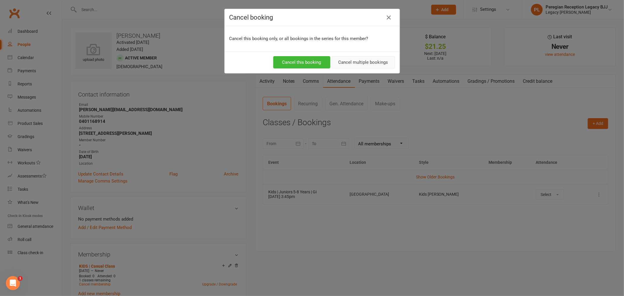
click at [341, 62] on button "Cancel multiple bookings" at bounding box center [363, 62] width 63 height 12
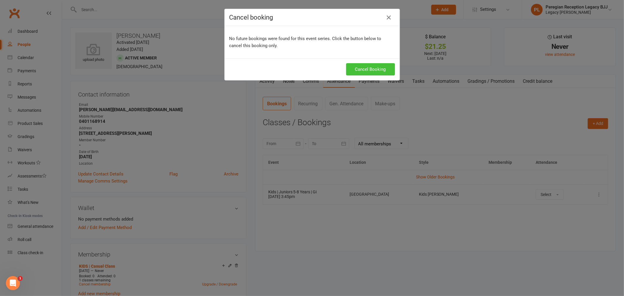
click at [367, 72] on button "Cancel Booking" at bounding box center [370, 69] width 49 height 12
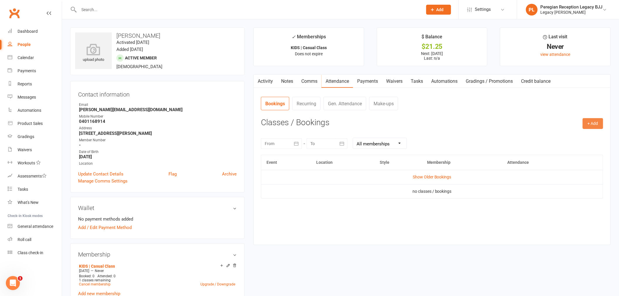
click at [590, 125] on button "+ Add" at bounding box center [593, 123] width 20 height 11
click at [579, 138] on link "Book Event" at bounding box center [574, 137] width 58 height 12
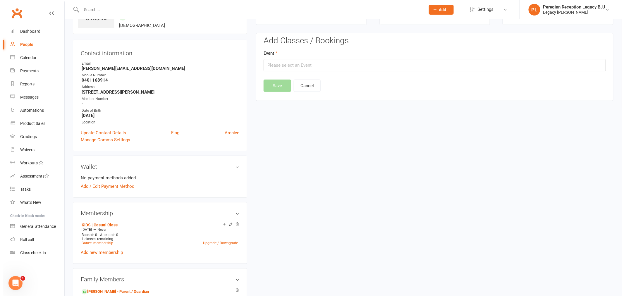
scroll to position [45, 0]
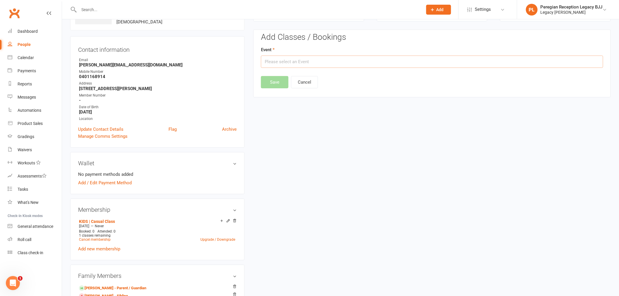
click at [280, 59] on input "text" at bounding box center [432, 62] width 342 height 12
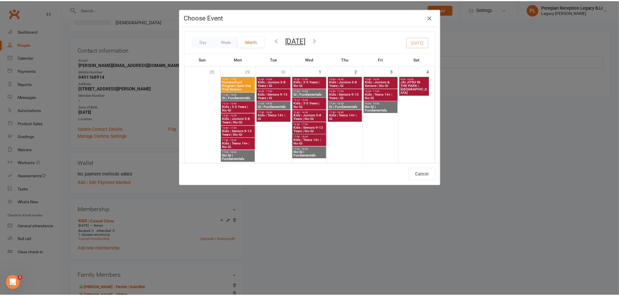
scroll to position [195, 0]
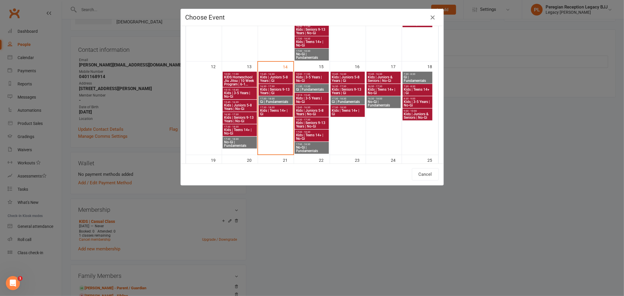
click at [272, 75] on span "Kids | Juniors 5-8 Years | Gi" at bounding box center [276, 78] width 32 height 7
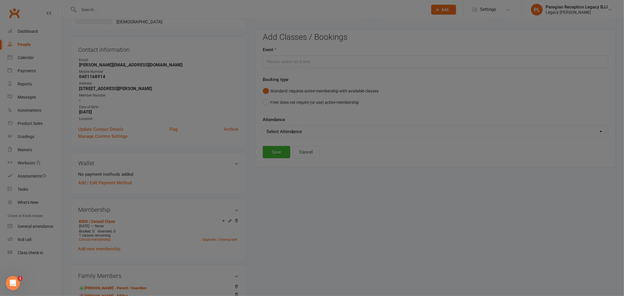
type input "Kids | Juniors 5-8 Years | Gi - [DATE] 3:45:00 PM"
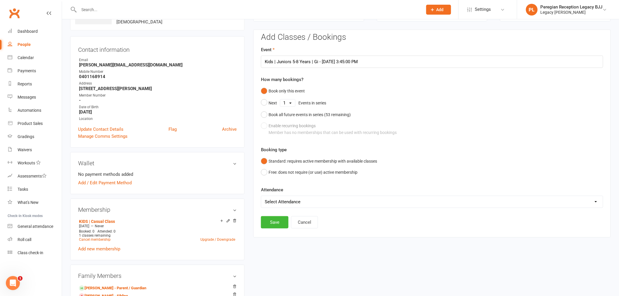
click at [274, 203] on select "Select Attendance Attended Absent" at bounding box center [432, 202] width 342 height 12
select select "0"
click at [261, 196] on select "Select Attendance Attended Absent" at bounding box center [432, 202] width 342 height 12
click at [275, 223] on button "Save" at bounding box center [275, 222] width 28 height 12
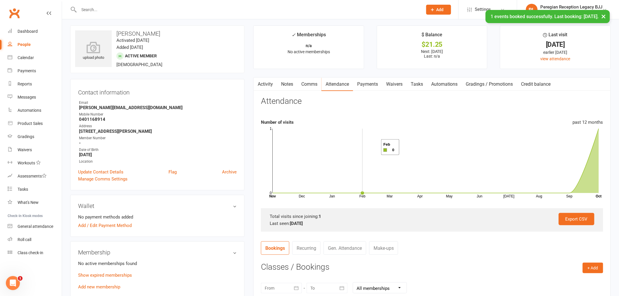
scroll to position [0, 0]
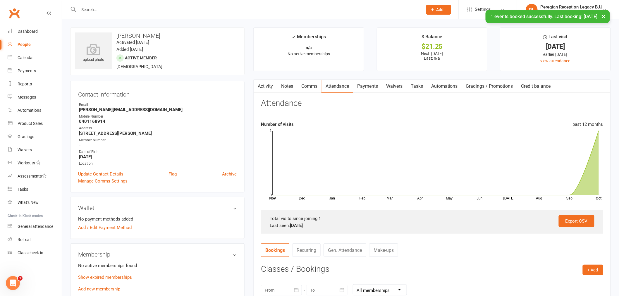
click at [366, 83] on link "Payments" at bounding box center [367, 86] width 29 height 13
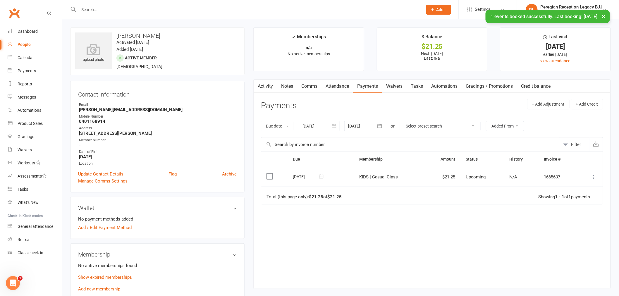
click at [597, 178] on button at bounding box center [594, 177] width 7 height 7
click at [577, 200] on link "Mark as Paid (POS)" at bounding box center [569, 200] width 58 height 12
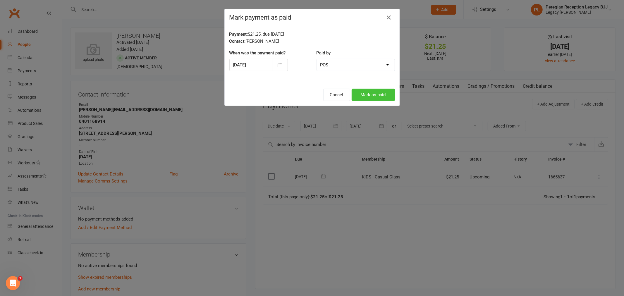
click at [375, 94] on button "Mark as paid" at bounding box center [373, 95] width 43 height 12
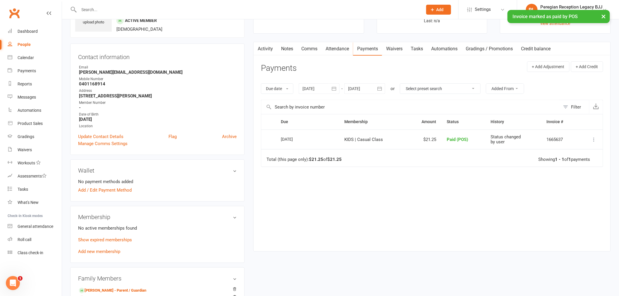
scroll to position [130, 0]
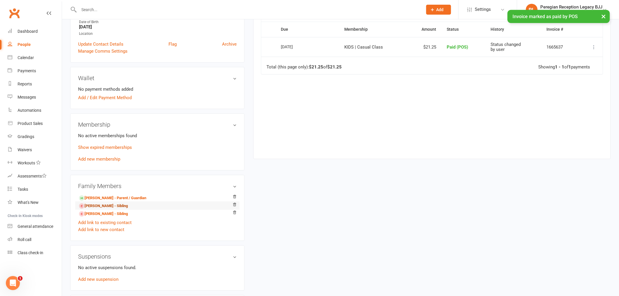
click at [99, 204] on link "[PERSON_NAME] - Sibling" at bounding box center [103, 206] width 49 height 6
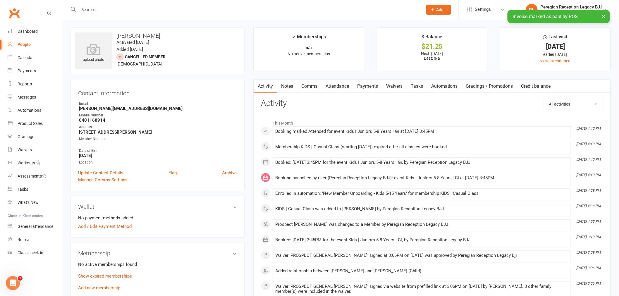
click at [374, 87] on link "Payments" at bounding box center [367, 86] width 29 height 13
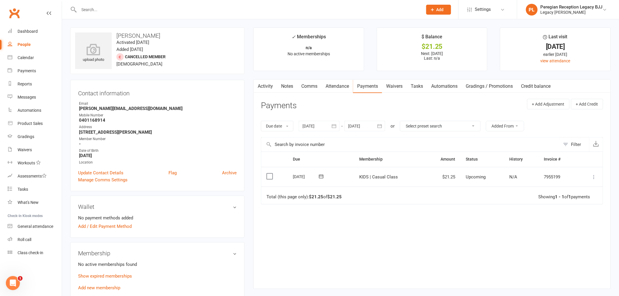
click at [594, 177] on icon at bounding box center [594, 177] width 6 height 6
click at [571, 200] on link "Mark as Paid (POS)" at bounding box center [569, 200] width 58 height 12
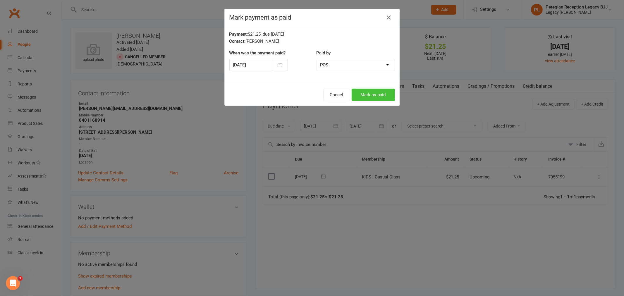
click at [372, 93] on button "Mark as paid" at bounding box center [373, 95] width 43 height 12
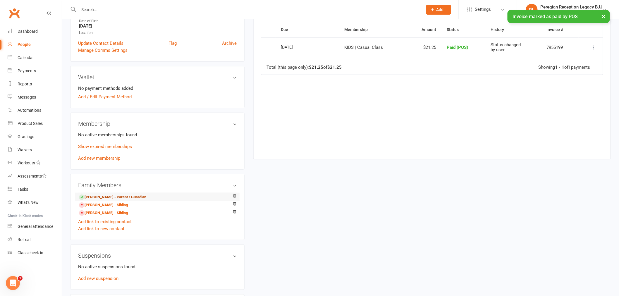
scroll to position [130, 0]
click at [106, 203] on link "[PERSON_NAME] - Sibling" at bounding box center [103, 205] width 49 height 6
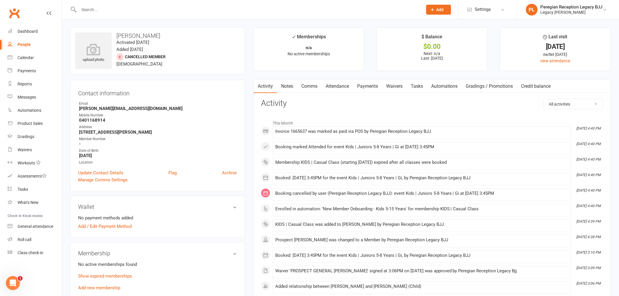
click at [366, 83] on link "Payments" at bounding box center [367, 86] width 29 height 13
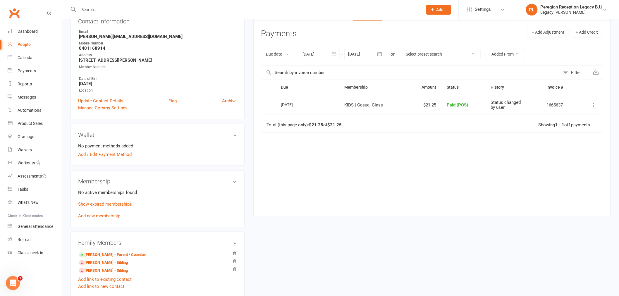
scroll to position [97, 0]
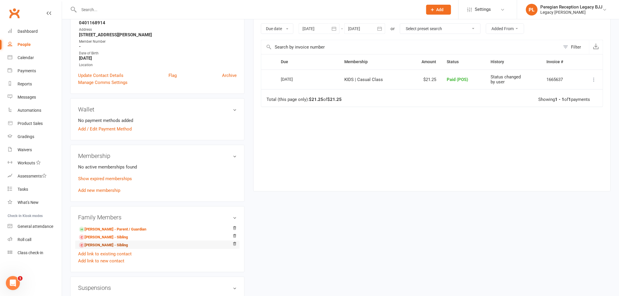
click at [105, 246] on link "[PERSON_NAME] - Sibling" at bounding box center [103, 245] width 49 height 6
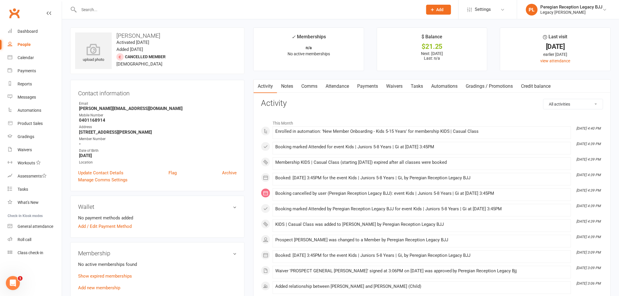
click at [372, 81] on link "Payments" at bounding box center [367, 86] width 29 height 13
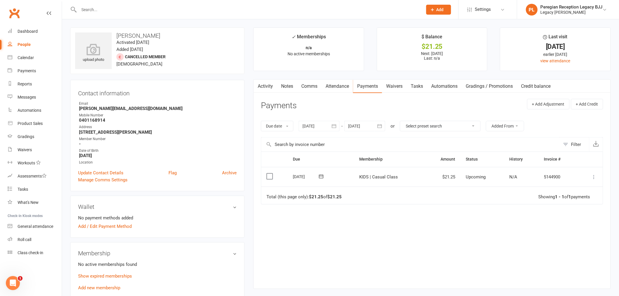
click at [596, 176] on icon at bounding box center [594, 177] width 6 height 6
click at [567, 203] on link "Mark as Paid (POS)" at bounding box center [569, 200] width 58 height 12
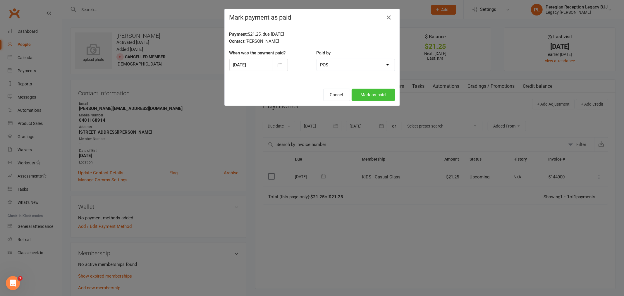
click at [374, 94] on button "Mark as paid" at bounding box center [373, 95] width 43 height 12
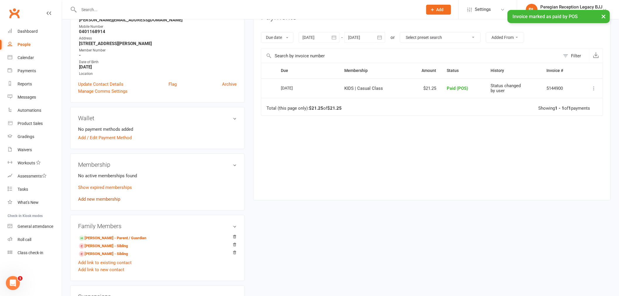
scroll to position [97, 0]
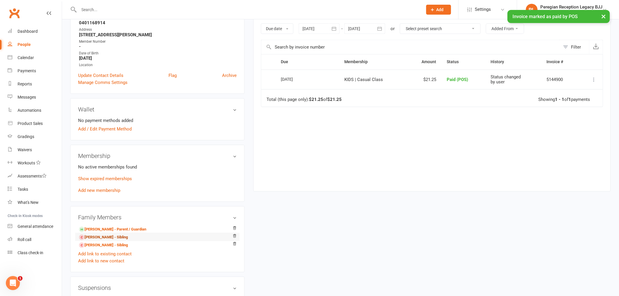
click at [98, 238] on link "[PERSON_NAME] - Sibling" at bounding box center [103, 237] width 49 height 6
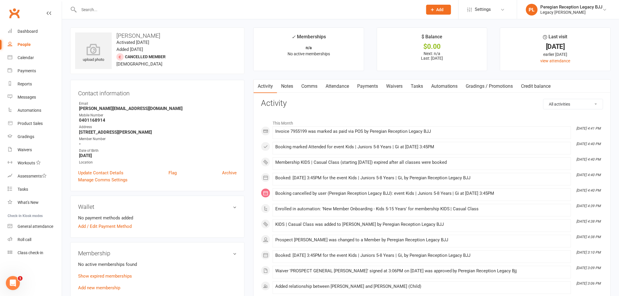
click at [378, 86] on link "Payments" at bounding box center [367, 86] width 29 height 13
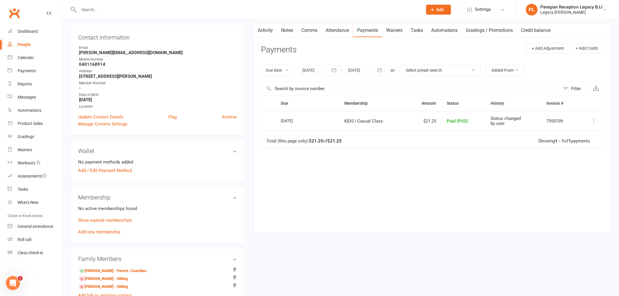
scroll to position [65, 0]
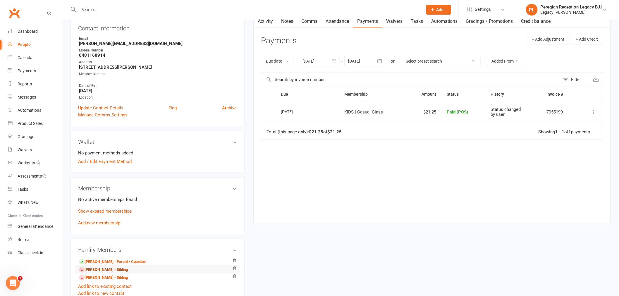
click at [96, 269] on link "[PERSON_NAME] - Sibling" at bounding box center [103, 270] width 49 height 6
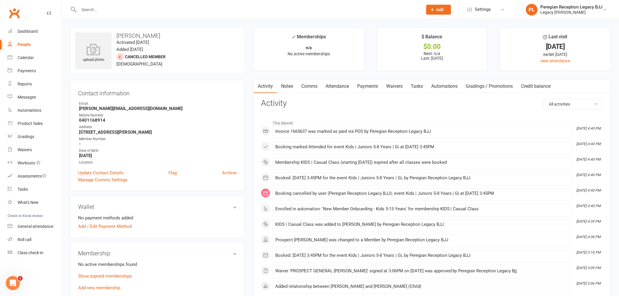
click at [369, 87] on link "Payments" at bounding box center [367, 86] width 29 height 13
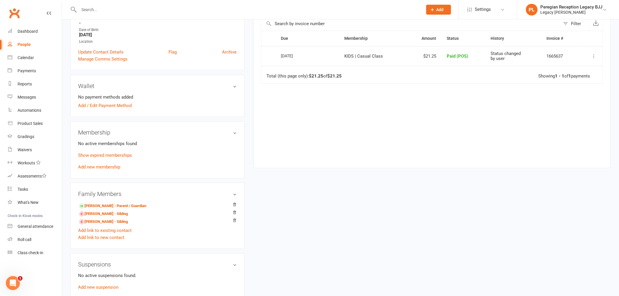
scroll to position [130, 0]
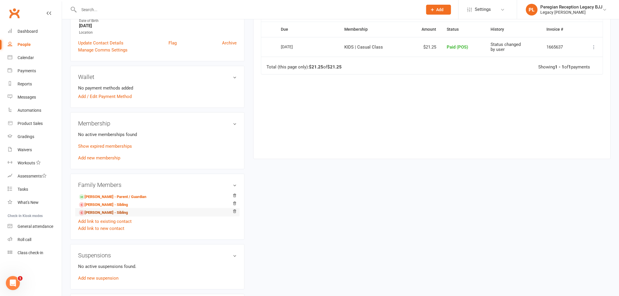
click at [98, 213] on link "[PERSON_NAME] - Sibling" at bounding box center [103, 213] width 49 height 6
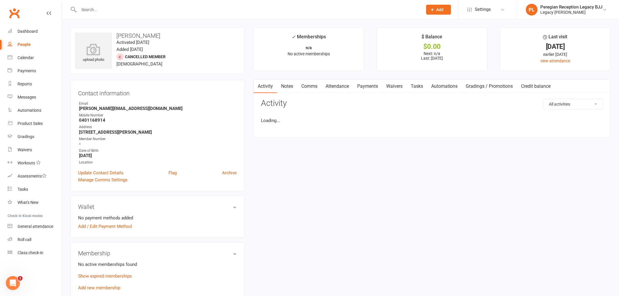
click at [372, 82] on link "Payments" at bounding box center [367, 86] width 29 height 13
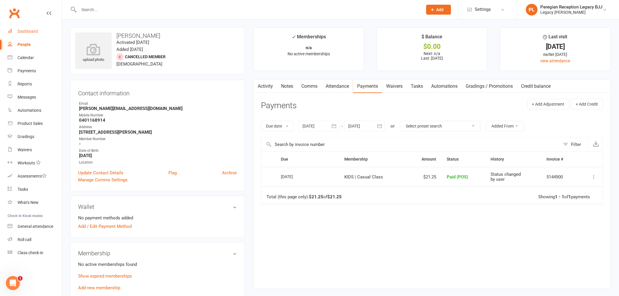
click at [27, 32] on div "Dashboard" at bounding box center [28, 31] width 20 height 5
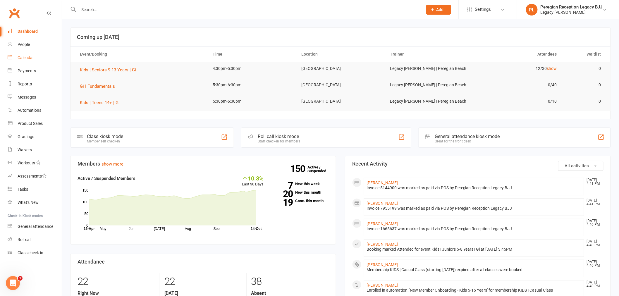
click at [29, 59] on div "Calendar" at bounding box center [26, 57] width 16 height 5
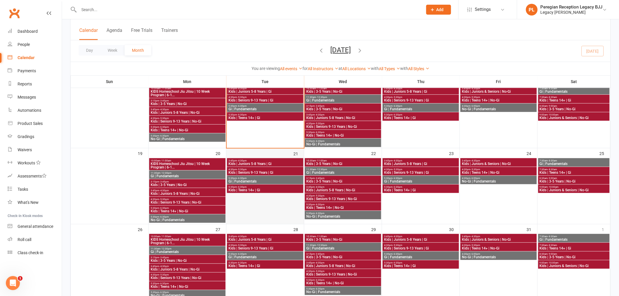
scroll to position [97, 0]
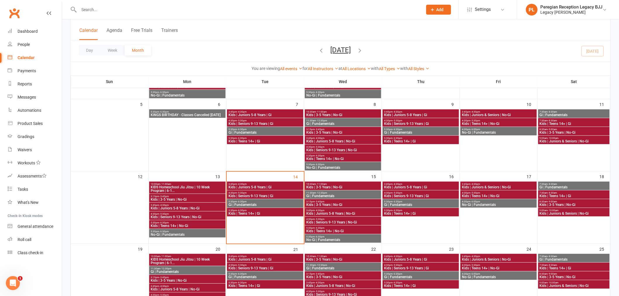
click at [267, 187] on span "Kids | Juniors 5-8 Years | Gi" at bounding box center [265, 188] width 74 height 4
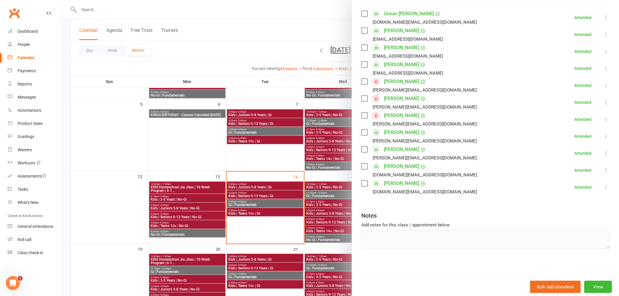
scroll to position [101, 0]
click at [253, 197] on div at bounding box center [340, 148] width 557 height 296
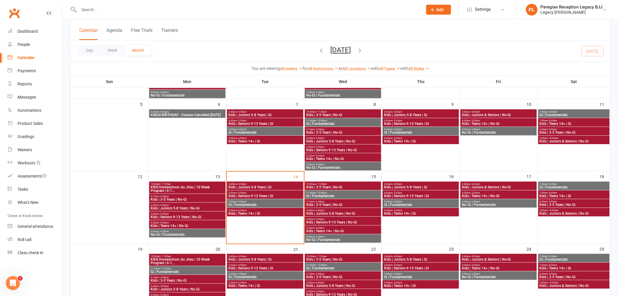
click at [262, 195] on span "Kids | Seniors 9-13 Years | Gi" at bounding box center [265, 196] width 74 height 4
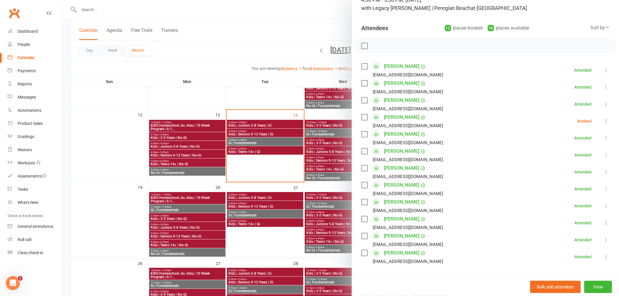
scroll to position [20, 0]
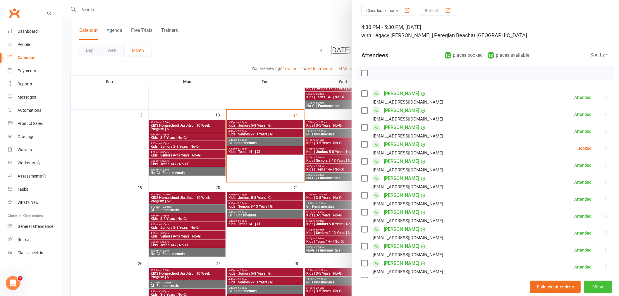
click at [599, 290] on button "View" at bounding box center [598, 287] width 28 height 12
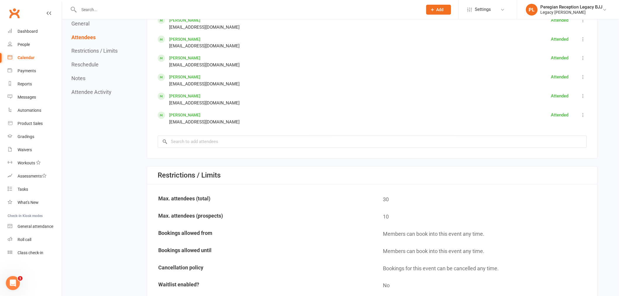
scroll to position [455, 0]
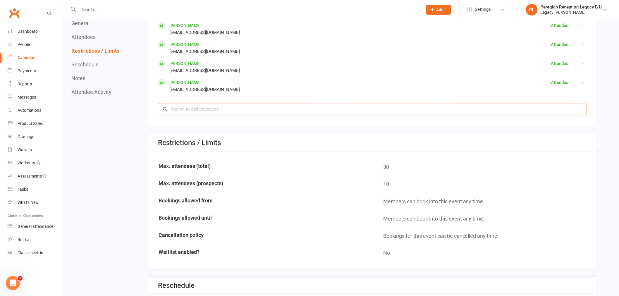
click at [318, 112] on input "search" at bounding box center [372, 109] width 429 height 12
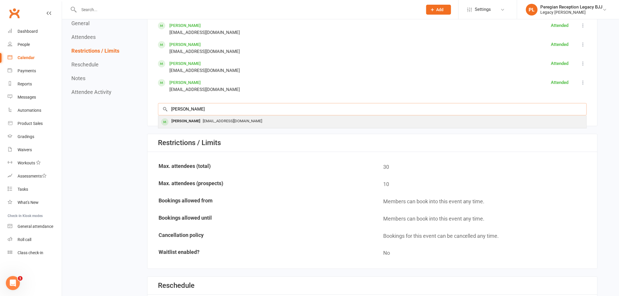
type input "[PERSON_NAME]"
click at [185, 119] on div "[PERSON_NAME]" at bounding box center [186, 121] width 34 height 8
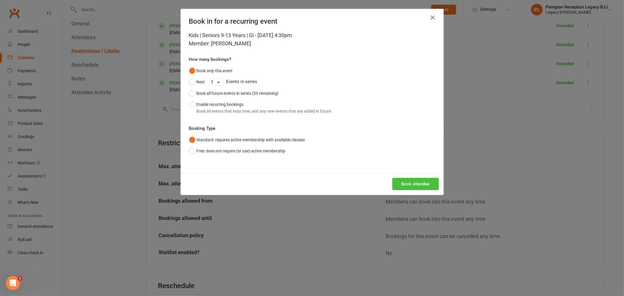
click at [425, 185] on button "Book attendee" at bounding box center [415, 184] width 47 height 12
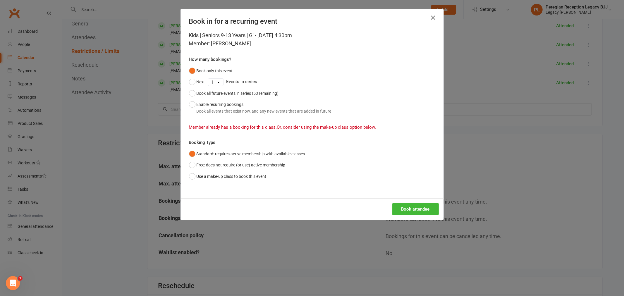
click at [430, 16] on icon "button" at bounding box center [433, 17] width 7 height 7
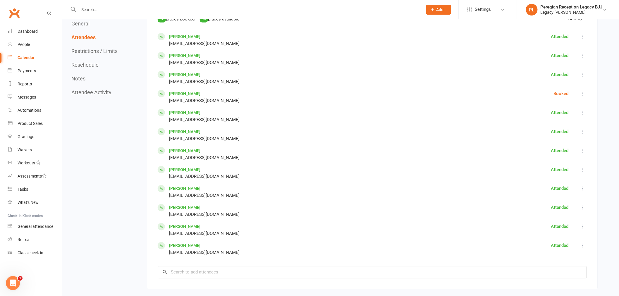
scroll to position [293, 0]
click at [186, 266] on input "search" at bounding box center [372, 272] width 429 height 12
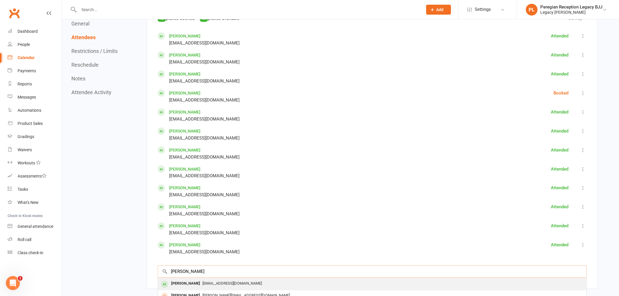
type input "[PERSON_NAME]"
click at [188, 283] on div "[PERSON_NAME]" at bounding box center [186, 284] width 34 height 8
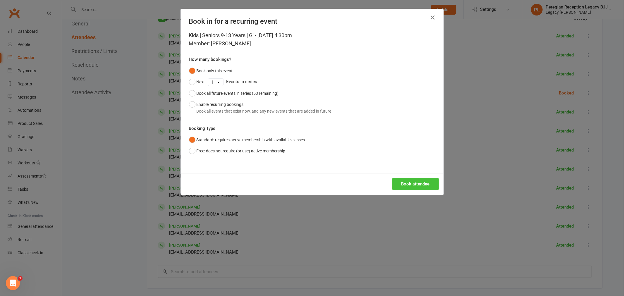
click at [428, 187] on button "Book attendee" at bounding box center [415, 184] width 47 height 12
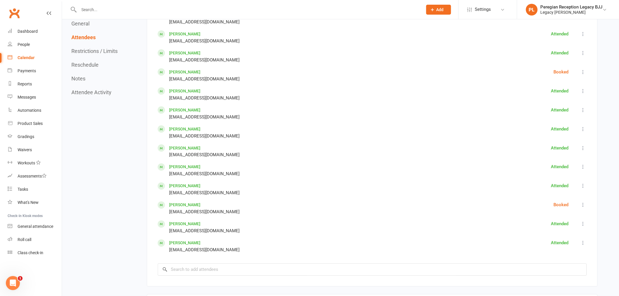
scroll to position [325, 0]
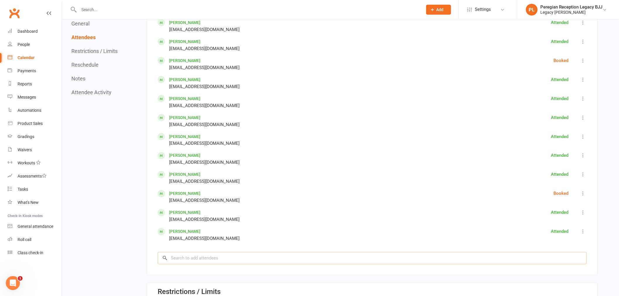
click at [194, 257] on input "search" at bounding box center [372, 258] width 429 height 12
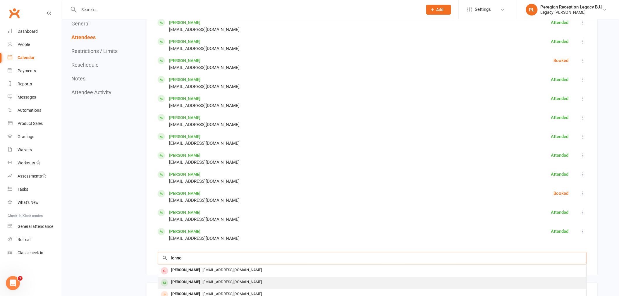
type input "lenno"
click at [195, 280] on div "[PERSON_NAME]" at bounding box center [186, 282] width 34 height 8
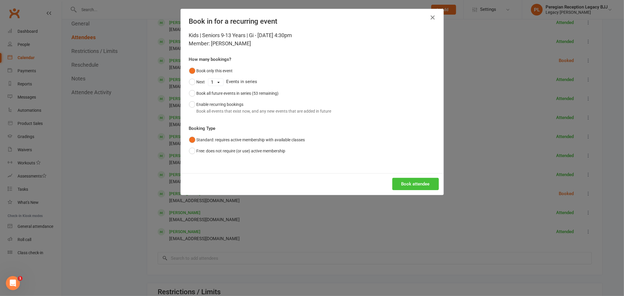
click at [425, 188] on button "Book attendee" at bounding box center [415, 184] width 47 height 12
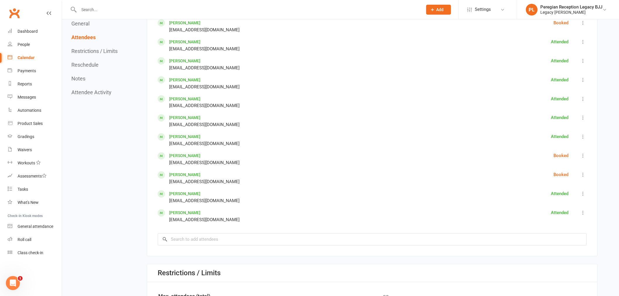
scroll to position [390, 0]
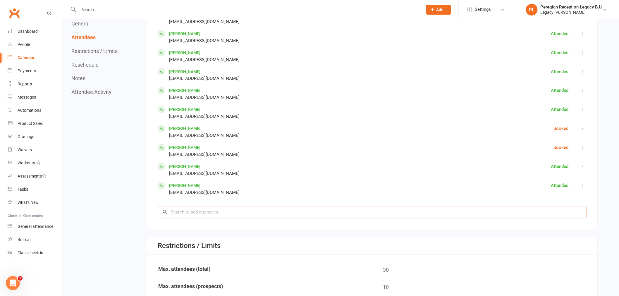
click at [210, 212] on input "search" at bounding box center [372, 212] width 429 height 12
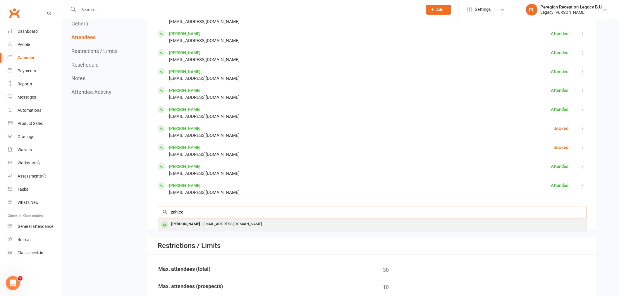
type input "zahlee"
click at [202, 222] on span "[EMAIL_ADDRESS][DOMAIN_NAME]" at bounding box center [231, 224] width 59 height 4
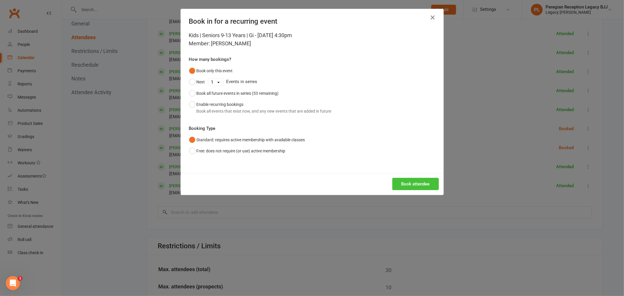
click at [416, 181] on button "Book attendee" at bounding box center [415, 184] width 47 height 12
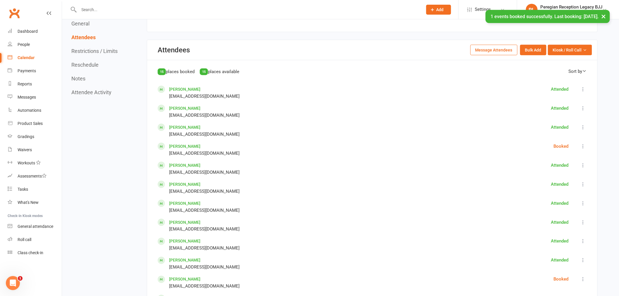
scroll to position [227, 0]
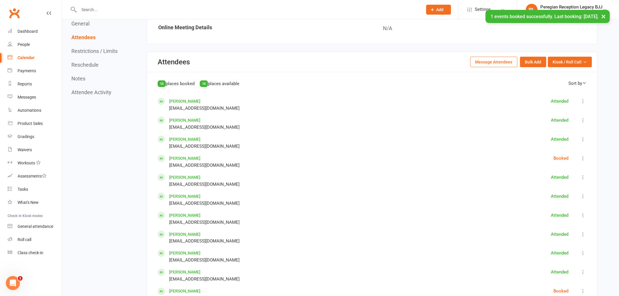
click at [181, 156] on link "[PERSON_NAME]" at bounding box center [184, 158] width 31 height 5
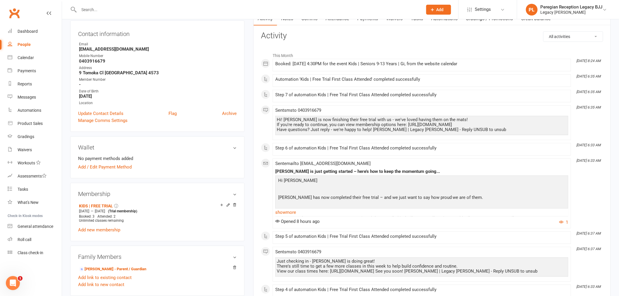
scroll to position [65, 0]
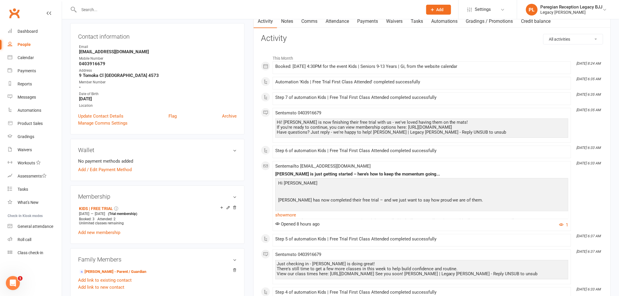
click at [91, 7] on input "text" at bounding box center [247, 10] width 341 height 8
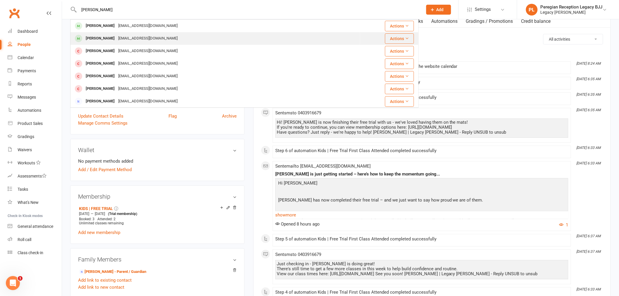
type input "[PERSON_NAME]"
click at [107, 38] on div "[PERSON_NAME]" at bounding box center [100, 38] width 32 height 8
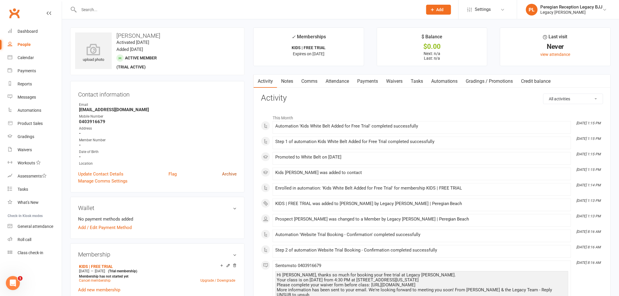
click at [231, 171] on link "Archive" at bounding box center [229, 174] width 15 height 7
click at [339, 78] on link "Attendance" at bounding box center [338, 81] width 32 height 13
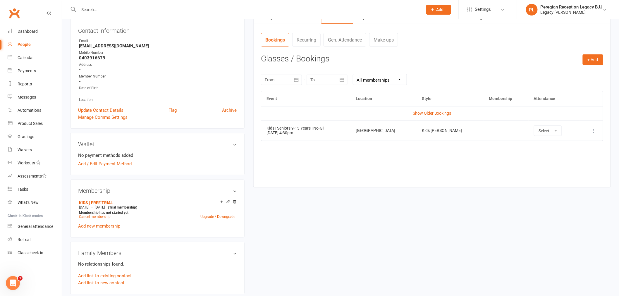
scroll to position [65, 0]
click at [595, 130] on icon at bounding box center [594, 130] width 6 height 6
click at [559, 164] on link "Remove booking" at bounding box center [569, 165] width 58 height 12
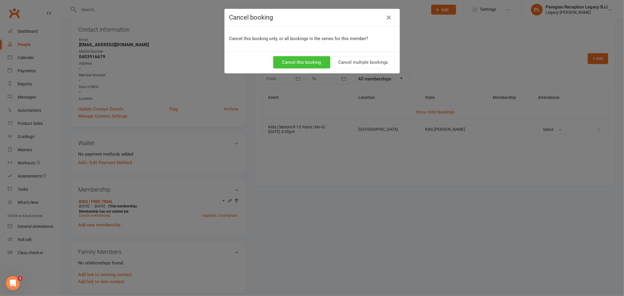
click at [305, 63] on button "Cancel this booking" at bounding box center [301, 62] width 57 height 12
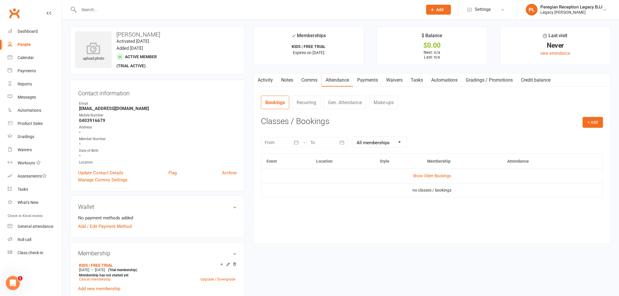
scroll to position [0, 0]
click at [232, 173] on link "Archive" at bounding box center [229, 174] width 15 height 7
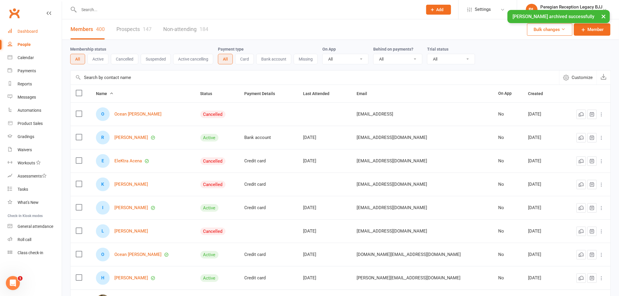
click at [27, 31] on div "Dashboard" at bounding box center [28, 31] width 20 height 5
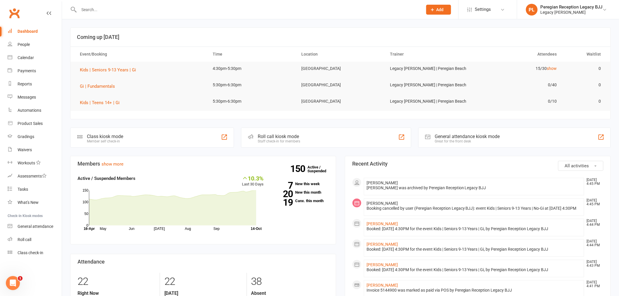
click at [163, 6] on input "text" at bounding box center [247, 10] width 341 height 8
click at [30, 51] on link "Calendar" at bounding box center [35, 57] width 54 height 13
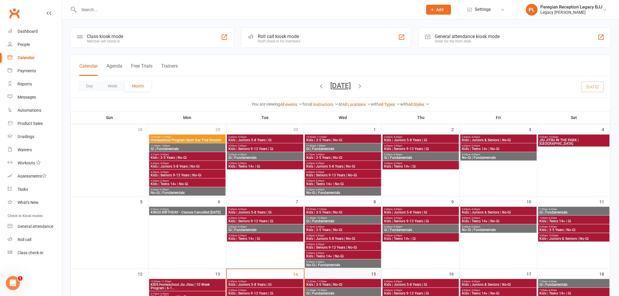
scroll to position [130, 0]
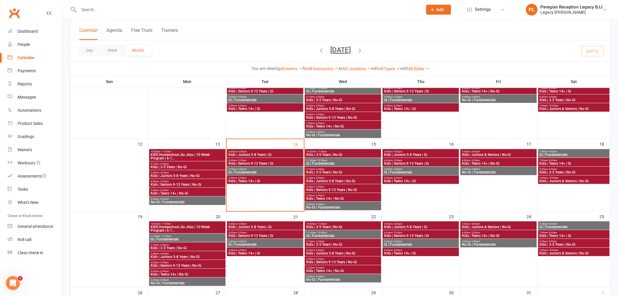
click at [253, 162] on span "Kids | Seniors 9-13 Years | Gi" at bounding box center [265, 164] width 74 height 4
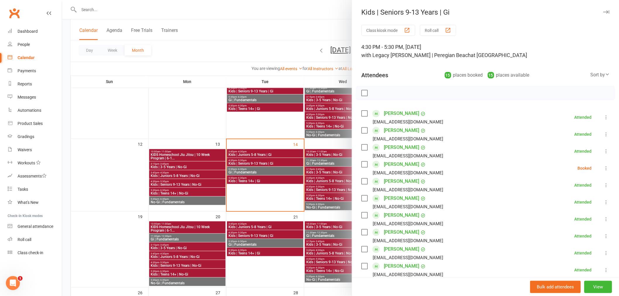
click at [603, 168] on icon at bounding box center [606, 168] width 6 height 6
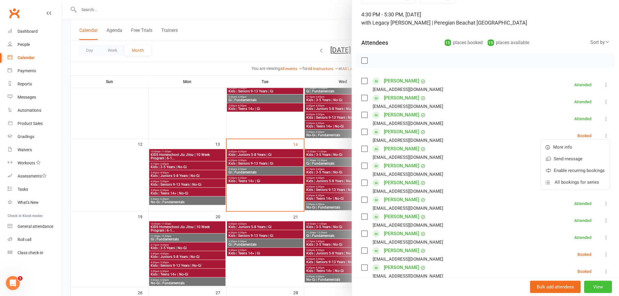
click at [594, 287] on button "View" at bounding box center [598, 287] width 28 height 12
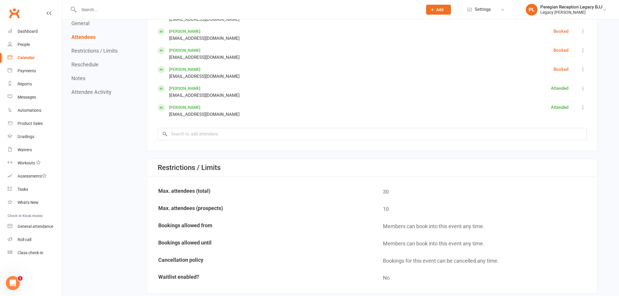
scroll to position [390, 0]
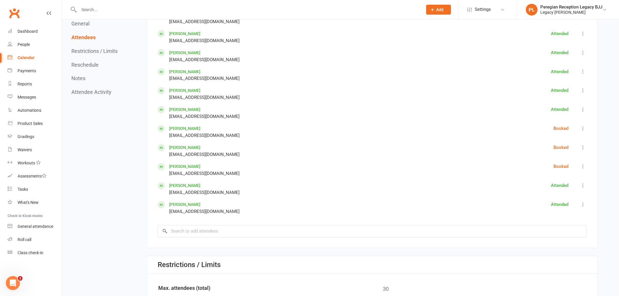
click at [582, 127] on icon at bounding box center [584, 129] width 6 height 6
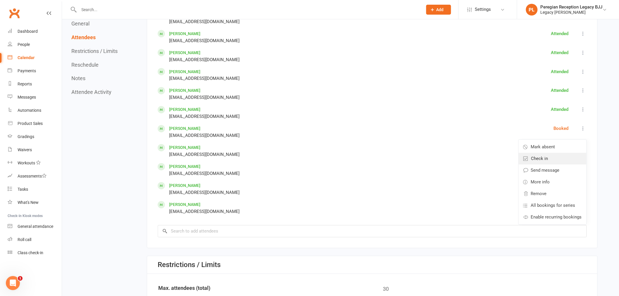
click at [547, 159] on span "Check in" at bounding box center [539, 158] width 17 height 7
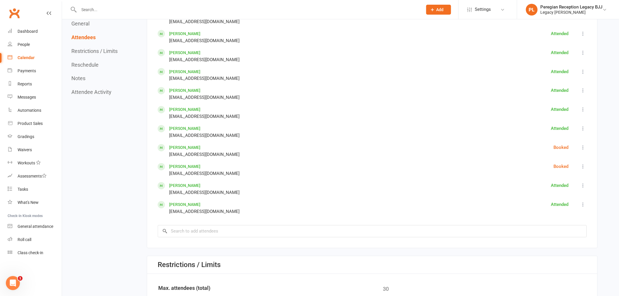
click at [585, 145] on icon at bounding box center [584, 148] width 6 height 6
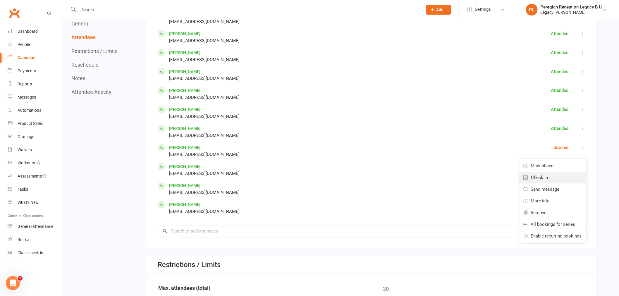
click at [542, 174] on span "Check in" at bounding box center [539, 177] width 17 height 7
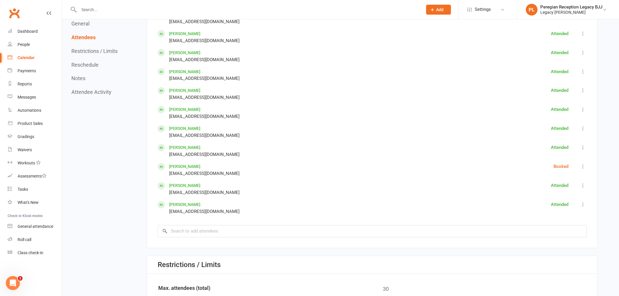
click at [583, 164] on icon at bounding box center [584, 167] width 6 height 6
click at [537, 196] on span "Check in" at bounding box center [539, 196] width 17 height 7
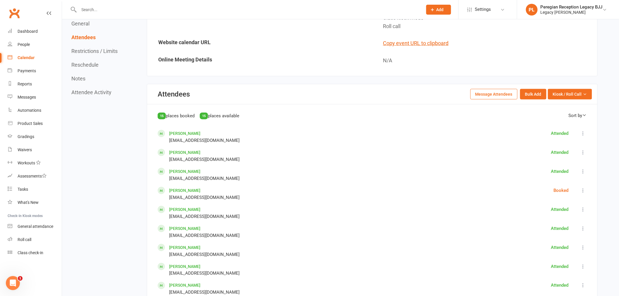
scroll to position [195, 0]
click at [582, 188] on icon at bounding box center [584, 191] width 6 height 6
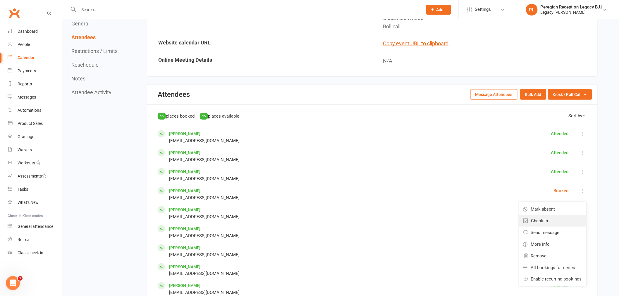
click at [549, 220] on link "Check in" at bounding box center [553, 221] width 68 height 12
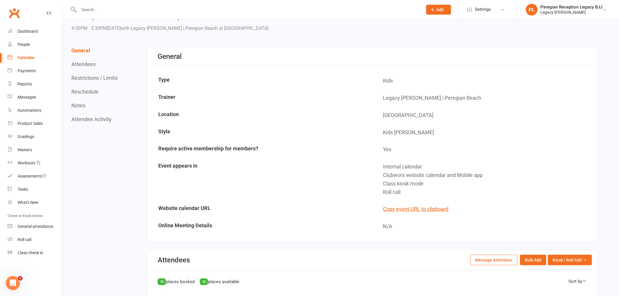
scroll to position [0, 0]
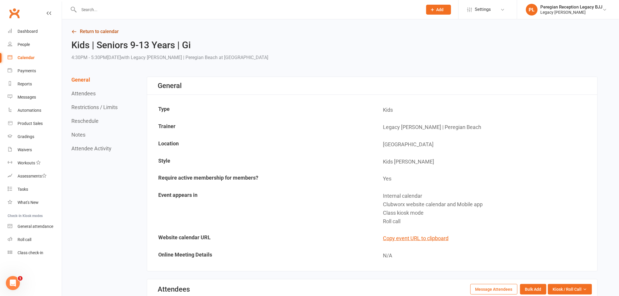
click at [104, 30] on link "Return to calendar" at bounding box center [334, 32] width 526 height 8
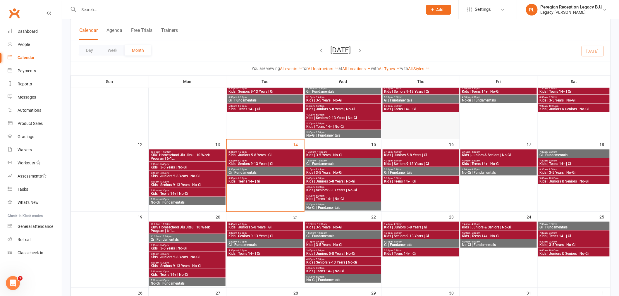
scroll to position [130, 0]
click at [255, 162] on span "Kids | Seniors 9-13 Years | Gi" at bounding box center [265, 164] width 74 height 4
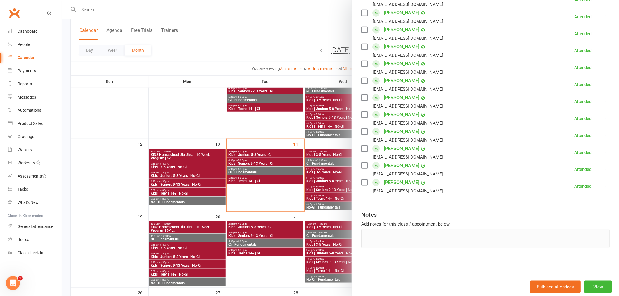
scroll to position [289, 0]
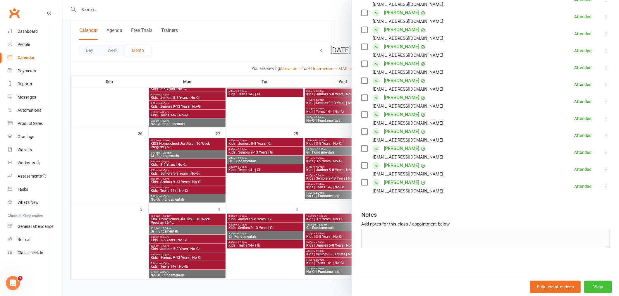
click at [598, 285] on button "View" at bounding box center [598, 287] width 28 height 12
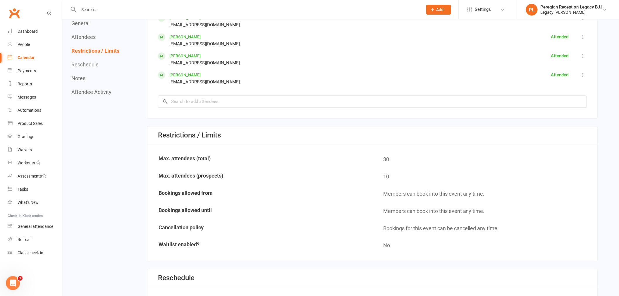
scroll to position [455, 0]
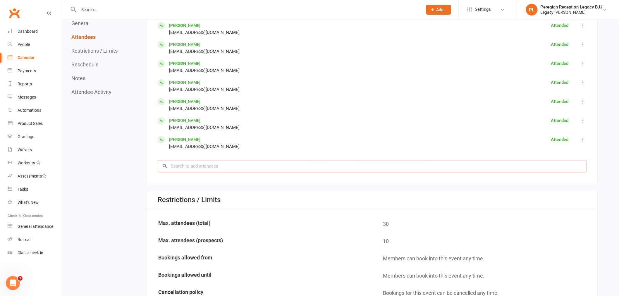
click at [191, 163] on input "search" at bounding box center [372, 166] width 429 height 12
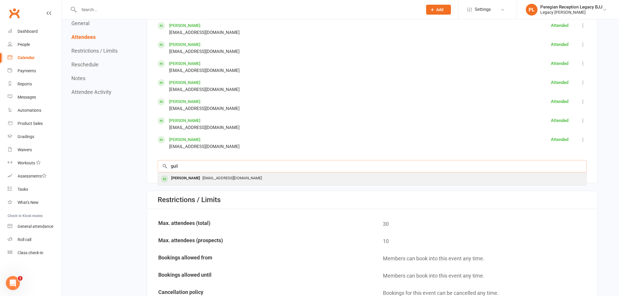
type input "guil"
click at [218, 174] on div "[EMAIL_ADDRESS][DOMAIN_NAME]" at bounding box center [372, 178] width 424 height 8
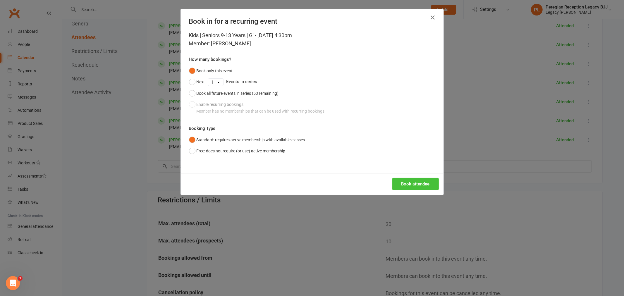
click at [414, 184] on button "Book attendee" at bounding box center [415, 184] width 47 height 12
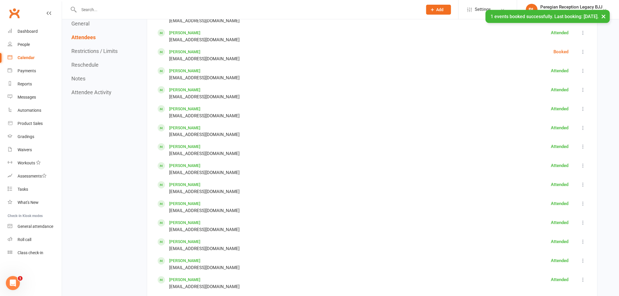
scroll to position [293, 0]
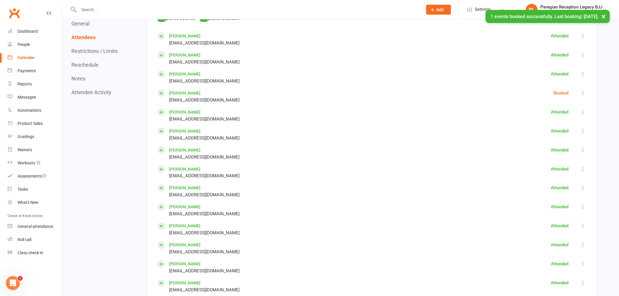
click at [584, 90] on icon at bounding box center [584, 93] width 6 height 6
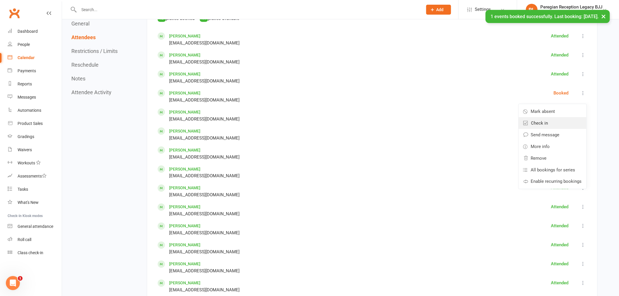
click at [549, 123] on link "Check in" at bounding box center [553, 123] width 68 height 12
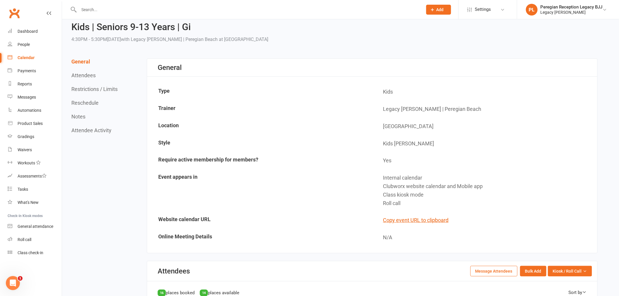
scroll to position [0, 0]
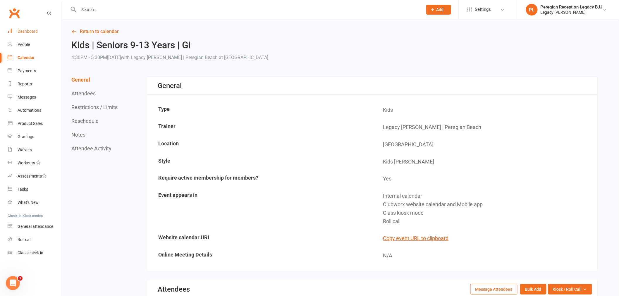
click at [39, 27] on link "Dashboard" at bounding box center [35, 31] width 54 height 13
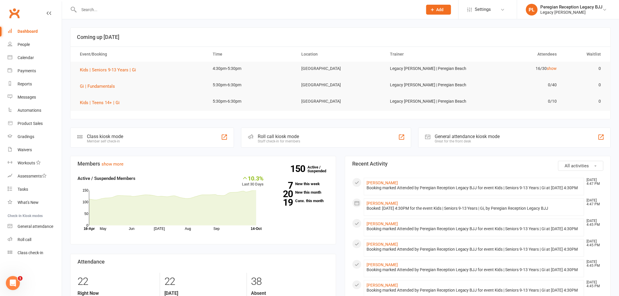
click at [118, 10] on input "text" at bounding box center [247, 10] width 341 height 8
click at [93, 5] on div "seb Seda self [EMAIL_ADDRESS][DOMAIN_NAME] Actions" at bounding box center [244, 9] width 348 height 19
click at [95, 9] on input "seb" at bounding box center [247, 10] width 341 height 8
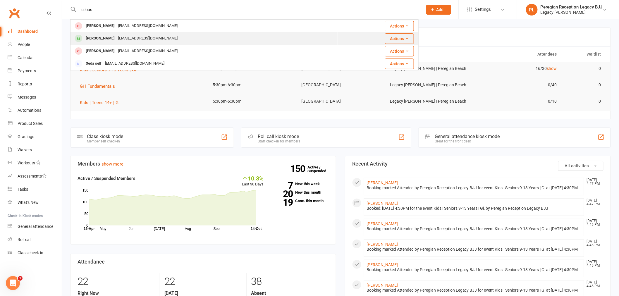
type input "sebas"
click at [103, 35] on div "[PERSON_NAME]" at bounding box center [100, 38] width 32 height 8
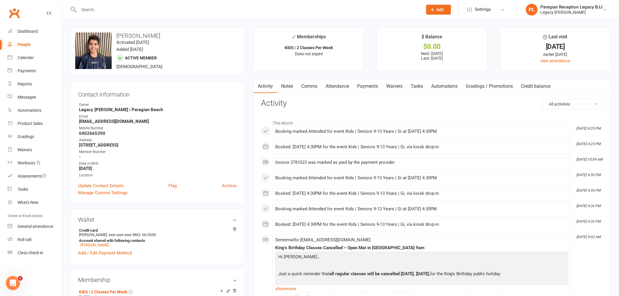
click at [341, 87] on link "Attendance" at bounding box center [338, 86] width 32 height 13
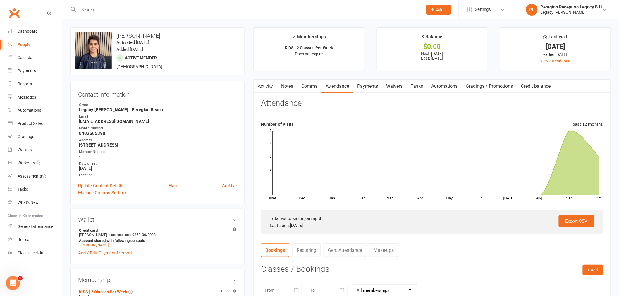
scroll to position [195, 0]
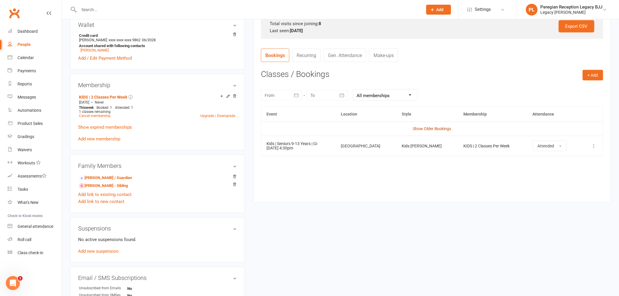
click at [442, 130] on link "Show Older Bookings" at bounding box center [432, 128] width 39 height 5
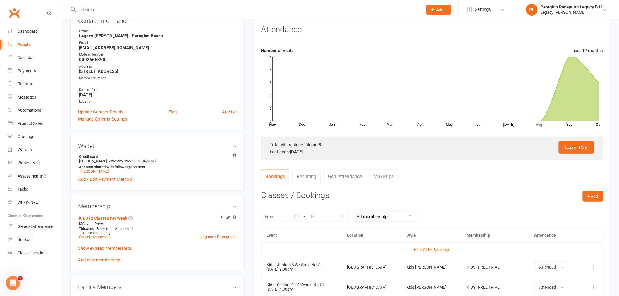
scroll to position [72, 0]
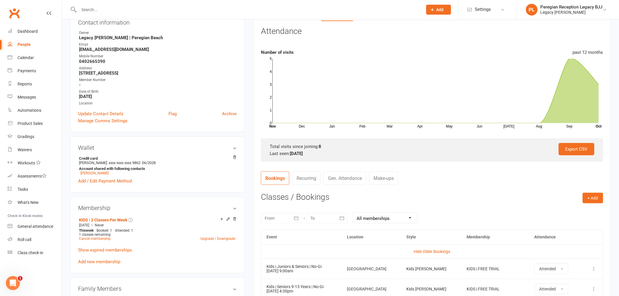
click at [95, 12] on input "text" at bounding box center [247, 10] width 341 height 8
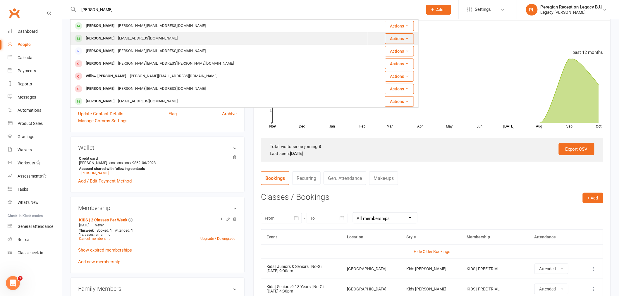
type input "[PERSON_NAME]"
click at [109, 38] on div "[PERSON_NAME]" at bounding box center [100, 38] width 32 height 8
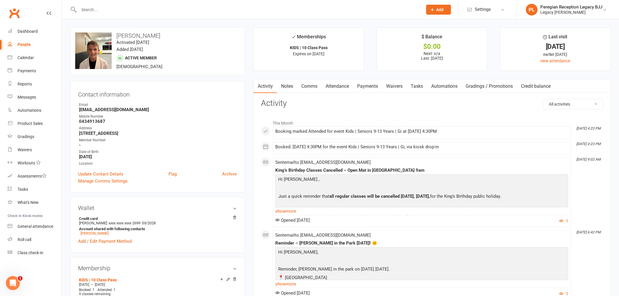
click at [343, 89] on link "Attendance" at bounding box center [338, 86] width 32 height 13
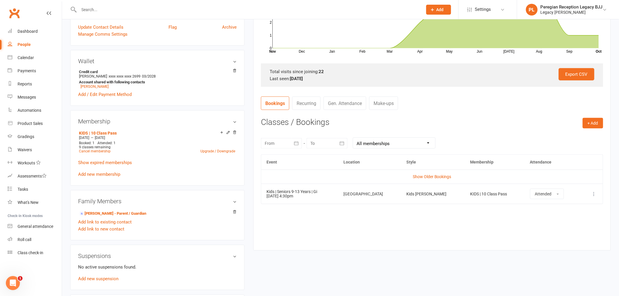
scroll to position [162, 0]
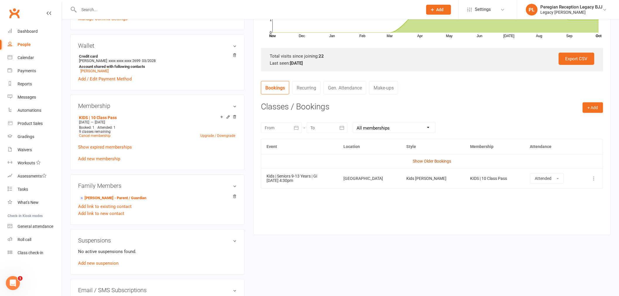
click at [432, 159] on link "Show Older Bookings" at bounding box center [432, 161] width 39 height 5
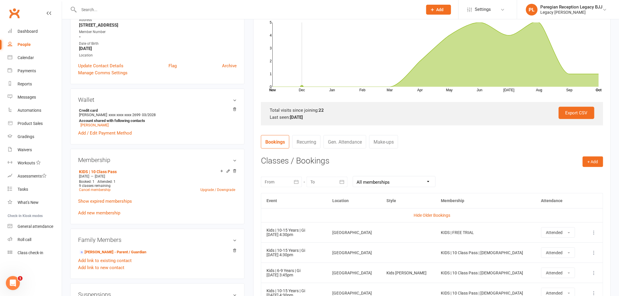
scroll to position [0, 0]
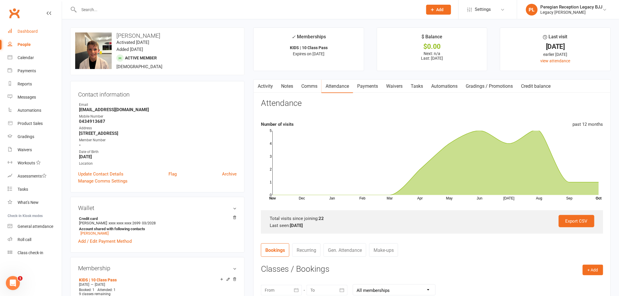
click at [37, 34] on link "Dashboard" at bounding box center [35, 31] width 54 height 13
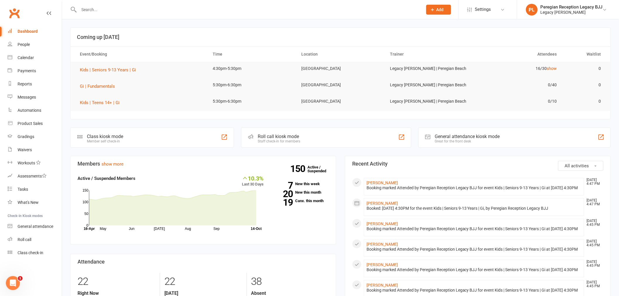
click at [117, 9] on input "text" at bounding box center [247, 10] width 341 height 8
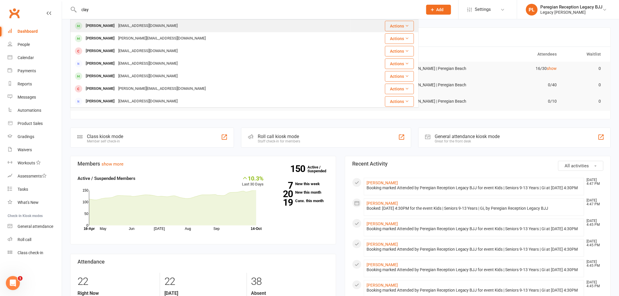
type input "clay"
click at [102, 22] on div "[PERSON_NAME]" at bounding box center [100, 26] width 32 height 8
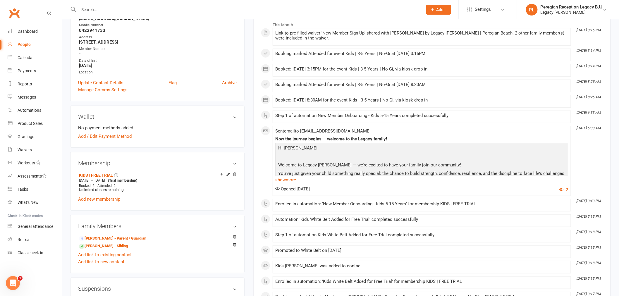
scroll to position [195, 0]
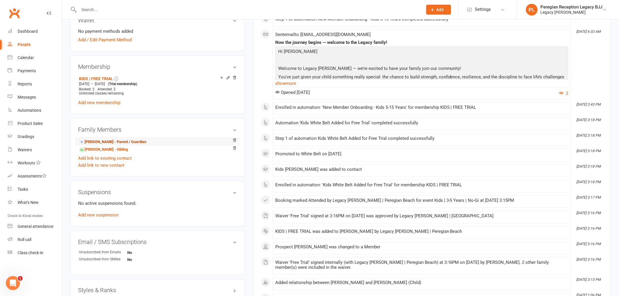
click at [102, 142] on link "[PERSON_NAME] - Parent / Guardian" at bounding box center [112, 142] width 67 height 6
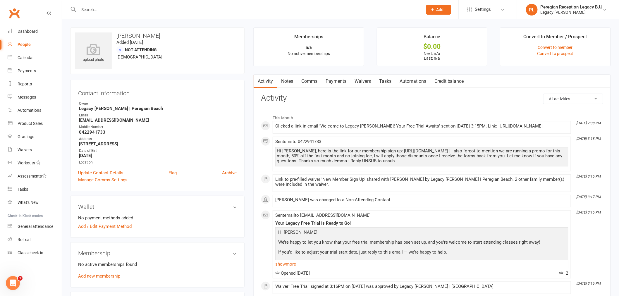
click at [372, 77] on link "Waivers" at bounding box center [363, 81] width 25 height 13
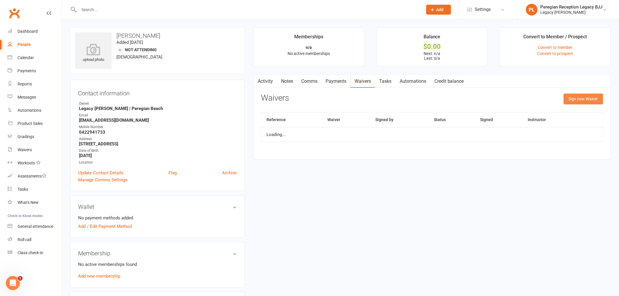
click at [593, 98] on button "Sign new Waiver" at bounding box center [584, 99] width 40 height 11
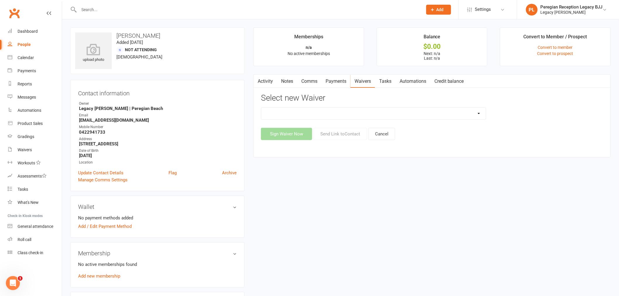
click at [346, 118] on select "2nd Week Free Trial 8-Week Commitment Program Cancellation Form Collect Payment…" at bounding box center [373, 114] width 225 height 12
select select "12657"
click at [261, 108] on select "2nd Week Free Trial 8-Week Commitment Program Cancellation Form Collect Payment…" at bounding box center [373, 114] width 225 height 12
click at [350, 135] on button "Send Link to Contact" at bounding box center [340, 134] width 53 height 12
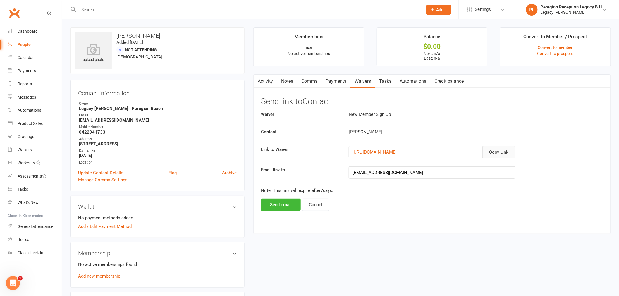
click at [500, 151] on button "Copy Link" at bounding box center [499, 152] width 33 height 12
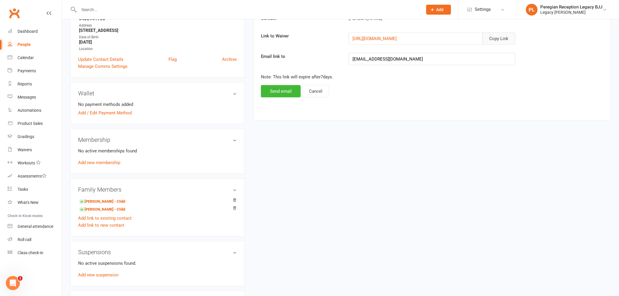
scroll to position [162, 0]
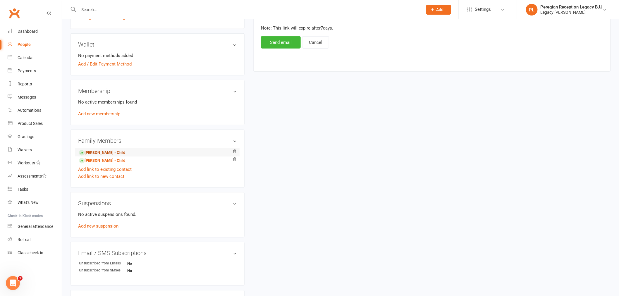
click at [106, 152] on link "[PERSON_NAME] - Child" at bounding box center [102, 153] width 46 height 6
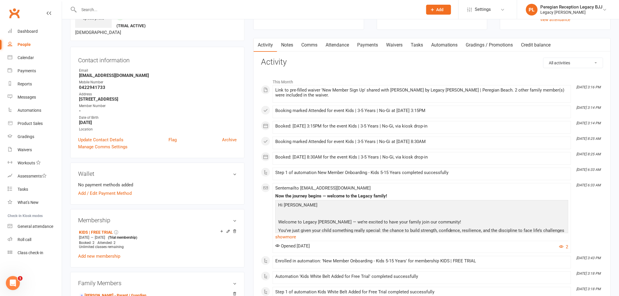
scroll to position [97, 0]
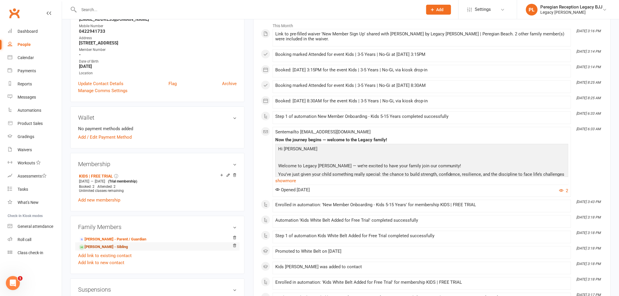
click at [102, 247] on link "[PERSON_NAME] - Sibling" at bounding box center [103, 247] width 49 height 6
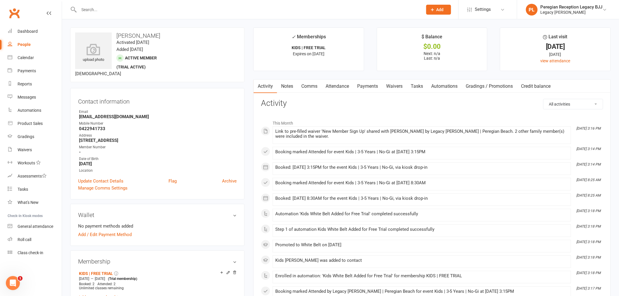
click at [101, 14] on div at bounding box center [244, 9] width 348 height 19
click at [102, 12] on input "text" at bounding box center [247, 10] width 341 height 8
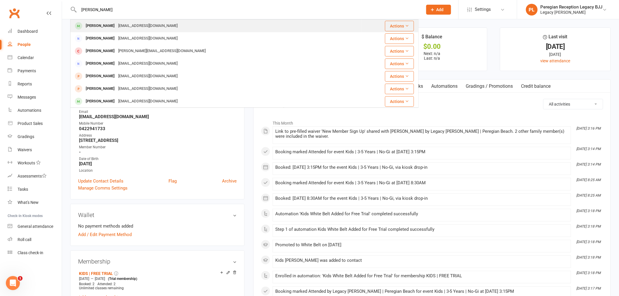
type input "[PERSON_NAME]"
click at [97, 24] on div "[PERSON_NAME]" at bounding box center [100, 26] width 32 height 8
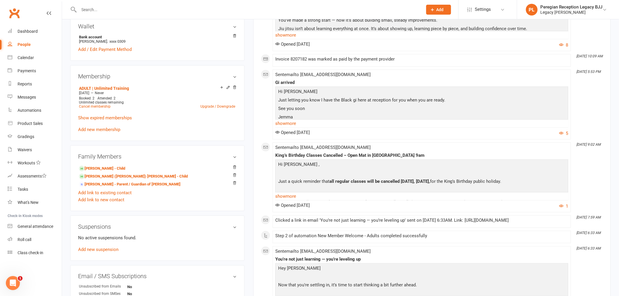
scroll to position [227, 0]
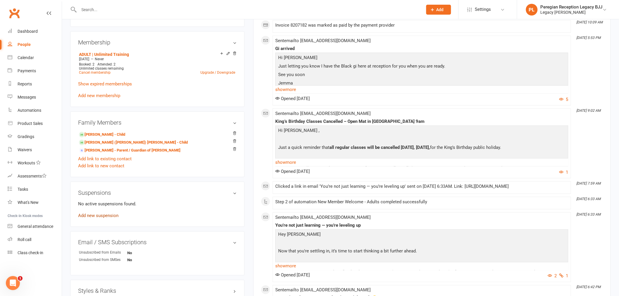
click at [102, 215] on link "Add new suspension" at bounding box center [98, 215] width 40 height 5
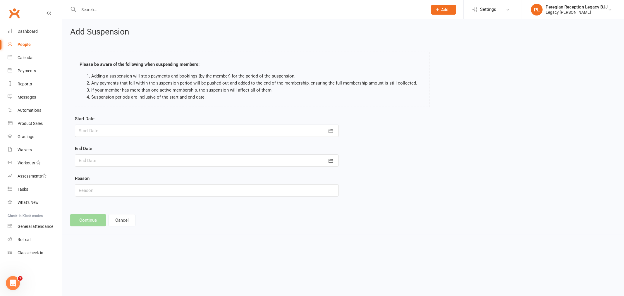
click at [99, 134] on div at bounding box center [207, 131] width 264 height 12
click at [122, 188] on span "14" at bounding box center [124, 190] width 5 height 5
type input "[DATE]"
click at [334, 159] on button "button" at bounding box center [331, 160] width 16 height 12
click at [114, 229] on button "20" at bounding box center [111, 231] width 12 height 11
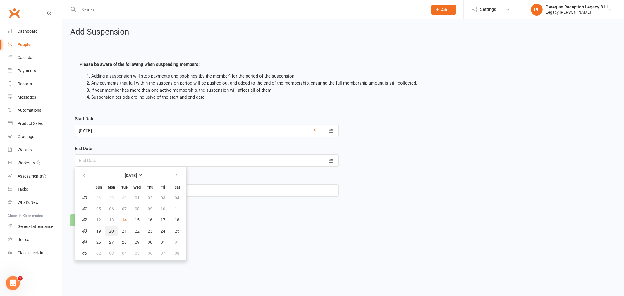
type input "[DATE]"
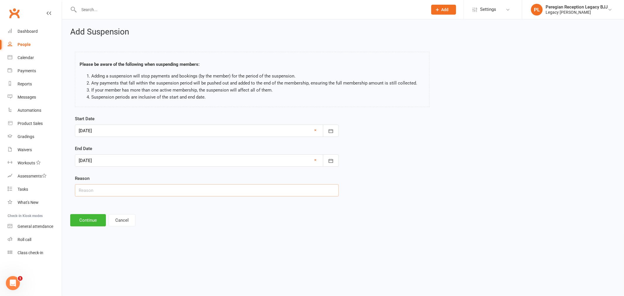
click at [112, 192] on input "text" at bounding box center [207, 190] width 264 height 12
type input "knee injury"
click at [91, 214] on button "Continue" at bounding box center [88, 220] width 36 height 12
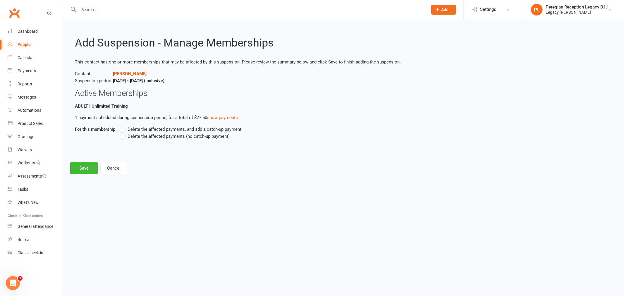
click at [145, 134] on span "Delete the affected payments (no catch-up payment)" at bounding box center [179, 136] width 102 height 6
click at [123, 133] on input "Delete the affected payments (no catch-up payment)" at bounding box center [122, 133] width 4 height 0
click at [80, 169] on button "Save" at bounding box center [84, 168] width 28 height 12
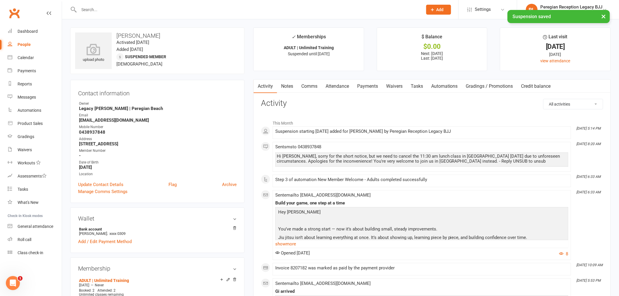
click at [375, 85] on link "Payments" at bounding box center [367, 86] width 29 height 13
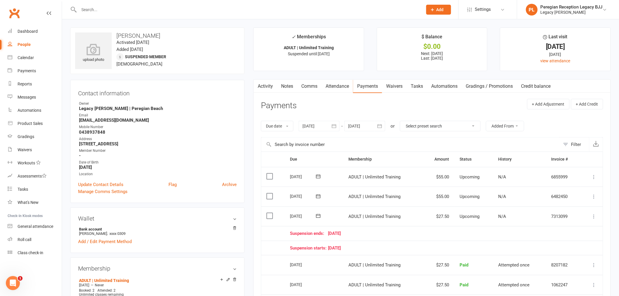
click at [394, 78] on main "✓ Memberships ADULT | Unlimited Training Suspended until [DATE] $ Balance $0.00…" at bounding box center [432, 215] width 366 height 375
click at [397, 84] on link "Waivers" at bounding box center [394, 86] width 25 height 13
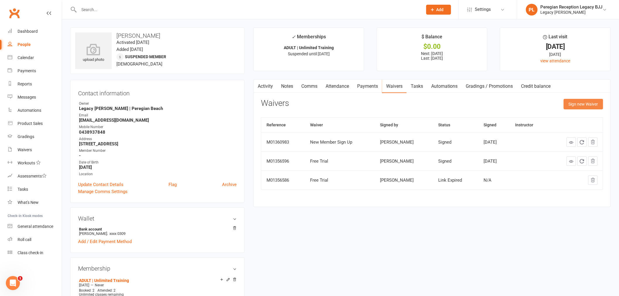
click at [584, 102] on button "Sign new Waiver" at bounding box center [584, 104] width 40 height 11
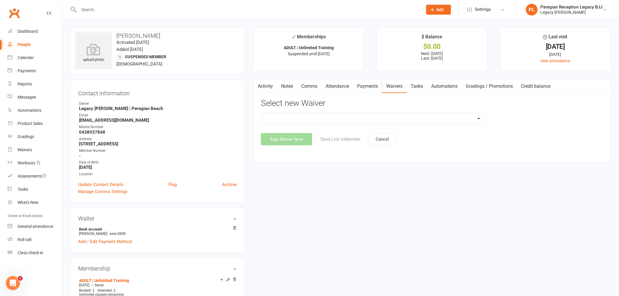
click at [356, 121] on select "2nd Week Free Trial 8-Week Commitment Program Cancellation Form Collect Payment…" at bounding box center [373, 119] width 225 height 12
select select "13247"
click at [261, 113] on select "2nd Week Free Trial 8-Week Commitment Program Cancellation Form Collect Payment…" at bounding box center [373, 119] width 225 height 12
click at [337, 138] on button "Send Link to Member" at bounding box center [341, 139] width 54 height 12
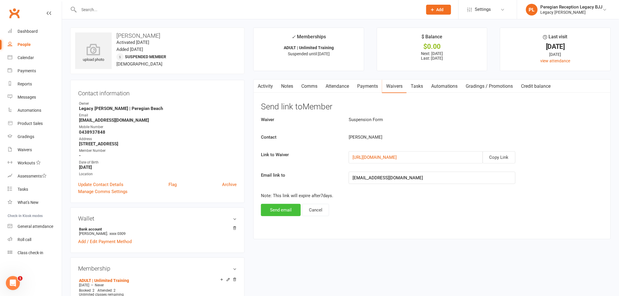
click at [280, 210] on button "Send email" at bounding box center [281, 210] width 40 height 12
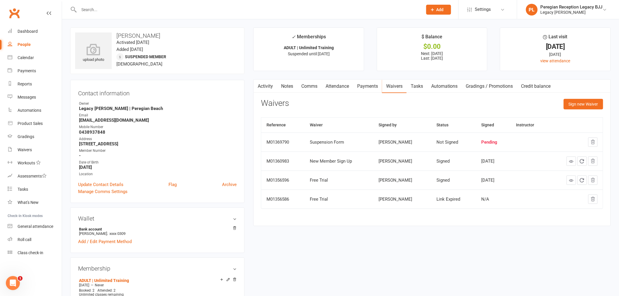
click at [113, 12] on input "text" at bounding box center [247, 10] width 341 height 8
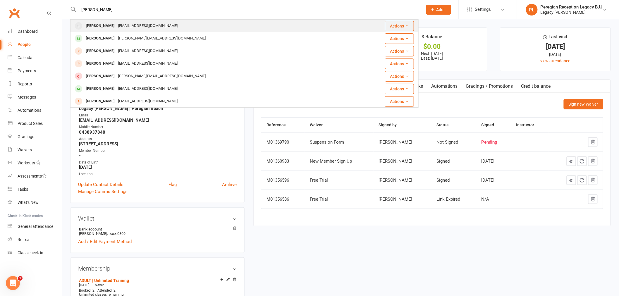
type input "[PERSON_NAME]"
click at [116, 27] on div "[EMAIL_ADDRESS][DOMAIN_NAME]" at bounding box center [147, 26] width 63 height 8
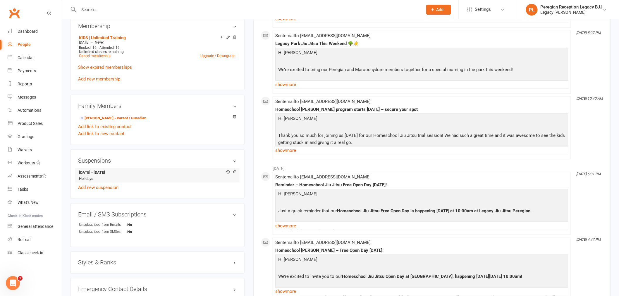
scroll to position [260, 0]
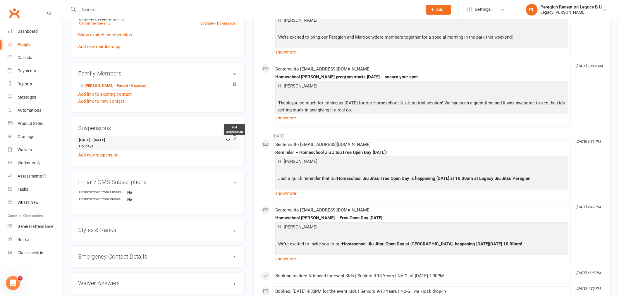
click at [234, 138] on icon at bounding box center [235, 139] width 4 height 4
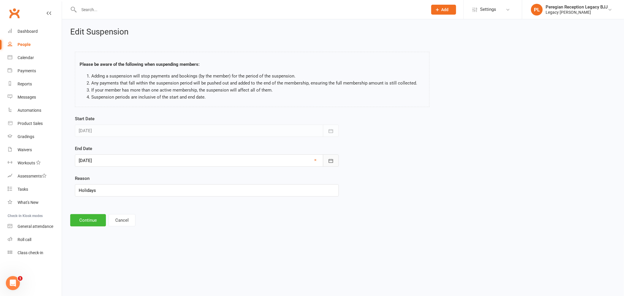
click at [330, 158] on icon "button" at bounding box center [331, 161] width 6 height 6
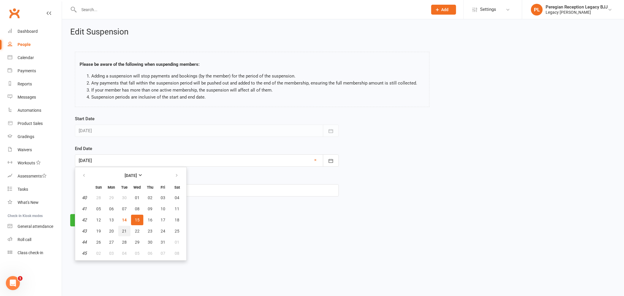
click at [124, 229] on span "21" at bounding box center [124, 231] width 5 height 5
type input "[DATE]"
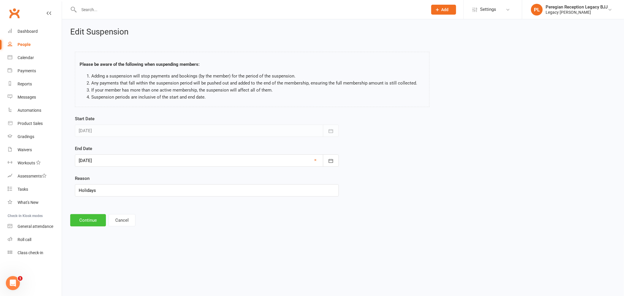
click at [87, 220] on button "Continue" at bounding box center [88, 220] width 36 height 12
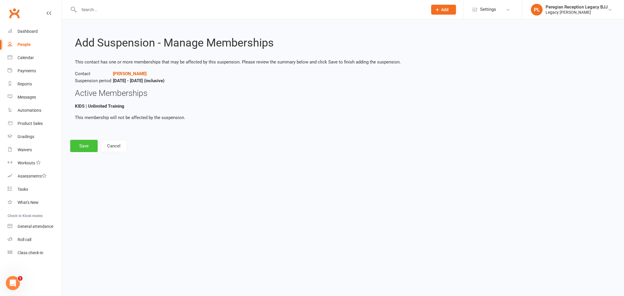
click at [84, 147] on button "Save" at bounding box center [84, 146] width 28 height 12
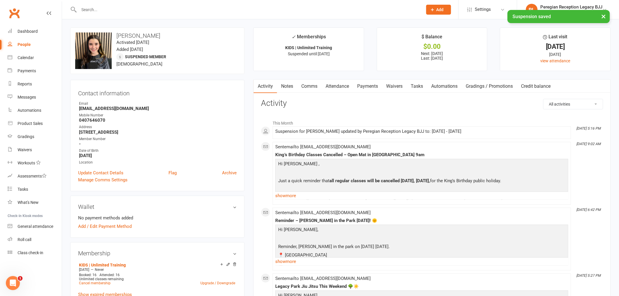
click at [366, 84] on link "Payments" at bounding box center [367, 86] width 29 height 13
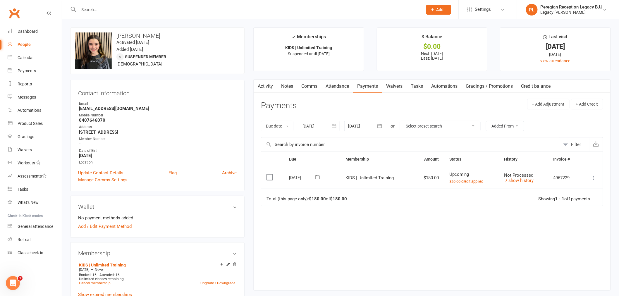
click at [337, 126] on icon "button" at bounding box center [334, 126] width 6 height 6
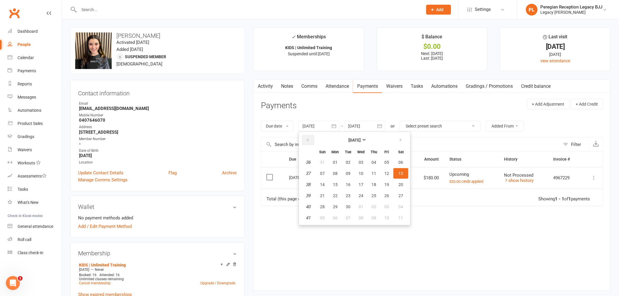
click at [312, 138] on button "button" at bounding box center [308, 140] width 13 height 11
click at [347, 160] on span "01" at bounding box center [348, 162] width 5 height 5
type input "[DATE]"
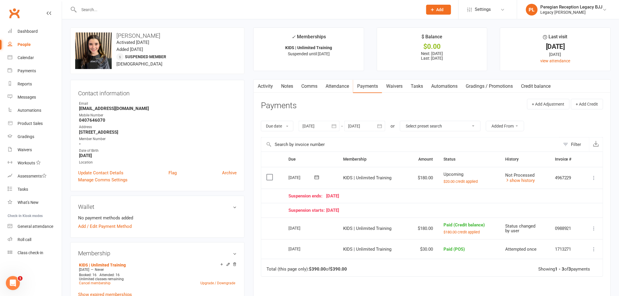
click at [131, 4] on div at bounding box center [244, 9] width 348 height 19
click at [132, 10] on input "text" at bounding box center [247, 10] width 341 height 8
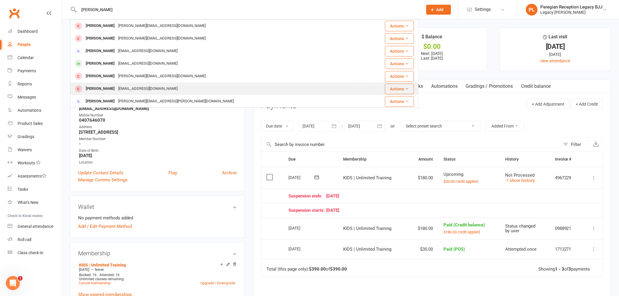
type input "[PERSON_NAME]"
click at [116, 89] on div "[EMAIL_ADDRESS][DOMAIN_NAME]" at bounding box center [147, 89] width 63 height 8
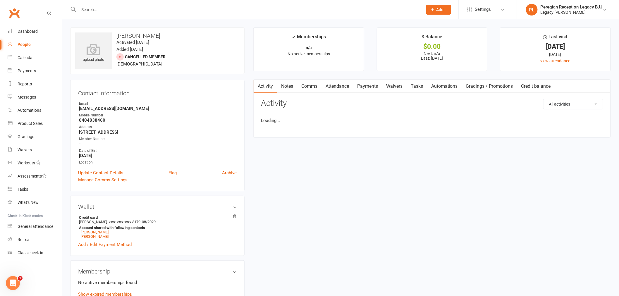
scroll to position [130, 0]
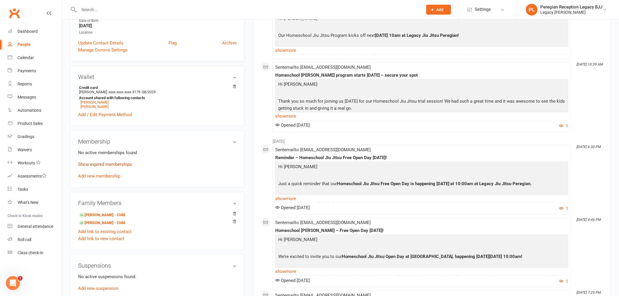
click at [108, 166] on link "Show expired memberships" at bounding box center [105, 164] width 54 height 5
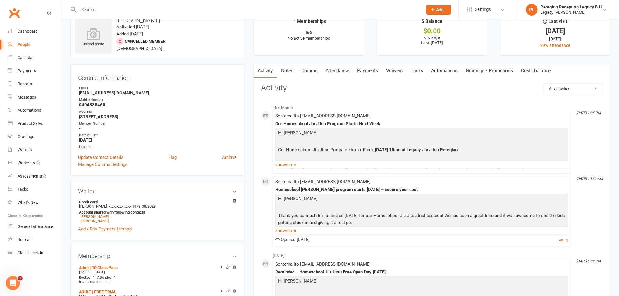
scroll to position [0, 0]
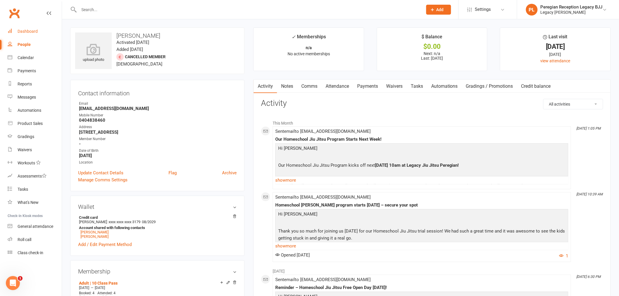
drag, startPoint x: 31, startPoint y: 30, endPoint x: 86, endPoint y: 28, distance: 54.5
click at [31, 30] on div "Dashboard" at bounding box center [28, 31] width 20 height 5
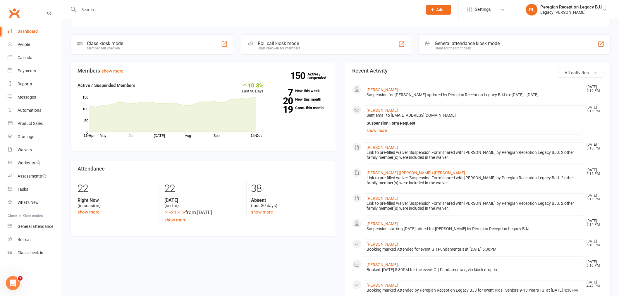
scroll to position [97, 0]
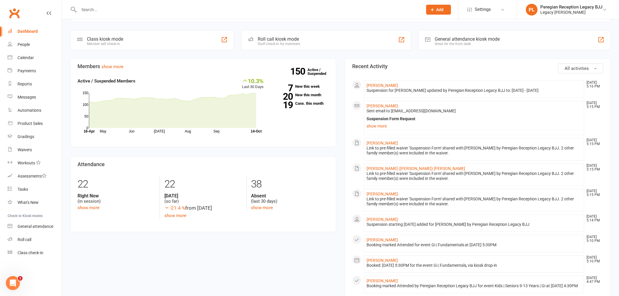
click at [119, 6] on input "text" at bounding box center [247, 10] width 341 height 8
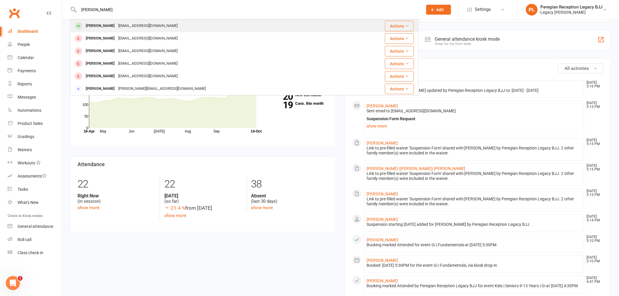
type input "[PERSON_NAME]"
click at [104, 23] on div "[PERSON_NAME]" at bounding box center [100, 26] width 32 height 8
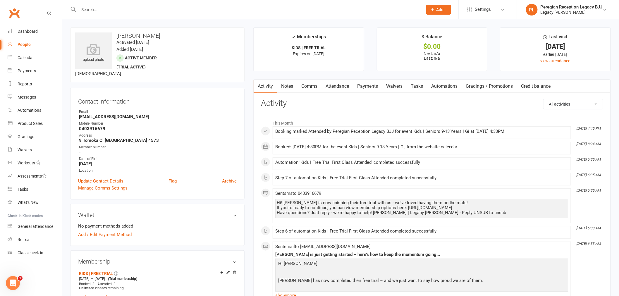
click at [400, 85] on link "Waivers" at bounding box center [394, 86] width 25 height 13
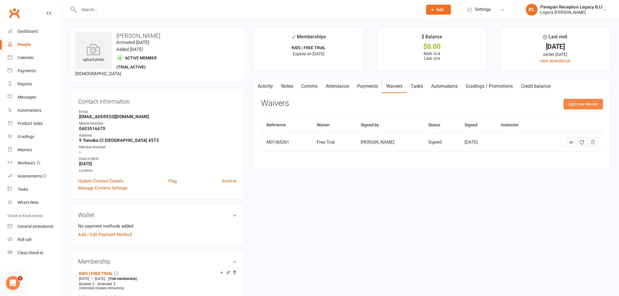
click at [584, 104] on button "Sign new Waiver" at bounding box center [584, 104] width 40 height 11
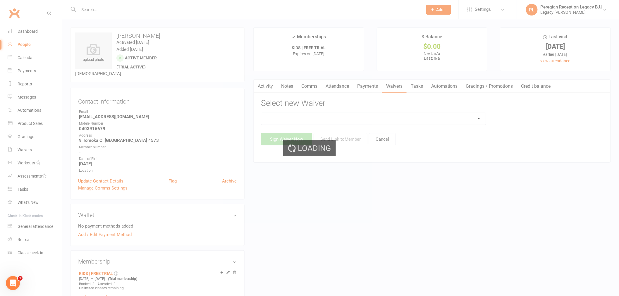
click at [400, 115] on div "Loading" at bounding box center [309, 148] width 619 height 296
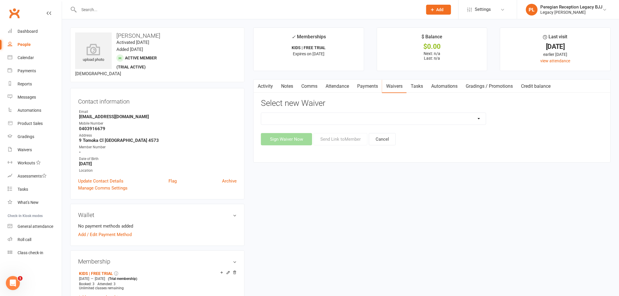
click at [376, 119] on select "2nd Week Free Trial 8-Week Commitment Program Cancellation Form Collect Payment…" at bounding box center [373, 119] width 225 height 12
select select "12657"
click at [261, 113] on select "2nd Week Free Trial 8-Week Commitment Program Cancellation Form Collect Payment…" at bounding box center [373, 119] width 225 height 12
click at [346, 140] on button "Send Link to Member" at bounding box center [341, 139] width 54 height 12
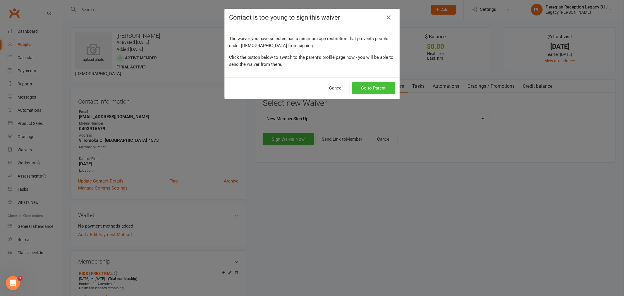
click at [372, 88] on button "Go to Parent" at bounding box center [373, 88] width 43 height 12
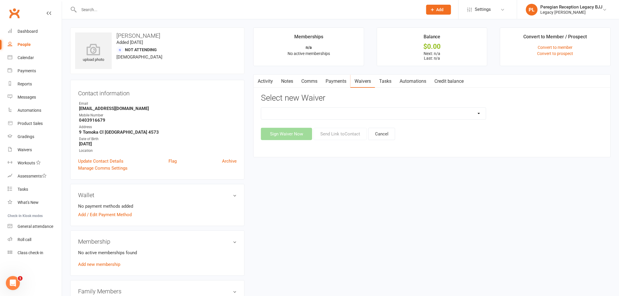
click at [384, 114] on select "2nd Week Free Trial 8-Week Commitment Program Cancellation Form Collect Payment…" at bounding box center [373, 114] width 225 height 12
select select "12657"
click at [261, 108] on select "2nd Week Free Trial 8-Week Commitment Program Cancellation Form Collect Payment…" at bounding box center [373, 114] width 225 height 12
click at [346, 132] on button "Send Link to Contact" at bounding box center [340, 134] width 53 height 12
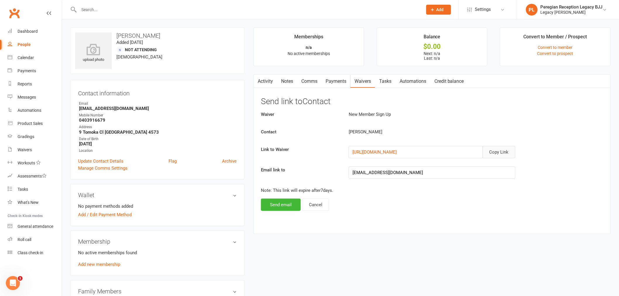
click at [503, 149] on button "Copy Link" at bounding box center [499, 152] width 33 height 12
click at [313, 80] on link "Comms" at bounding box center [309, 81] width 24 height 13
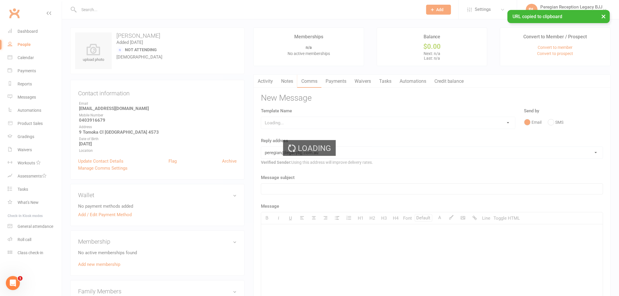
click at [555, 119] on div "Loading" at bounding box center [309, 148] width 619 height 296
click at [555, 120] on div "Loading" at bounding box center [309, 148] width 619 height 296
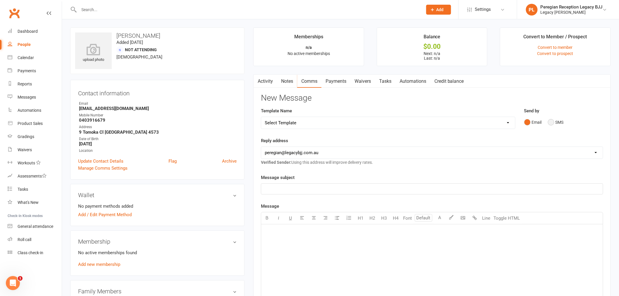
click at [559, 121] on button "SMS" at bounding box center [556, 122] width 16 height 11
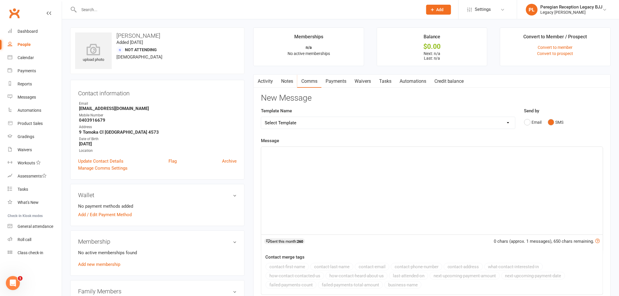
click at [356, 168] on div "﻿" at bounding box center [432, 191] width 342 height 88
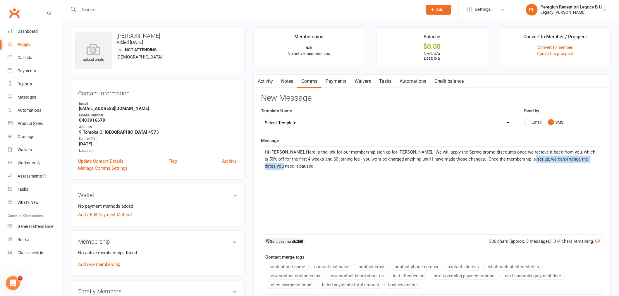
drag, startPoint x: 519, startPoint y: 159, endPoint x: 595, endPoint y: 163, distance: 76.7
click at [595, 163] on div "Hi [PERSON_NAME], Here is the link for our membership sign up for [PERSON_NAME]…" at bounding box center [432, 191] width 342 height 88
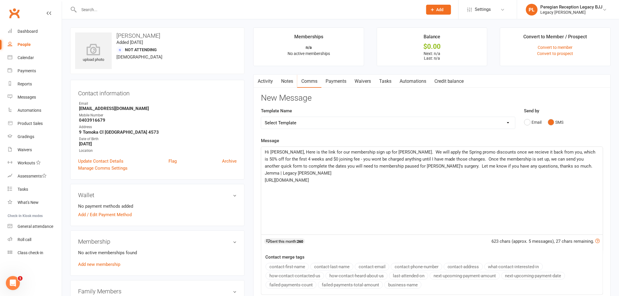
click at [399, 167] on span "Hi [PERSON_NAME], Here is the link for our membership sign up for [PERSON_NAME]…" at bounding box center [431, 163] width 332 height 26
click at [375, 174] on span "Let me know if you have any questions, thanks so much. Jemma | Legacy [PERSON_N…" at bounding box center [355, 173] width 180 height 5
click at [286, 151] on span "Hi [PERSON_NAME], Here is the link for our membership sign up for [PERSON_NAME]…" at bounding box center [431, 159] width 332 height 19
click at [428, 162] on p "Hi [PERSON_NAME], Below is the link for our membership sign up for [PERSON_NAME…" at bounding box center [432, 159] width 335 height 21
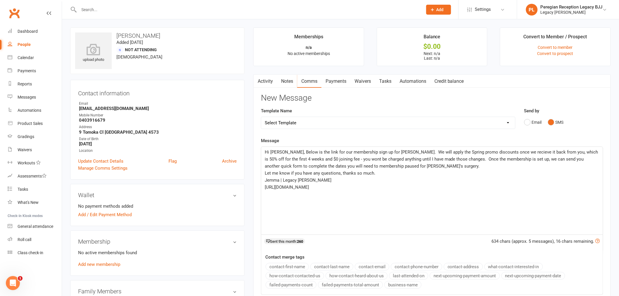
click at [499, 151] on span "Hi [PERSON_NAME], Below is the link for our membership sign up for [PERSON_NAME…" at bounding box center [432, 159] width 335 height 19
click at [476, 165] on p "Hi [PERSON_NAME], Below is the link for our membership sign up for [PERSON_NAME…" at bounding box center [432, 159] width 335 height 21
click at [428, 166] on p "Hi [PERSON_NAME], Below is the link for our membership sign up for [PERSON_NAME…" at bounding box center [432, 159] width 335 height 21
click at [454, 154] on span "Hi [PERSON_NAME], Below is the link for our membership sign up for [PERSON_NAME…" at bounding box center [432, 159] width 335 height 19
click at [473, 152] on span "Hi [PERSON_NAME], Below is the link for our membership sign up for [PERSON_NAME…" at bounding box center [432, 159] width 335 height 19
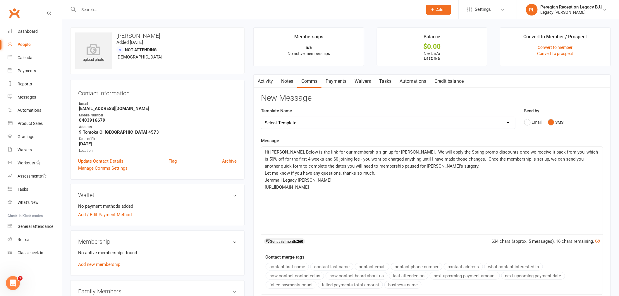
click at [442, 159] on span "Hi [PERSON_NAME], Below is the link for our membership sign up for [PERSON_NAME…" at bounding box center [432, 159] width 335 height 19
drag, startPoint x: 561, startPoint y: 184, endPoint x: 235, endPoint y: 147, distance: 328.1
click at [235, 147] on div "upload photo [PERSON_NAME] Added [DATE] Not Attending [DEMOGRAPHIC_DATA] Contac…" at bounding box center [341, 247] width 550 height 439
copy div "Hi [PERSON_NAME], Below is the link for our membership sign up for [PERSON_NAME…"
click at [321, 179] on p "Jemma | Legacy [PERSON_NAME]" at bounding box center [432, 180] width 335 height 7
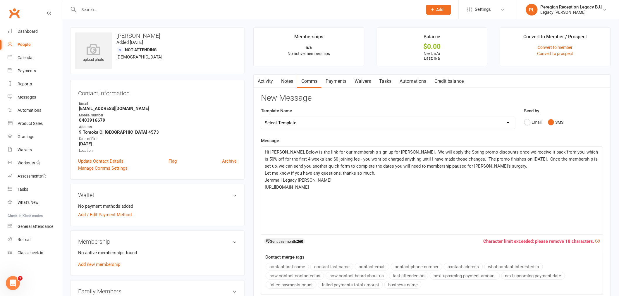
click at [331, 179] on p "Jemma | Legacy [PERSON_NAME]" at bounding box center [432, 180] width 335 height 7
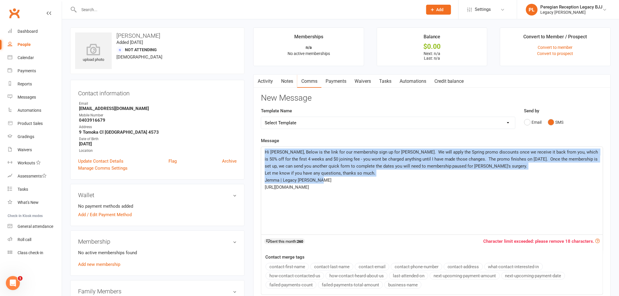
drag, startPoint x: 322, startPoint y: 177, endPoint x: 252, endPoint y: 151, distance: 75.2
click at [252, 151] on main "Memberships n/a No active memberships Balance $0.00 Next: n/a Last: n/a Convert…" at bounding box center [432, 191] width 366 height 327
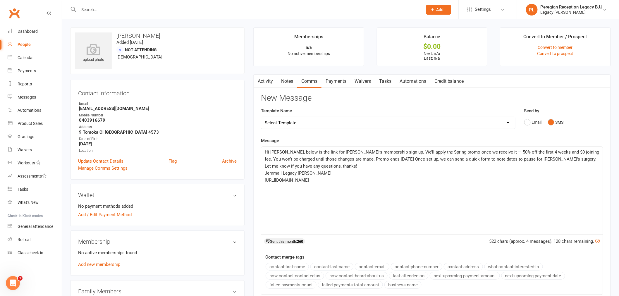
click at [477, 153] on span "Hi [PERSON_NAME], below is the link for [PERSON_NAME]’s membership sign up. We’…" at bounding box center [433, 159] width 336 height 19
click at [528, 162] on span "Hi [PERSON_NAME], below is the link for [PERSON_NAME]’s membership sign up. We’…" at bounding box center [432, 159] width 334 height 19
click at [298, 162] on p "Hi [PERSON_NAME], below is the link for [PERSON_NAME]’s membership sign up. We’…" at bounding box center [432, 159] width 335 height 21
click at [298, 165] on span "Hi [PERSON_NAME], below is the link for [PERSON_NAME]’s membership sign up. We’…" at bounding box center [432, 159] width 334 height 19
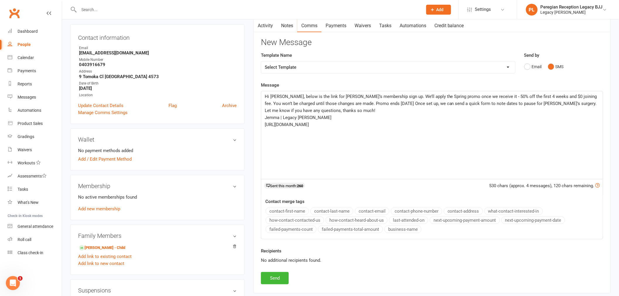
scroll to position [194, 0]
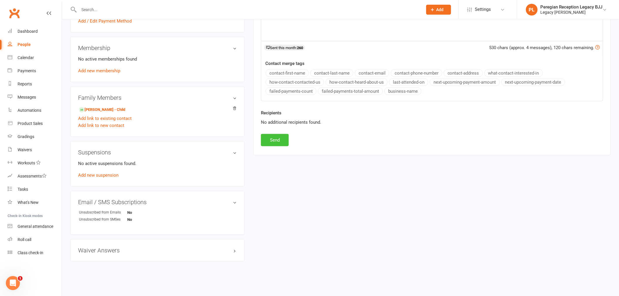
click at [275, 140] on button "Send" at bounding box center [275, 140] width 28 height 12
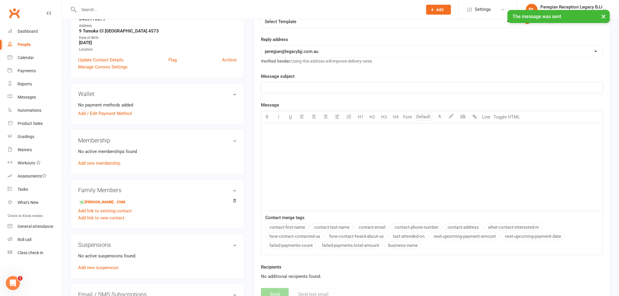
scroll to position [0, 0]
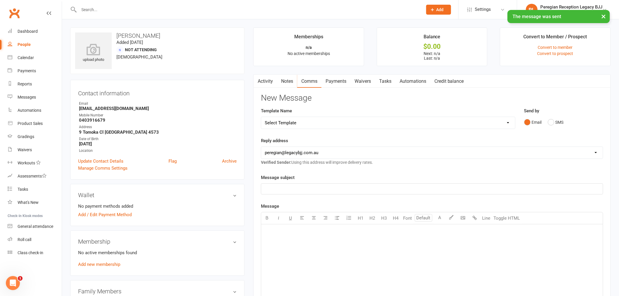
click at [267, 81] on link "Activity" at bounding box center [265, 81] width 23 height 13
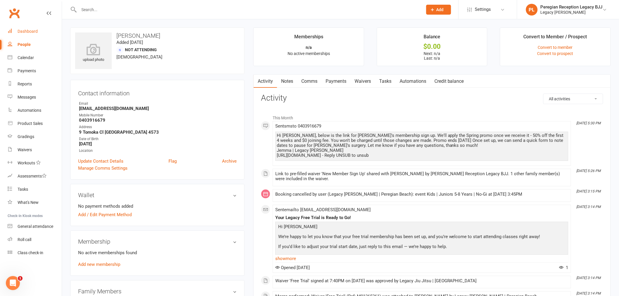
drag, startPoint x: 18, startPoint y: 29, endPoint x: 65, endPoint y: 23, distance: 47.8
click at [18, 29] on div "Dashboard" at bounding box center [28, 31] width 20 height 5
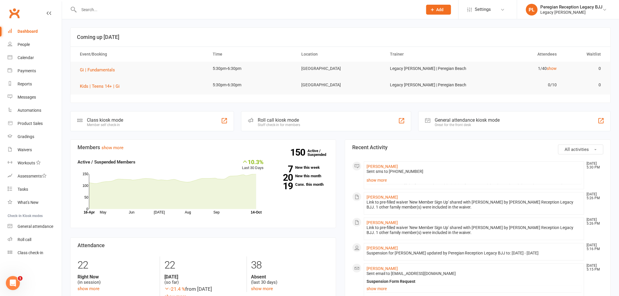
click at [109, 12] on input "text" at bounding box center [247, 10] width 341 height 8
type input "rhy"
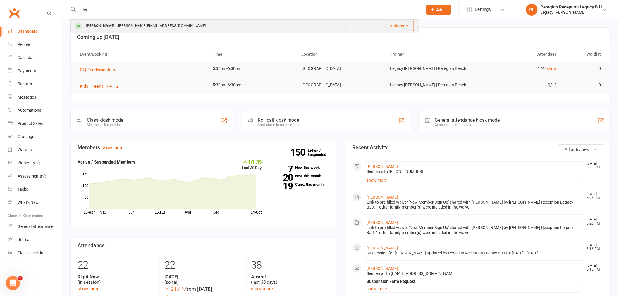
type input "rhy"
click at [103, 27] on div "[PERSON_NAME]" at bounding box center [100, 26] width 32 height 8
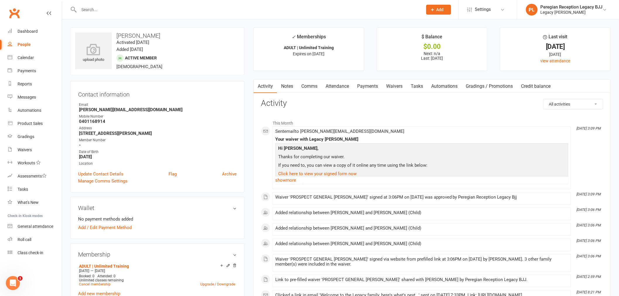
click at [341, 87] on link "Attendance" at bounding box center [338, 86] width 32 height 13
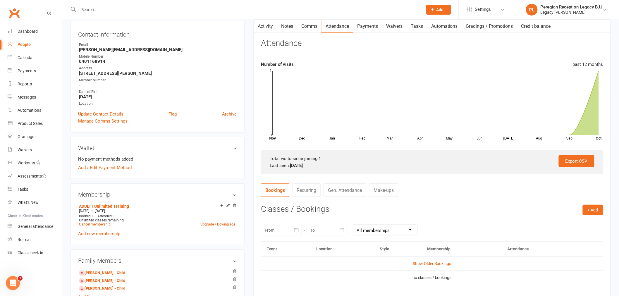
scroll to position [130, 0]
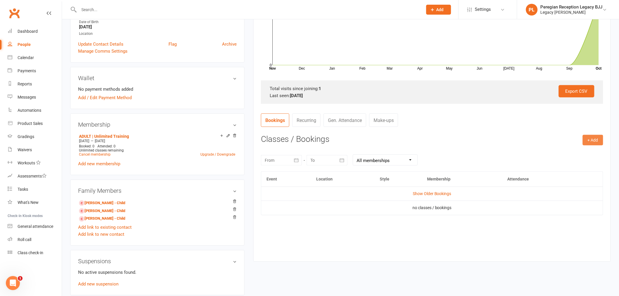
click at [590, 140] on button "+ Add" at bounding box center [593, 140] width 20 height 11
click at [558, 150] on link "Book Event" at bounding box center [574, 153] width 58 height 12
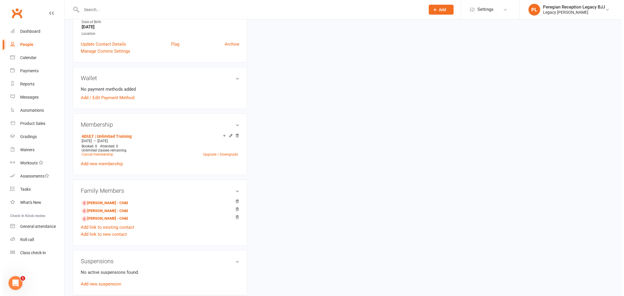
scroll to position [50, 0]
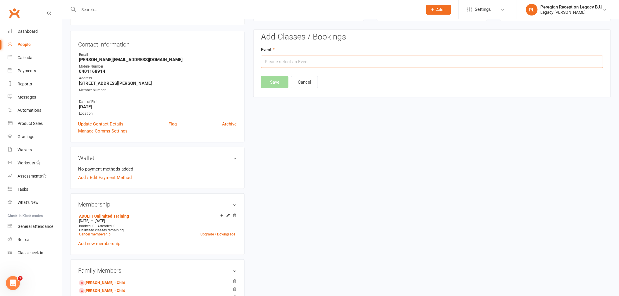
click at [293, 63] on input "text" at bounding box center [432, 62] width 342 height 12
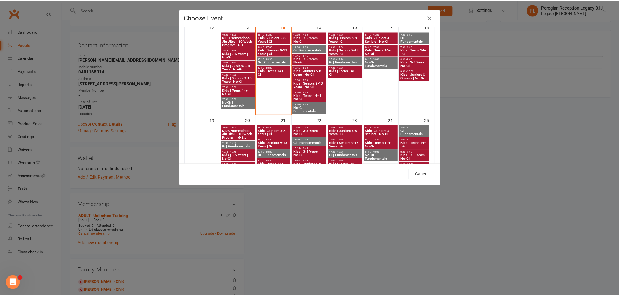
scroll to position [195, 0]
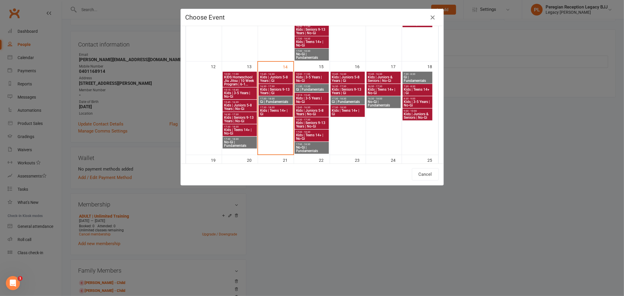
click at [271, 100] on span "Gi | Fundamentals" at bounding box center [276, 102] width 32 height 4
type input "Gi | Fundamentals - Oct 14, 2025 5:30:00 PM"
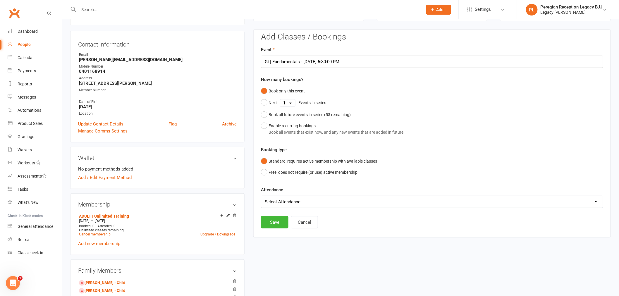
click at [289, 200] on select "Select Attendance Attended Absent" at bounding box center [432, 202] width 342 height 12
select select "0"
click at [261, 196] on select "Select Attendance Attended Absent" at bounding box center [432, 202] width 342 height 12
click at [275, 224] on button "Save" at bounding box center [275, 222] width 28 height 12
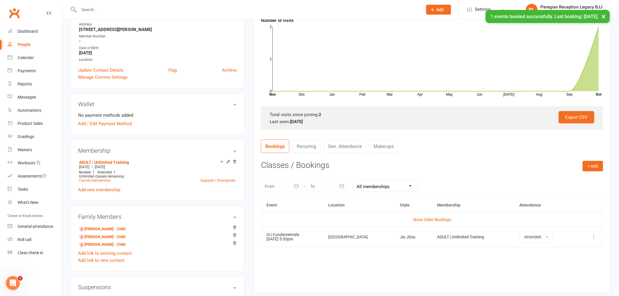
scroll to position [180, 0]
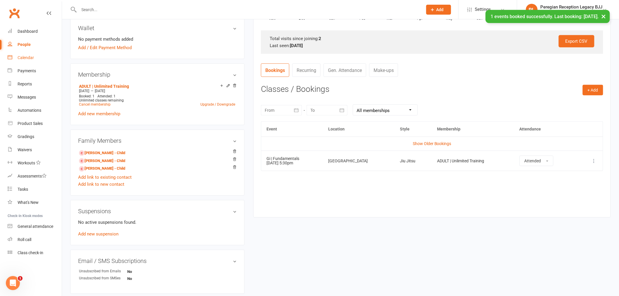
click at [20, 60] on div "Calendar" at bounding box center [26, 57] width 16 height 5
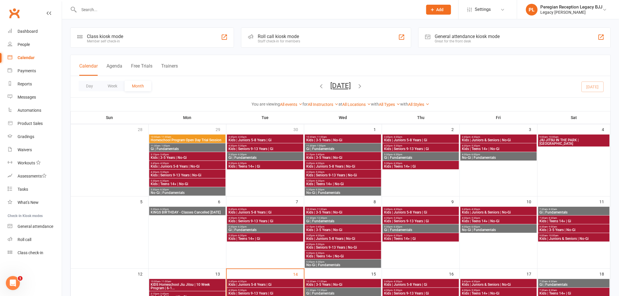
scroll to position [130, 0]
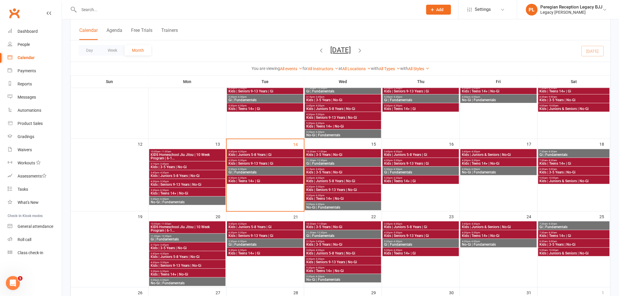
click at [248, 177] on span "5:30pm - 6:30pm" at bounding box center [265, 178] width 74 height 3
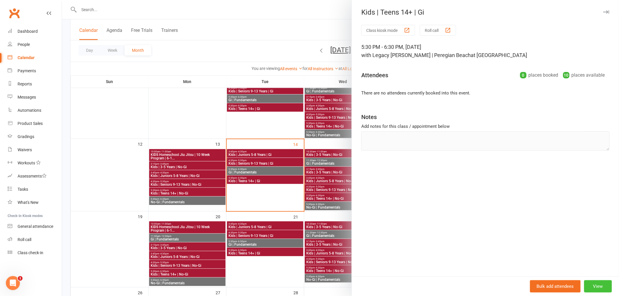
click at [595, 286] on button "View" at bounding box center [598, 286] width 28 height 12
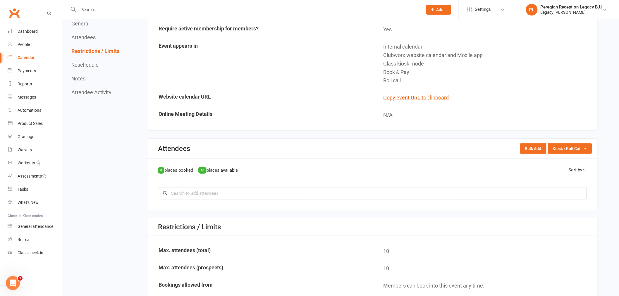
scroll to position [4, 0]
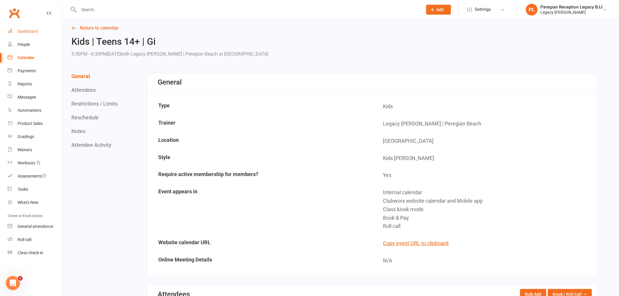
click at [32, 30] on div "Dashboard" at bounding box center [28, 31] width 20 height 5
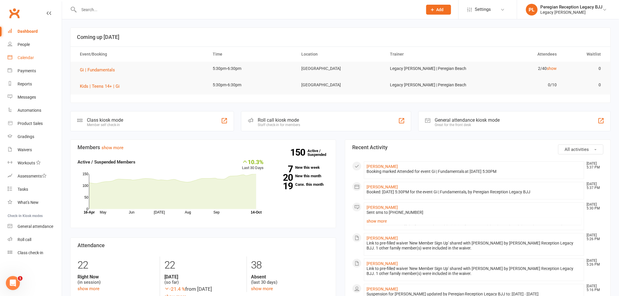
click at [29, 56] on div "Calendar" at bounding box center [26, 57] width 16 height 5
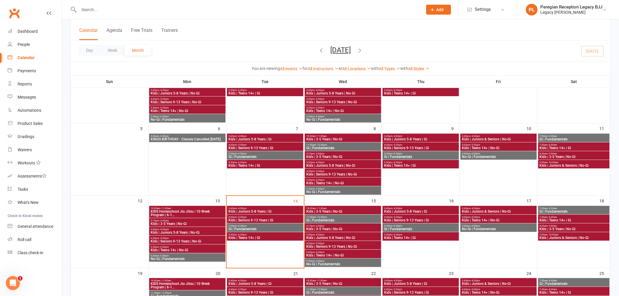
scroll to position [97, 0]
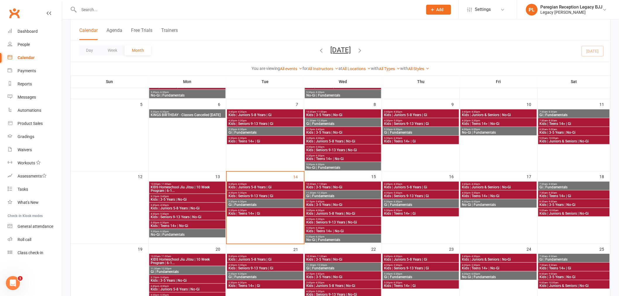
click at [252, 203] on span "Gi | Fundamentals" at bounding box center [265, 205] width 74 height 4
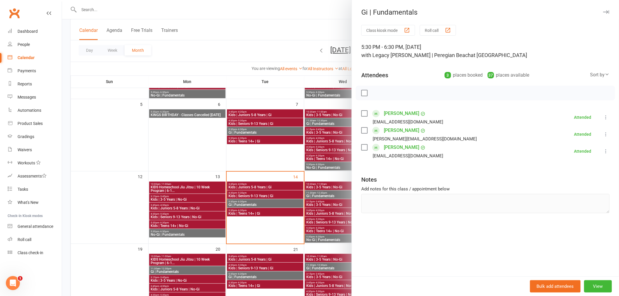
click at [603, 10] on button "button" at bounding box center [606, 11] width 7 height 7
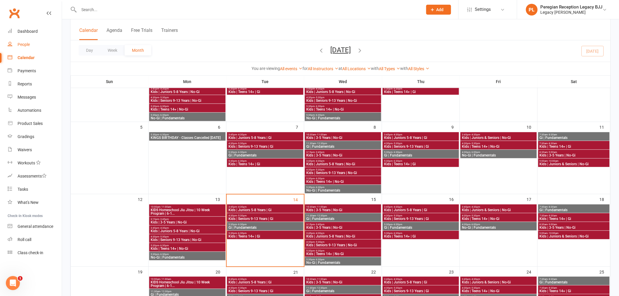
scroll to position [65, 0]
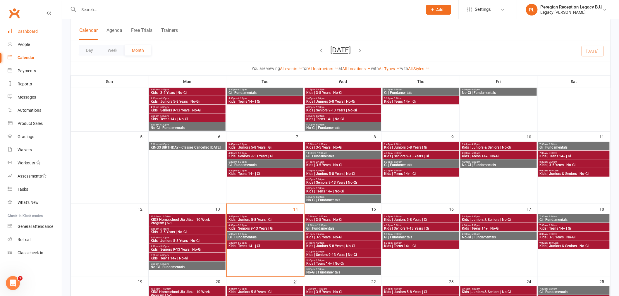
click at [26, 29] on div "Dashboard" at bounding box center [28, 31] width 20 height 5
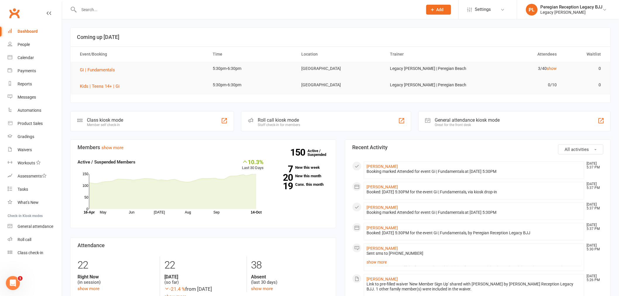
click at [100, 6] on input "text" at bounding box center [247, 10] width 341 height 8
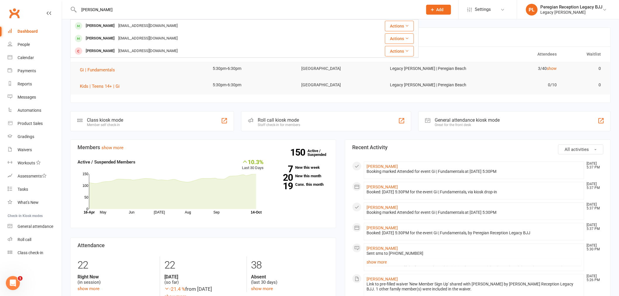
type input "darcy"
